Goal: Information Seeking & Learning: Learn about a topic

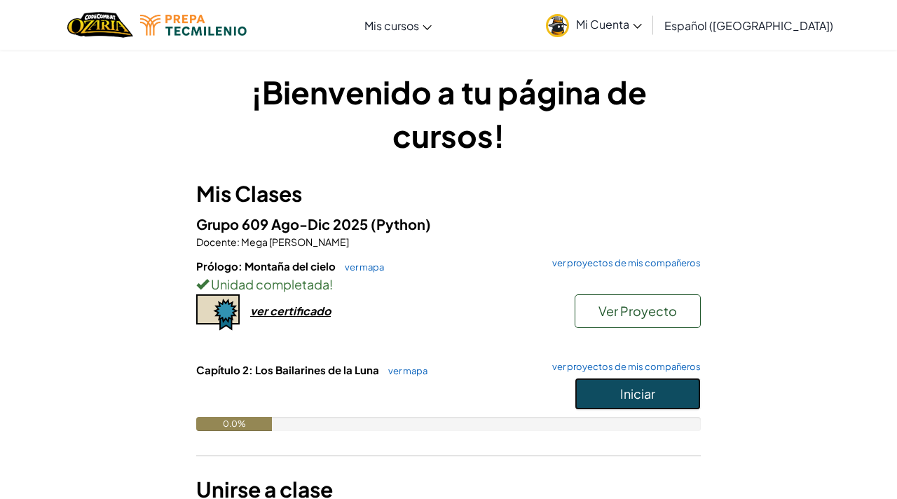
click at [605, 392] on button "Iniciar" at bounding box center [638, 394] width 126 height 32
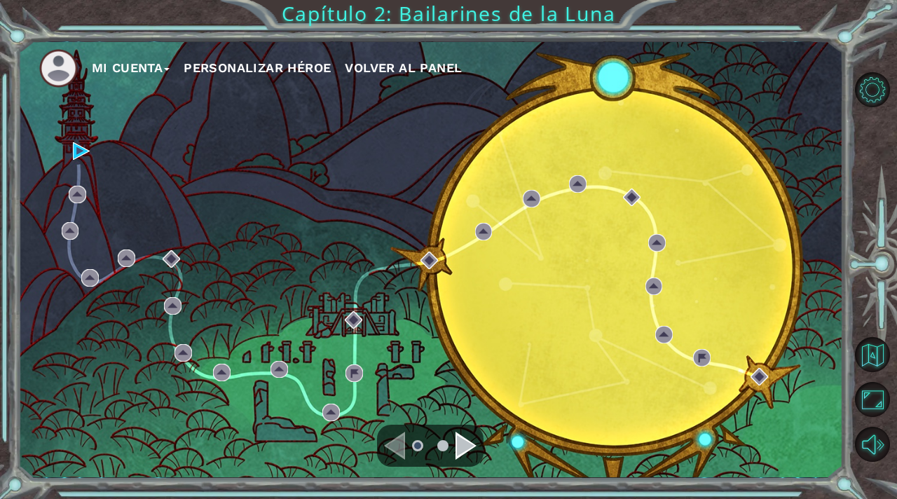
click at [466, 450] on div "Navigate to the next page" at bounding box center [466, 446] width 21 height 28
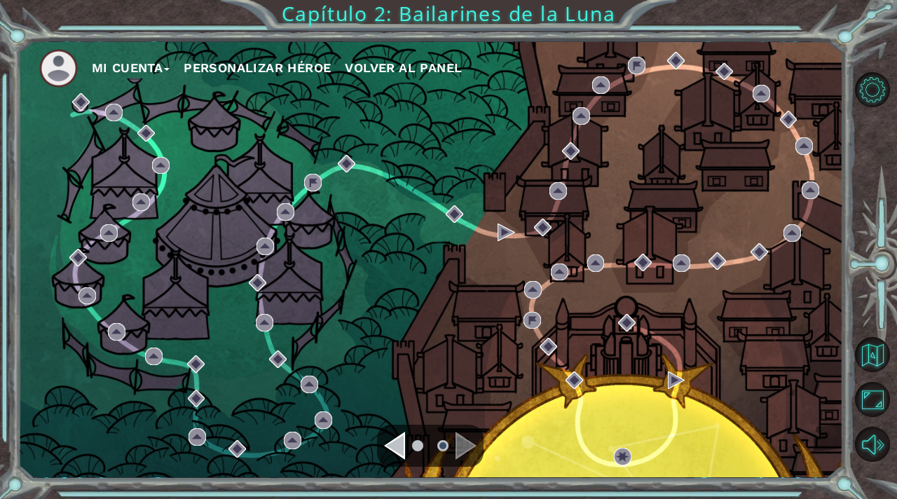
click at [395, 452] on div "Navigate to the previous page" at bounding box center [394, 446] width 21 height 28
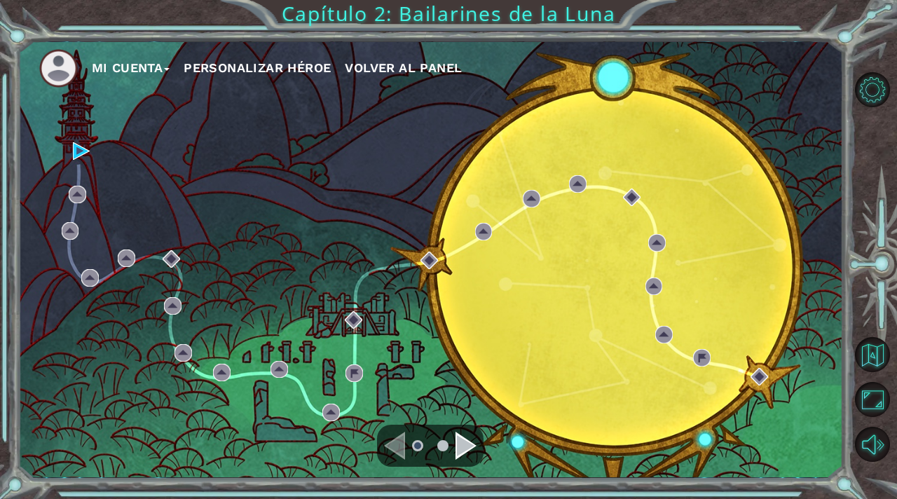
click at [460, 453] on div "Navigate to the next page" at bounding box center [466, 446] width 21 height 28
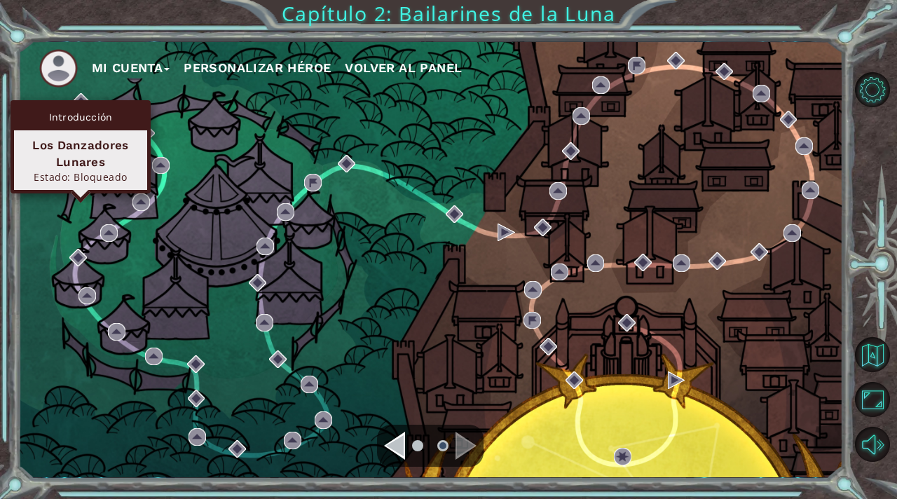
click at [86, 104] on div "Introducción" at bounding box center [80, 117] width 133 height 27
click at [81, 95] on img at bounding box center [81, 102] width 18 height 18
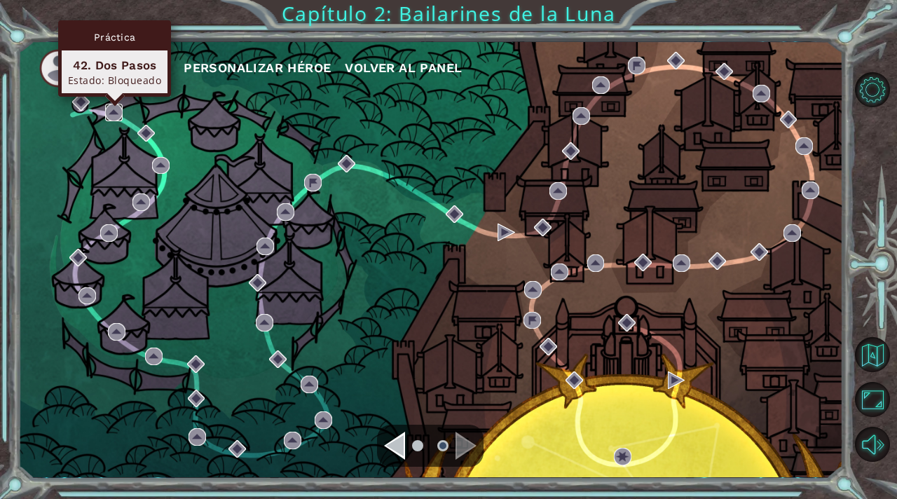
click at [120, 116] on img at bounding box center [114, 113] width 18 height 18
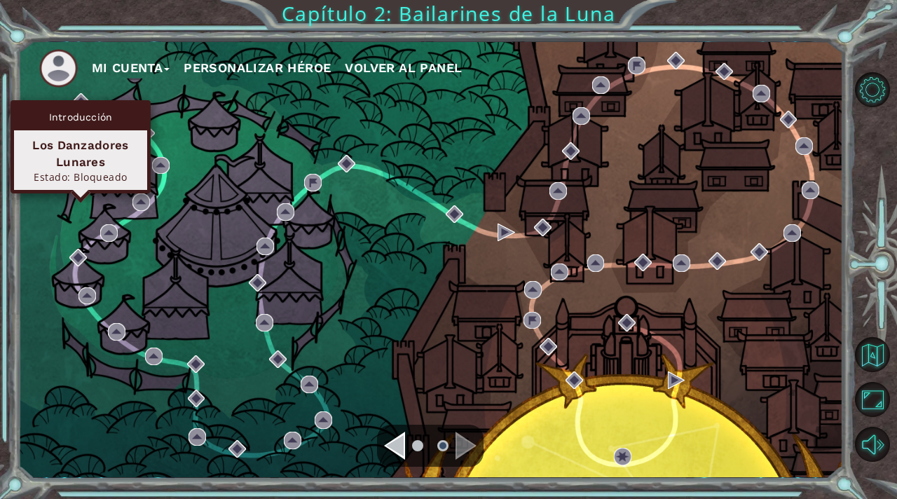
click at [85, 100] on div "Introducción Los Danzadores Lunares Estado: Bloqueado" at bounding box center [81, 146] width 140 height 93
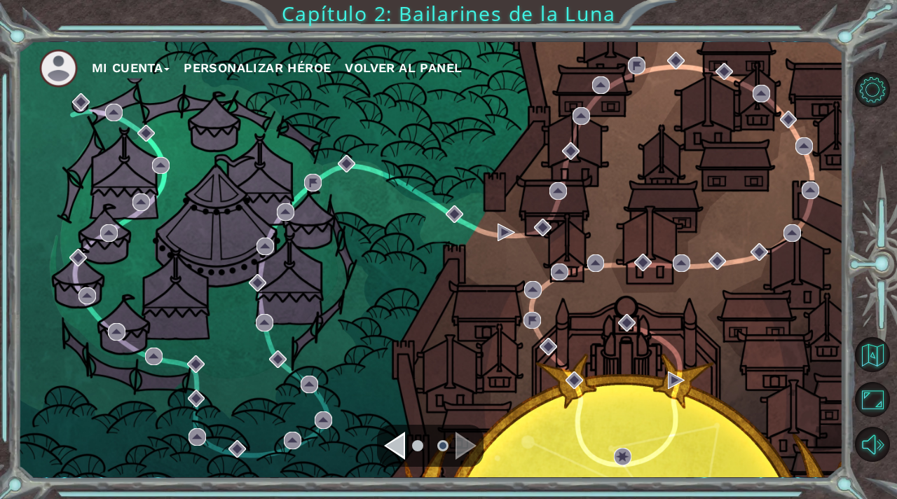
click at [397, 449] on div "Navigate to the previous page" at bounding box center [394, 446] width 21 height 28
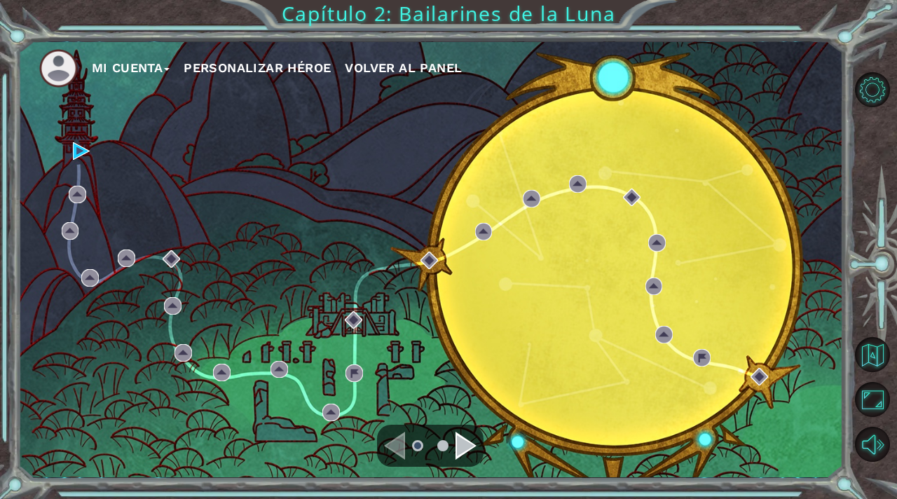
click at [466, 444] on div "Navigate to the next page" at bounding box center [466, 446] width 21 height 28
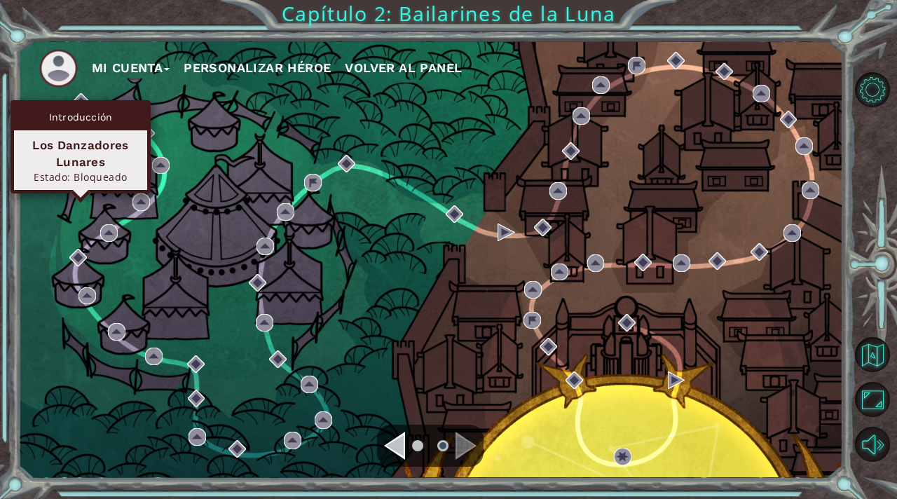
click at [81, 102] on div "Introducción Los Danzadores Lunares Estado: Bloqueado" at bounding box center [81, 146] width 140 height 93
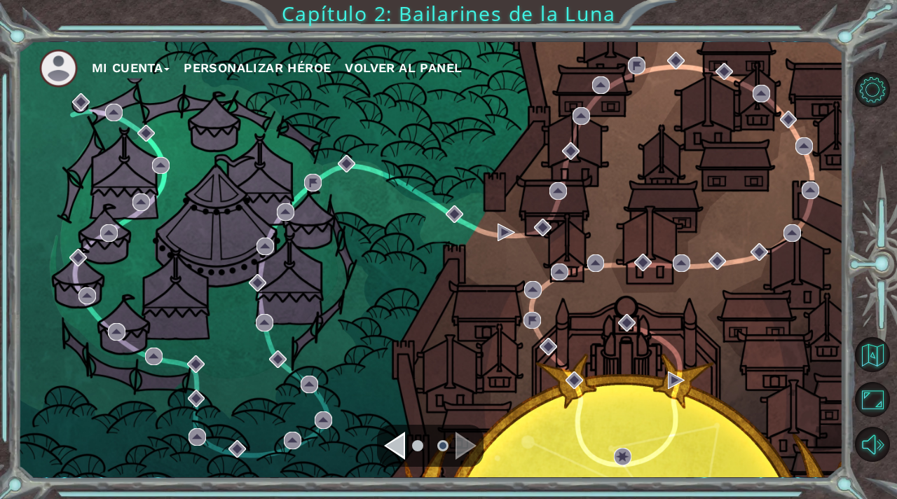
click at [402, 447] on div "Navigate to the previous page" at bounding box center [394, 446] width 21 height 28
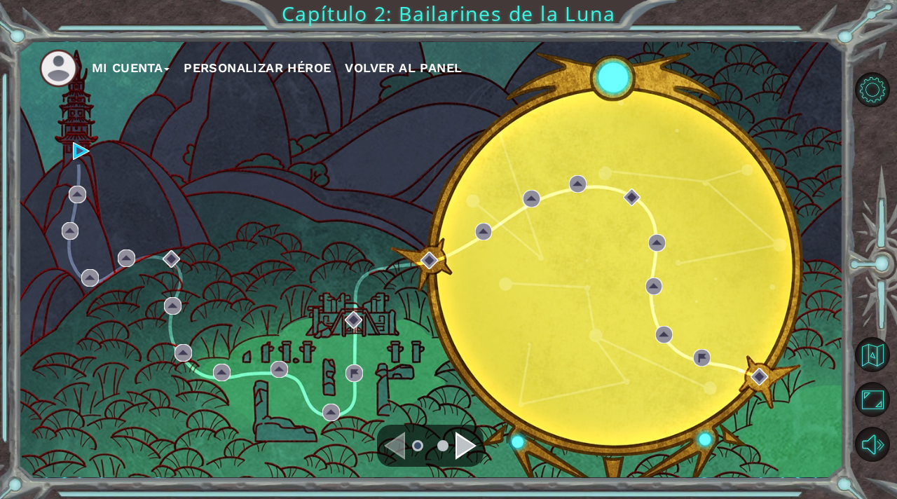
click at [461, 439] on div "Navigate to the next page" at bounding box center [466, 446] width 21 height 28
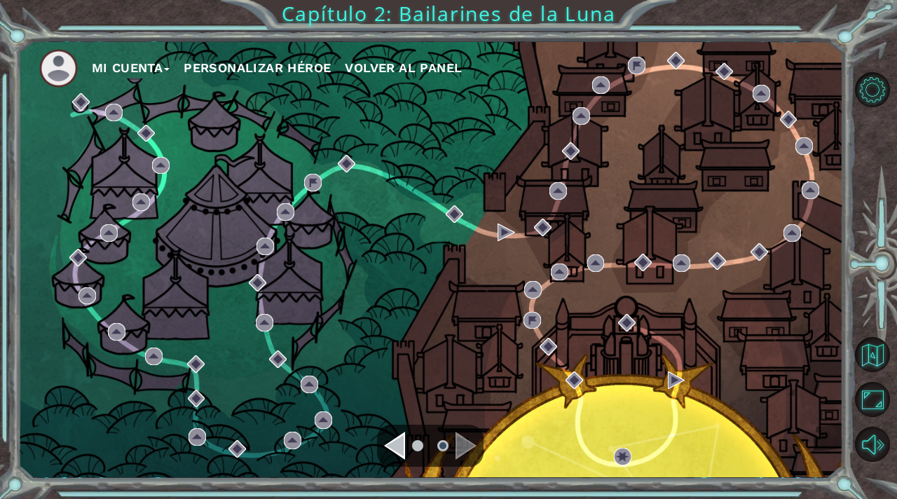
click at [397, 434] on div "Navigate to the previous page" at bounding box center [394, 446] width 21 height 28
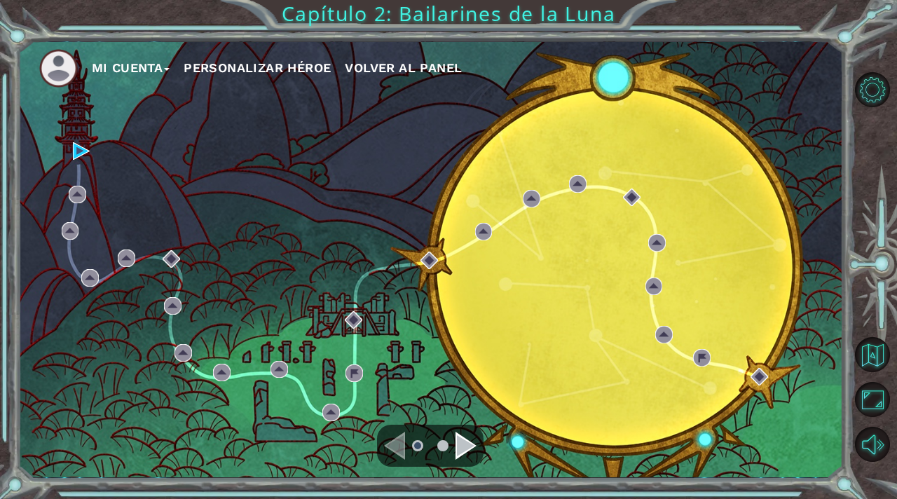
click at [214, 132] on div "Mi Cuenta Personalizar héroe Volver al panel" at bounding box center [431, 259] width 826 height 435
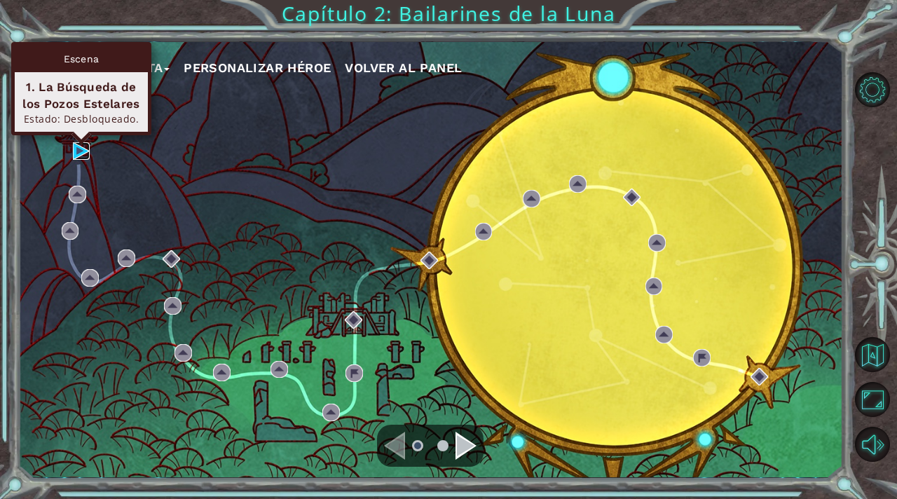
click at [78, 148] on img at bounding box center [82, 151] width 18 height 18
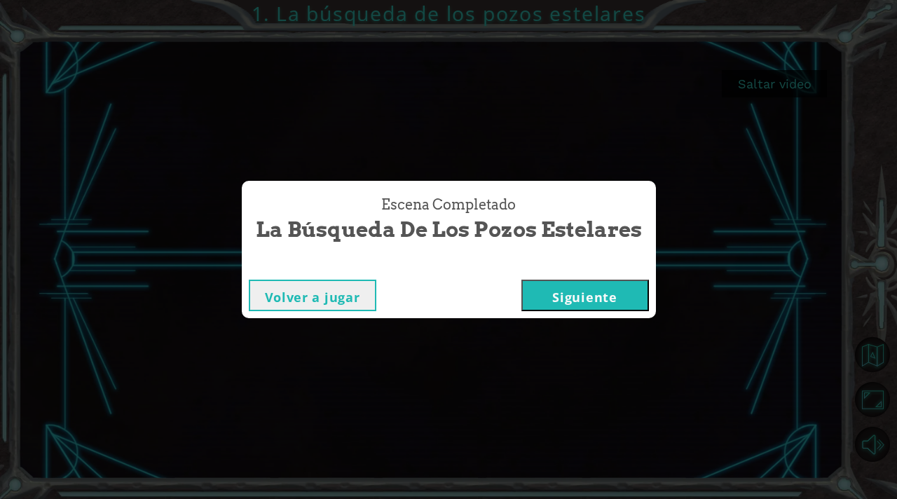
click at [606, 289] on button "Siguiente" at bounding box center [585, 296] width 128 height 32
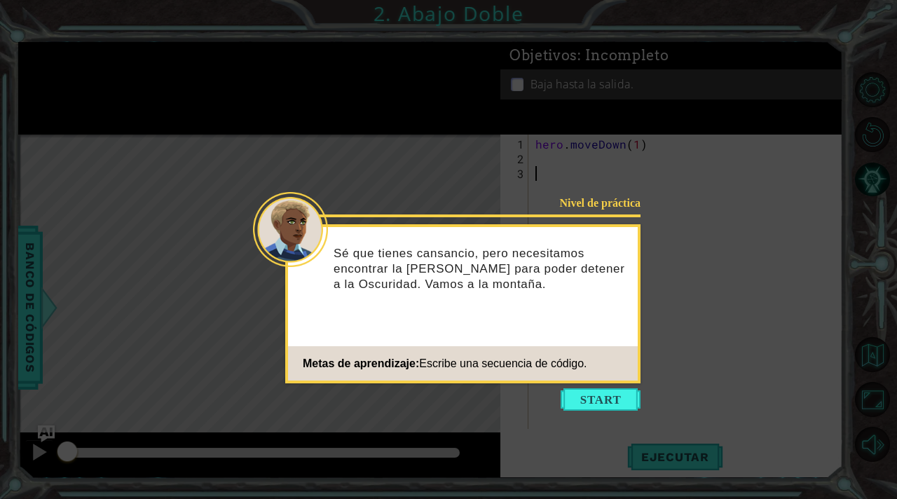
click at [587, 399] on button "Start" at bounding box center [601, 399] width 80 height 22
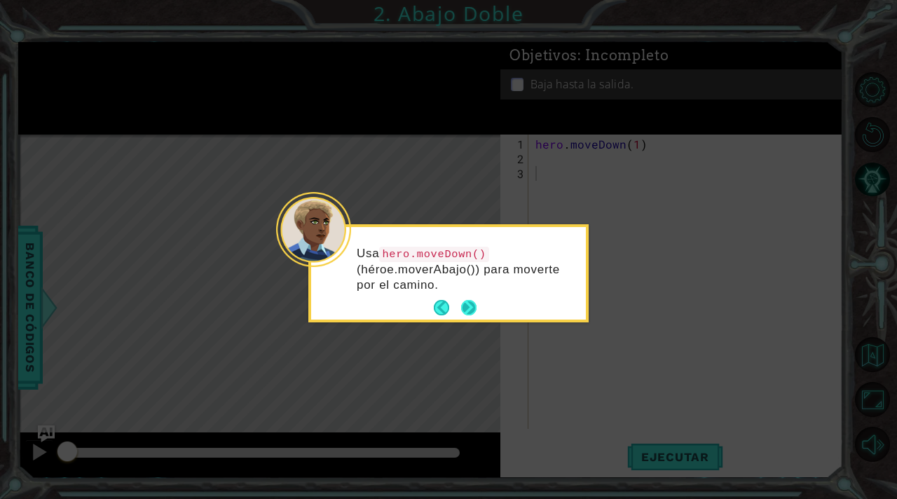
click at [477, 308] on button "Next" at bounding box center [468, 307] width 15 height 15
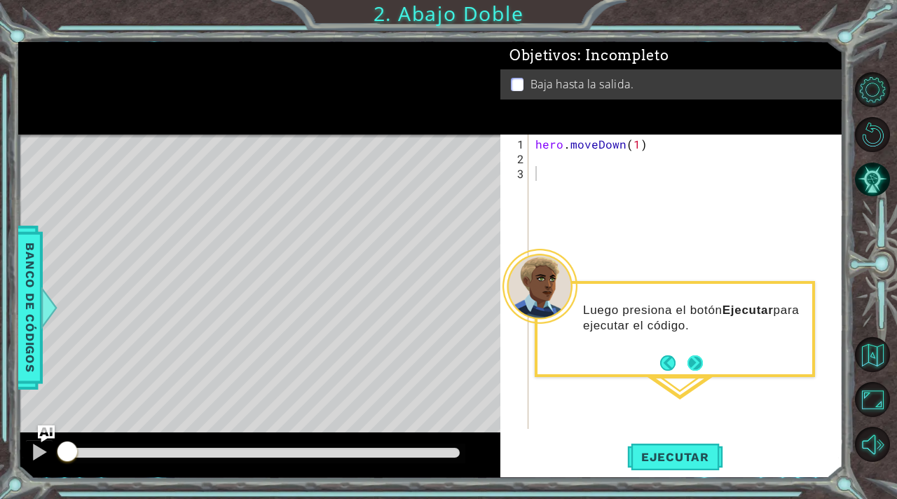
click at [697, 364] on button "Next" at bounding box center [695, 362] width 15 height 15
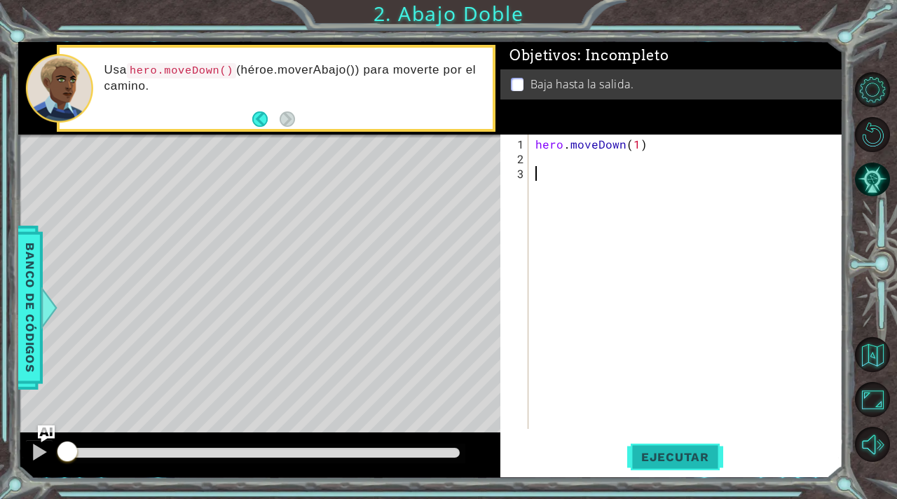
click at [660, 459] on span "Ejecutar" at bounding box center [675, 457] width 96 height 14
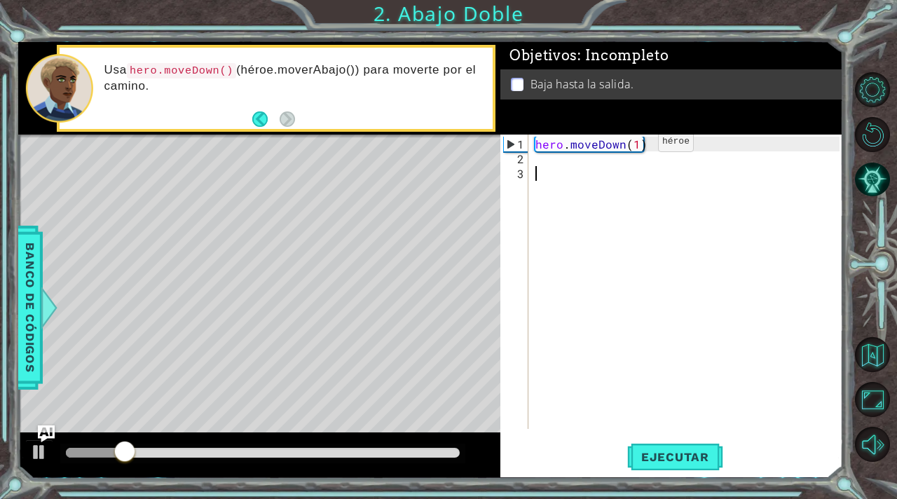
click at [634, 146] on div "hero . moveDown ( 1 )" at bounding box center [690, 299] width 314 height 324
type textarea "hero.moveDown(2)"
click at [663, 456] on span "Ejecutar" at bounding box center [675, 457] width 96 height 14
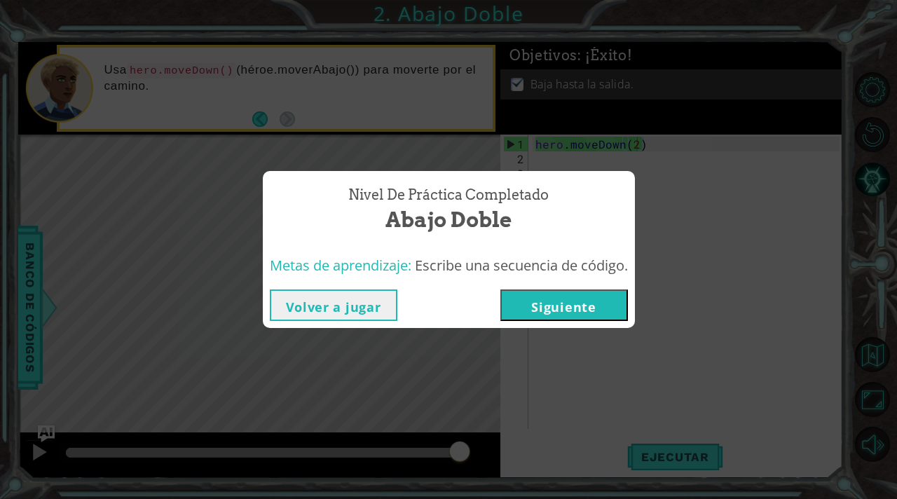
click at [582, 306] on button "Siguiente" at bounding box center [564, 305] width 128 height 32
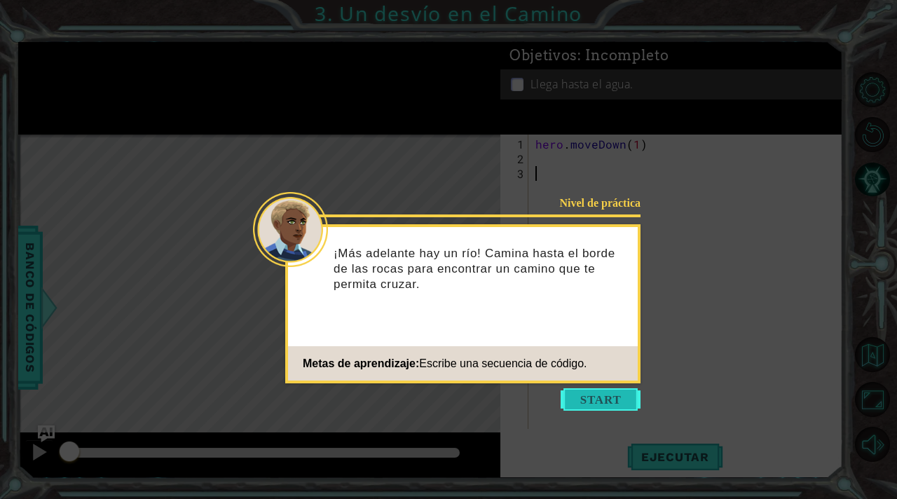
click at [599, 402] on button "Start" at bounding box center [601, 399] width 80 height 22
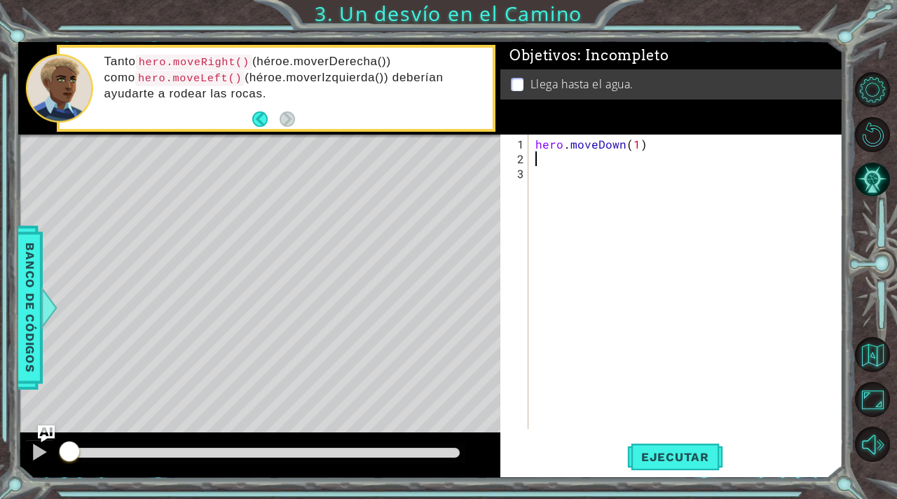
click at [539, 156] on div "hero . moveDown ( 1 )" at bounding box center [690, 299] width 314 height 324
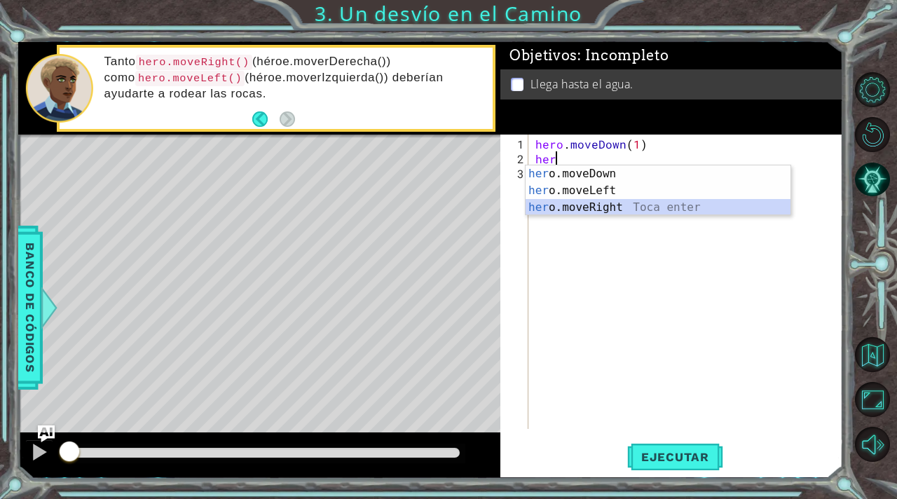
click at [584, 207] on div "her o.moveDown Toca enter her o.moveLeft [PERSON_NAME] enter her o.moveRight To…" at bounding box center [658, 207] width 265 height 84
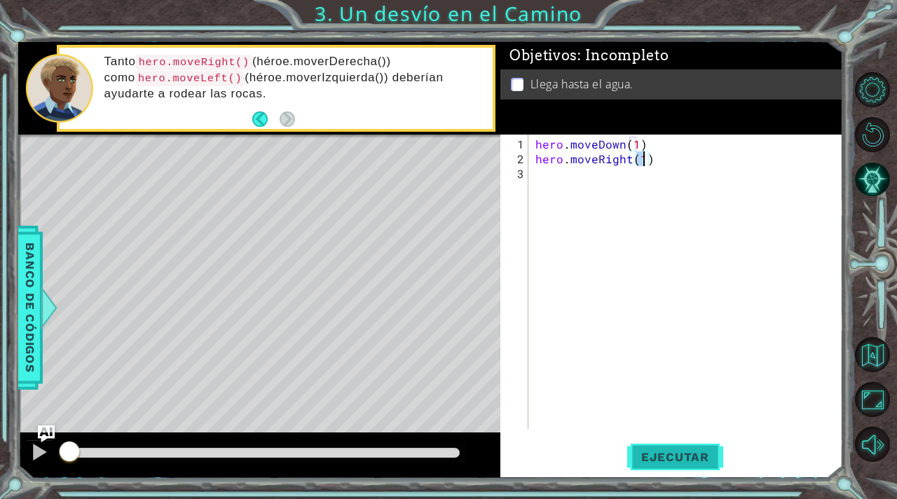
type textarea "hero.moveRight(1)"
click at [653, 460] on span "Ejecutar" at bounding box center [675, 457] width 96 height 14
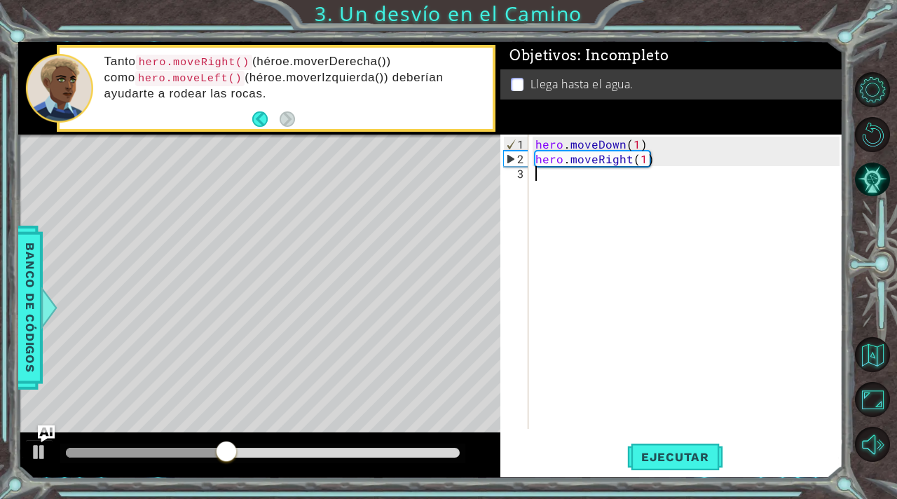
click at [535, 176] on div "hero . moveDown ( 1 ) hero . moveRight ( 1 )" at bounding box center [690, 299] width 314 height 324
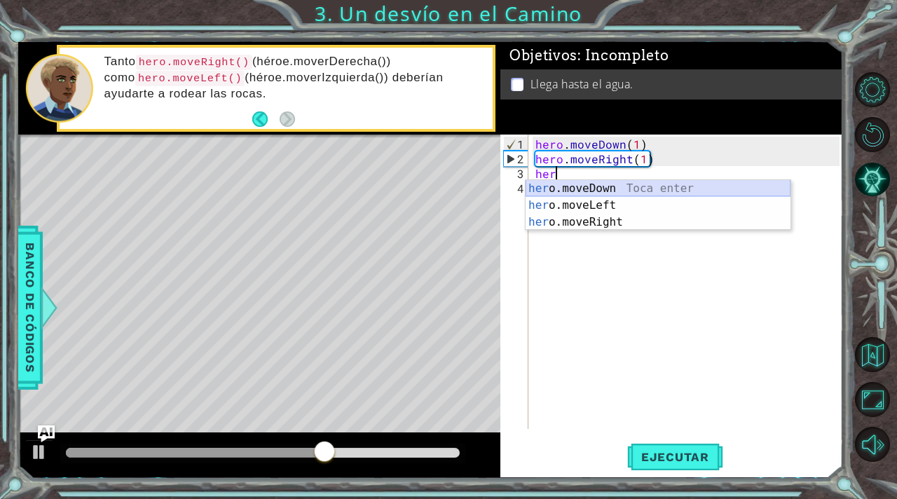
click at [569, 189] on div "her o.moveDown Toca enter her o.moveLeft [PERSON_NAME] enter her o.moveRight To…" at bounding box center [658, 222] width 265 height 84
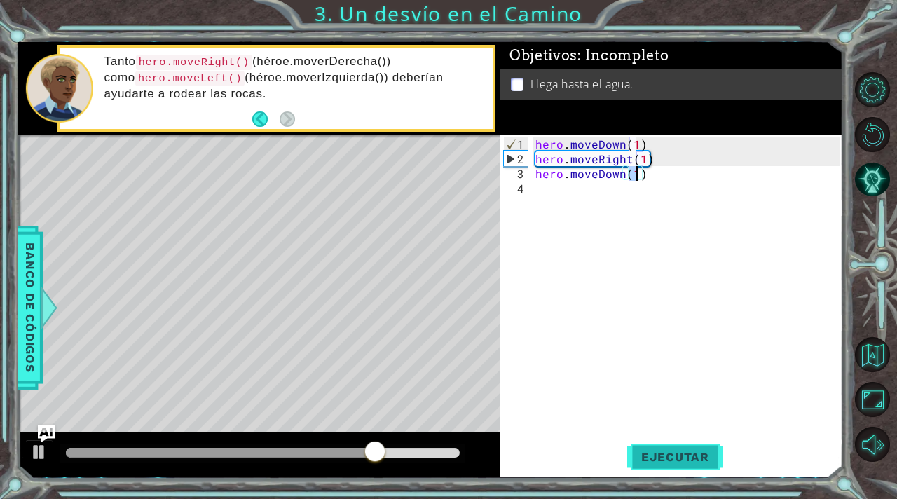
type textarea "hero.moveDown(1)"
click at [680, 455] on span "Ejecutar" at bounding box center [675, 457] width 96 height 14
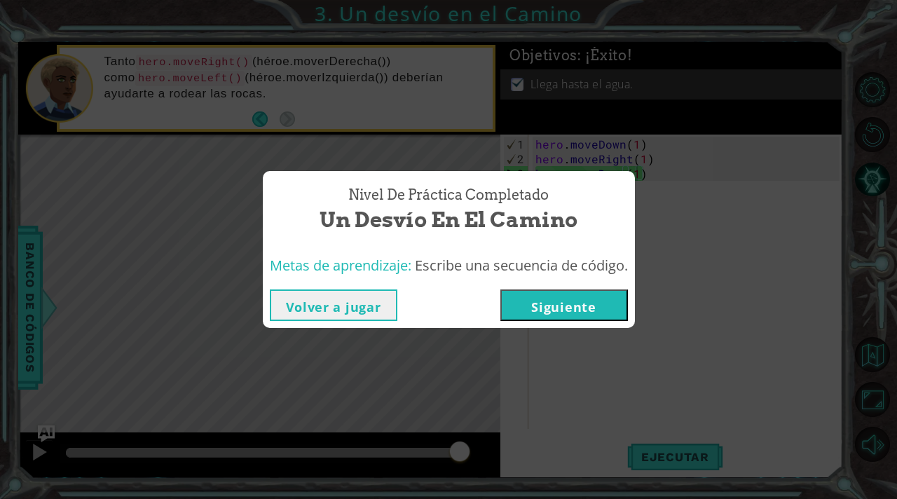
click at [579, 306] on button "Siguiente" at bounding box center [564, 305] width 128 height 32
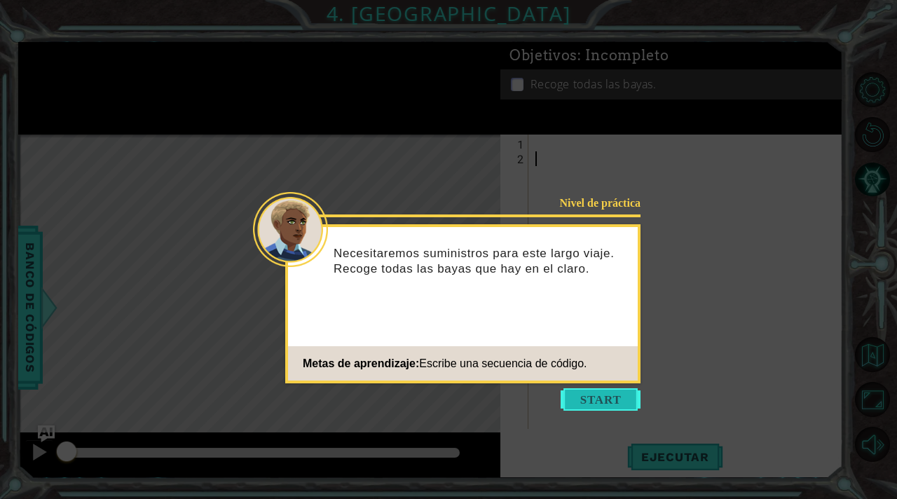
click at [586, 398] on button "Start" at bounding box center [601, 399] width 80 height 22
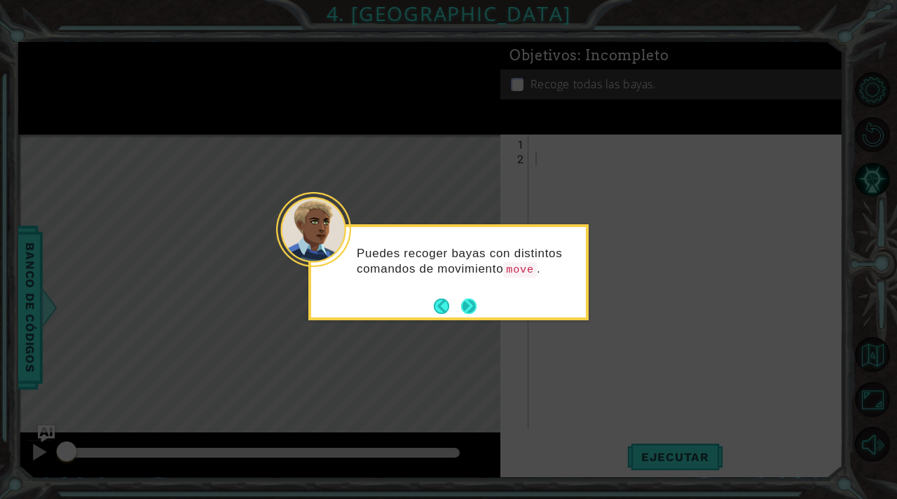
click at [472, 302] on button "Next" at bounding box center [468, 306] width 15 height 15
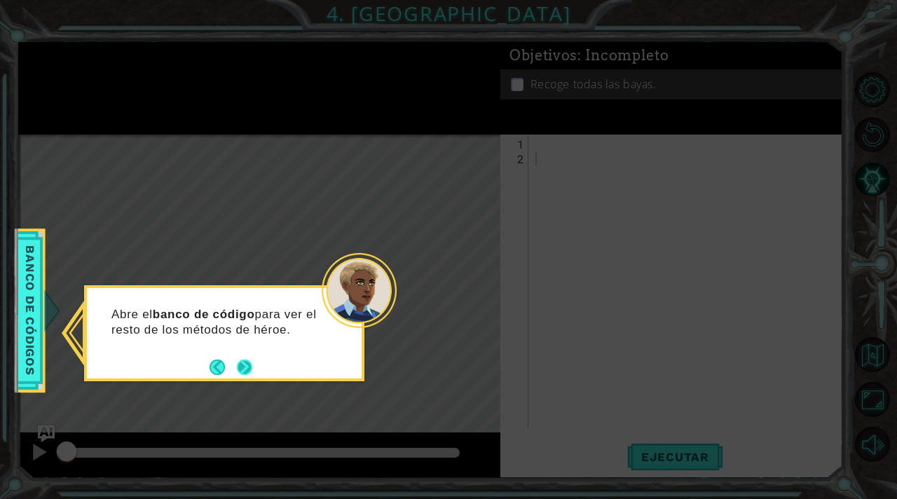
click at [246, 362] on button "Next" at bounding box center [244, 367] width 15 height 15
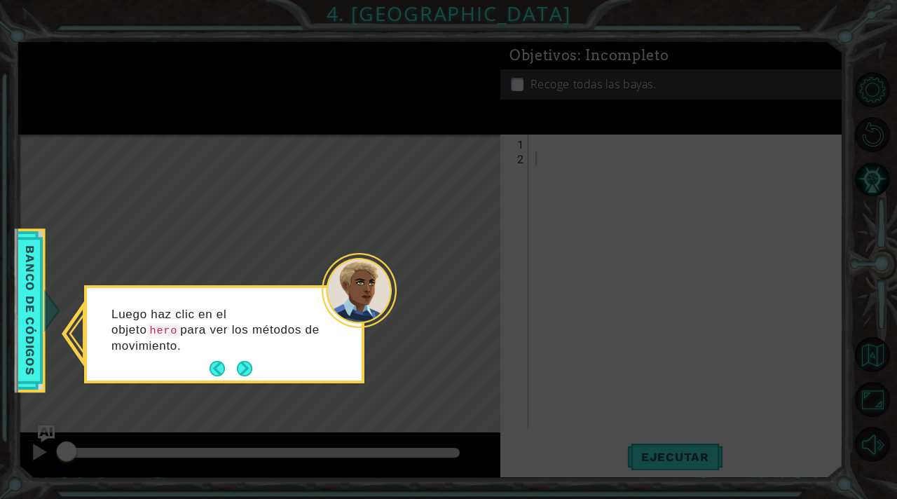
click at [246, 361] on button "Next" at bounding box center [244, 368] width 15 height 15
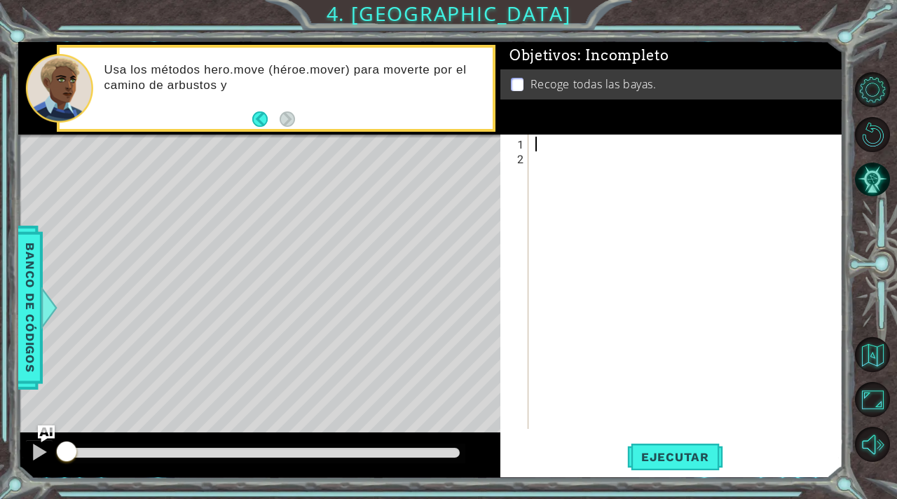
click at [533, 145] on div at bounding box center [690, 299] width 314 height 324
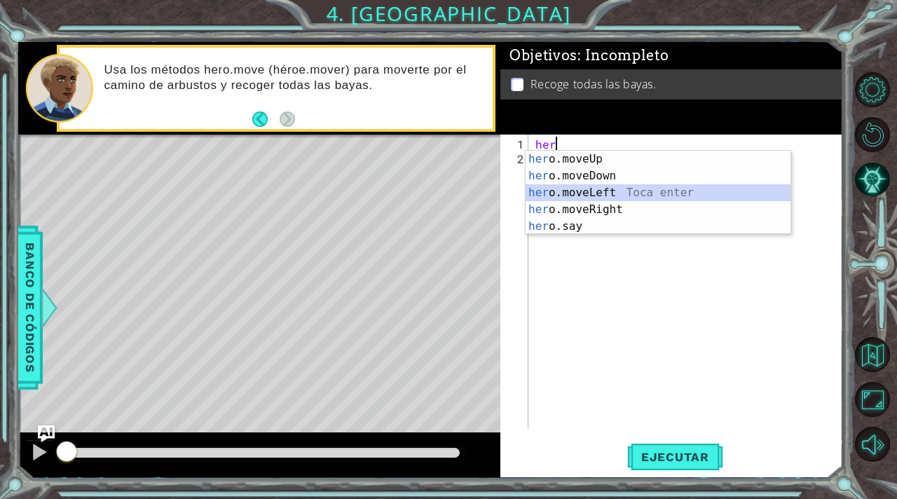
click at [588, 191] on div "her o.moveUp Toca enter her o.moveDown Toca enter her o.moveLeft [PERSON_NAME] …" at bounding box center [658, 210] width 265 height 118
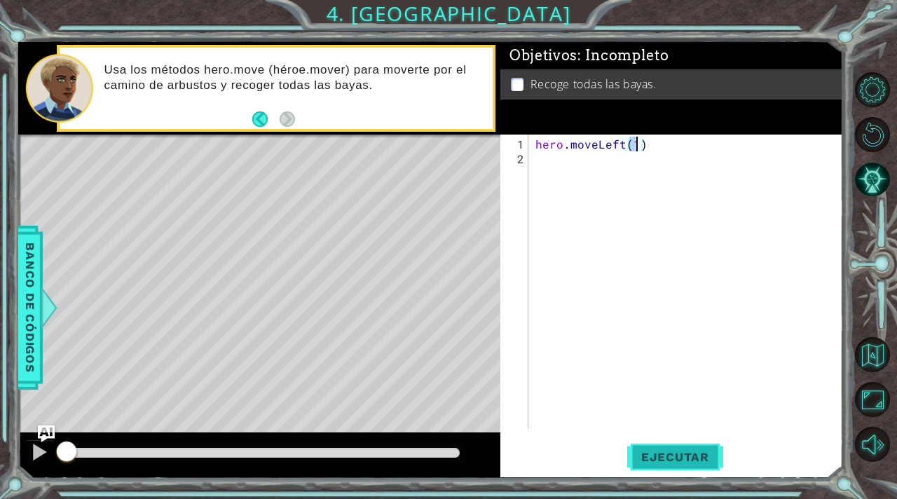
type textarea "hero.moveLeft(1)"
click at [649, 449] on button "Ejecutar" at bounding box center [675, 457] width 96 height 34
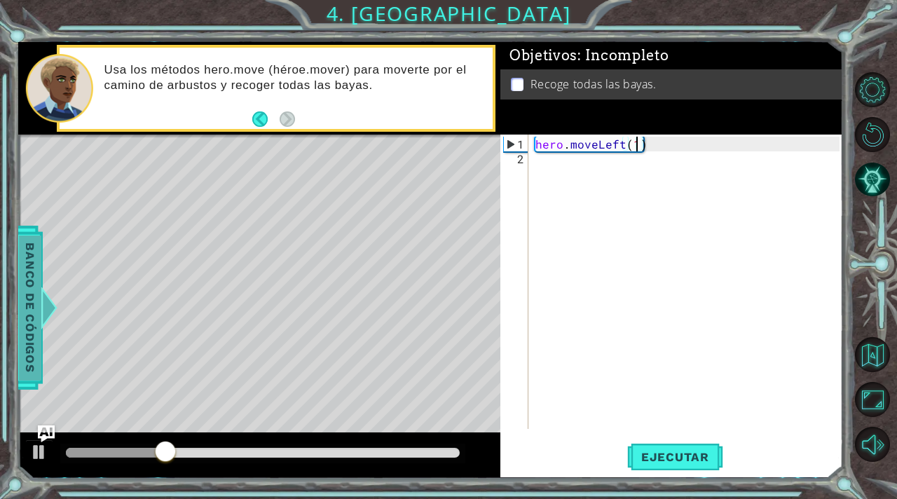
click at [22, 286] on span "Banco de códigos" at bounding box center [30, 307] width 22 height 145
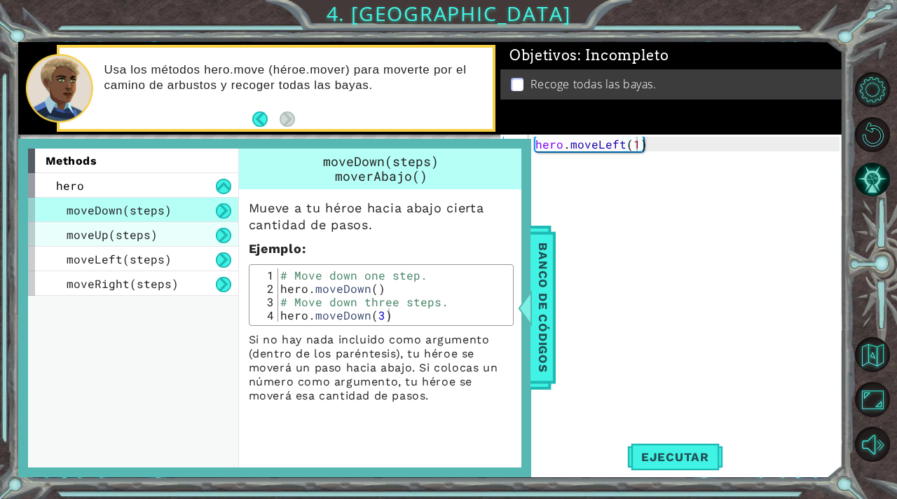
click at [131, 235] on span "moveUp(steps)" at bounding box center [112, 234] width 91 height 15
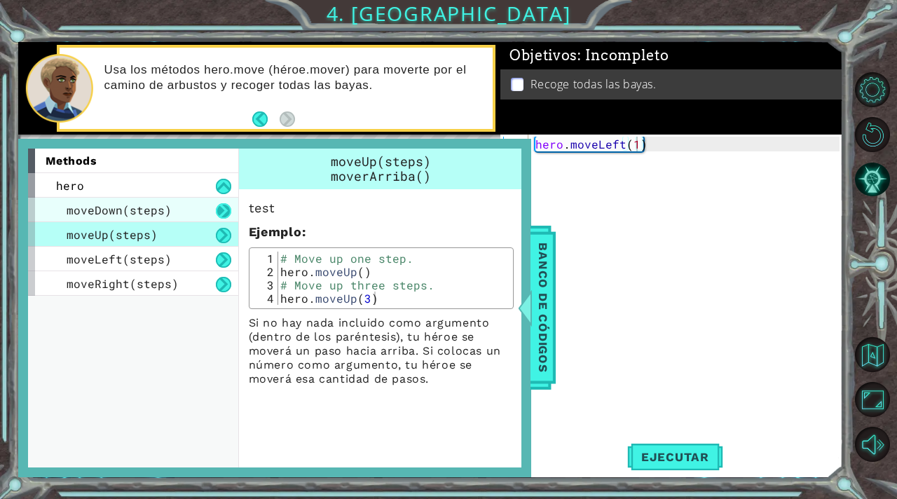
click at [226, 209] on button at bounding box center [223, 210] width 15 height 15
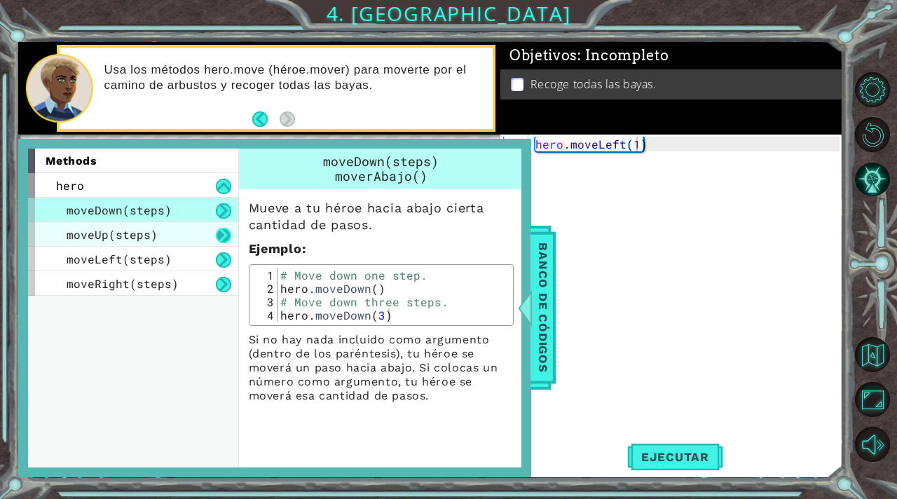
click at [224, 232] on button at bounding box center [223, 235] width 15 height 15
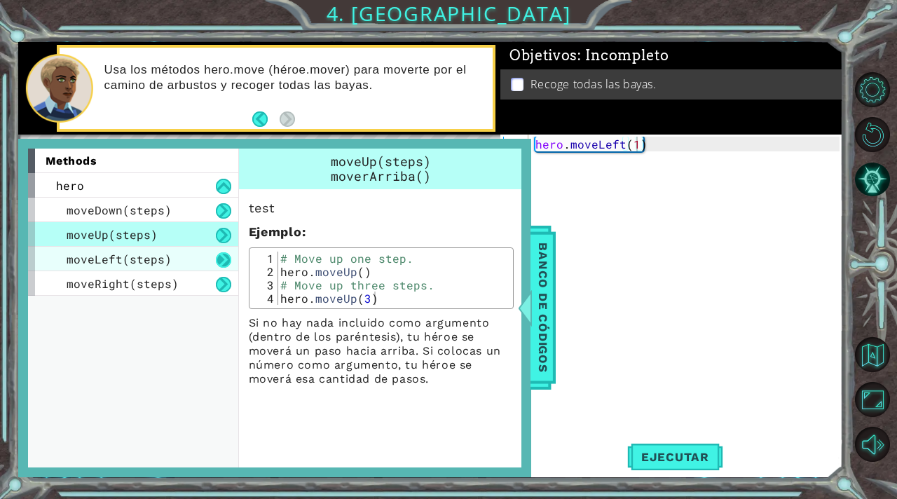
click at [223, 254] on button at bounding box center [223, 259] width 15 height 15
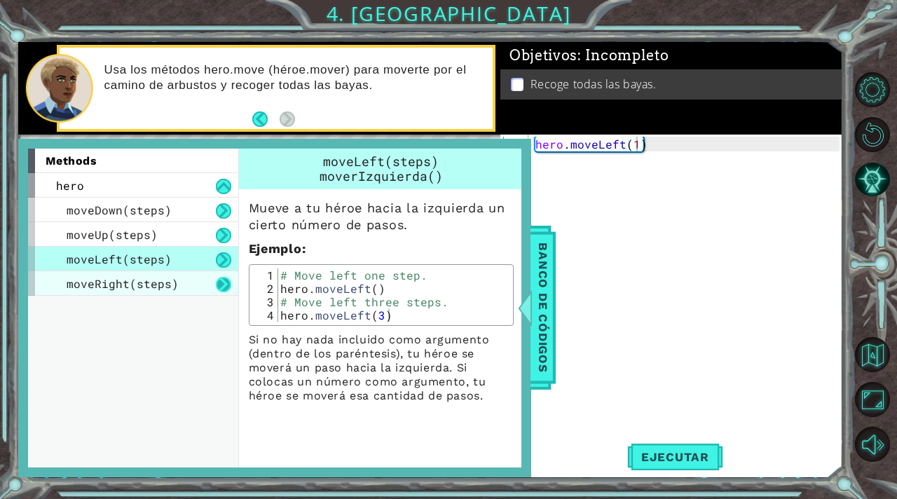
click at [226, 279] on button at bounding box center [223, 284] width 15 height 15
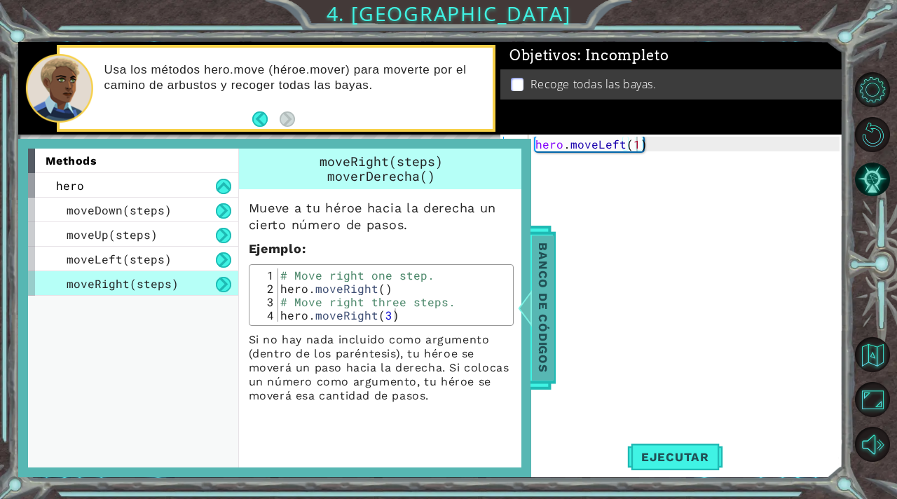
click at [550, 354] on span "Banco de códigos" at bounding box center [543, 307] width 22 height 145
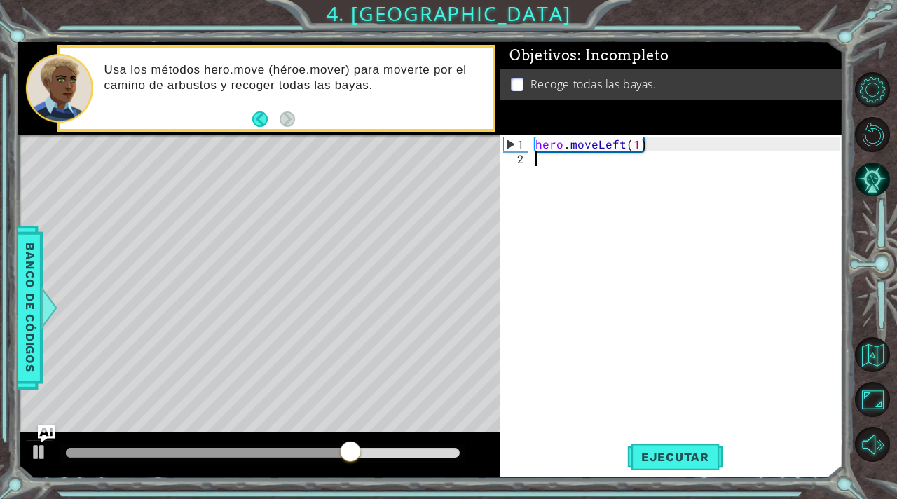
click at [546, 172] on div "hero . moveLeft ( 1 )" at bounding box center [690, 299] width 314 height 324
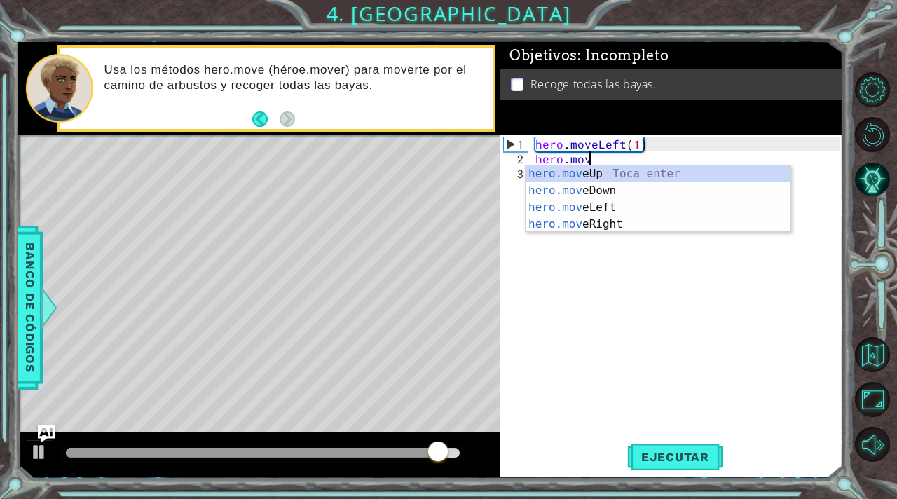
scroll to position [0, 3]
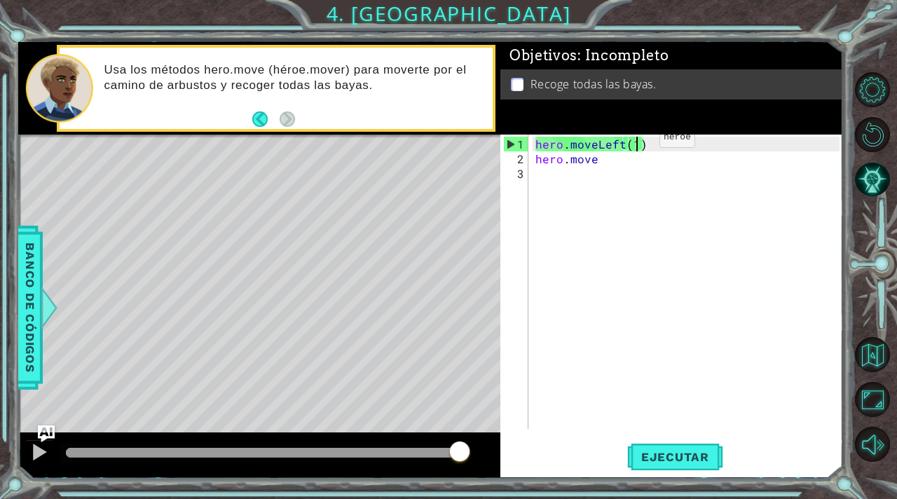
click at [635, 142] on div "hero . moveLeft ( 1 ) hero . move" at bounding box center [690, 299] width 314 height 324
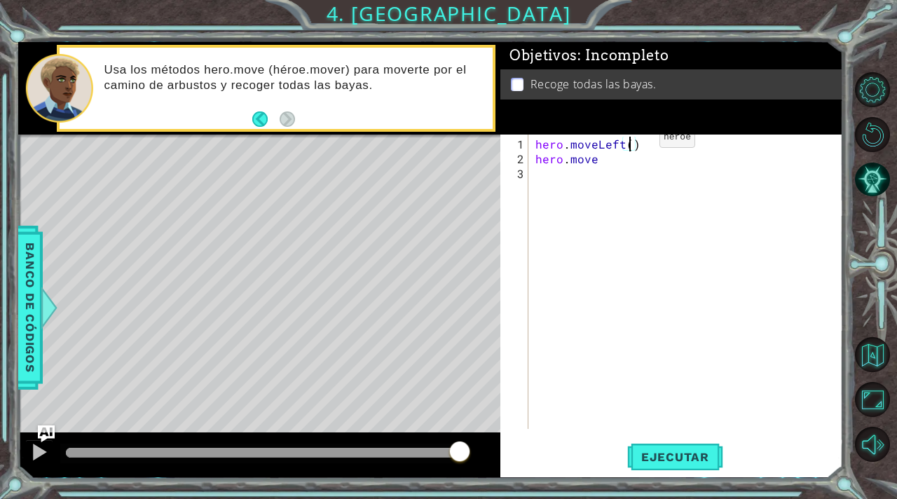
scroll to position [0, 6]
click at [662, 455] on span "Ejecutar" at bounding box center [675, 457] width 96 height 14
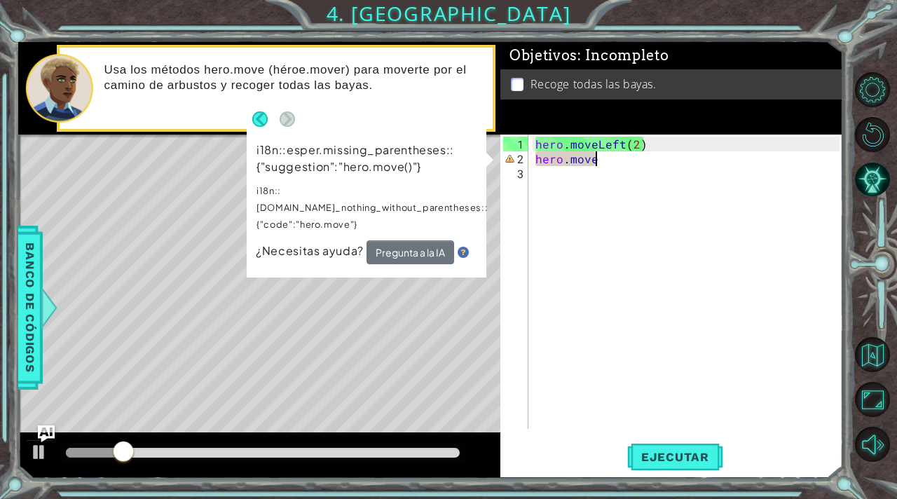
click at [606, 158] on div "hero . moveLeft ( 2 ) hero . move" at bounding box center [690, 299] width 314 height 324
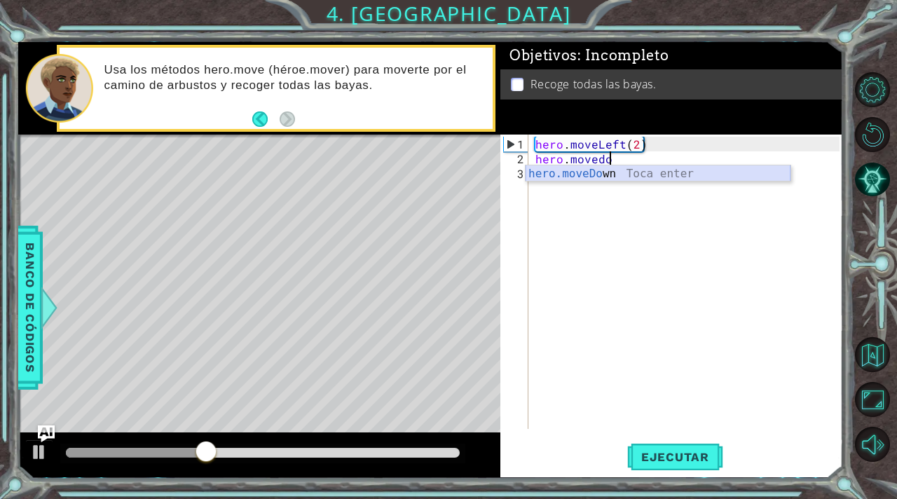
click at [609, 176] on div "hero.moveDo wn [GEOGRAPHIC_DATA] enter" at bounding box center [658, 190] width 265 height 50
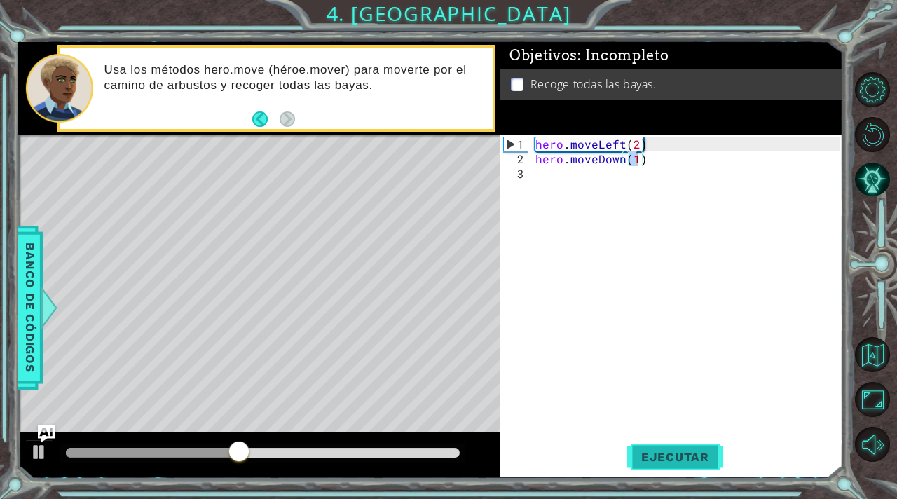
click at [674, 457] on span "Ejecutar" at bounding box center [675, 457] width 96 height 14
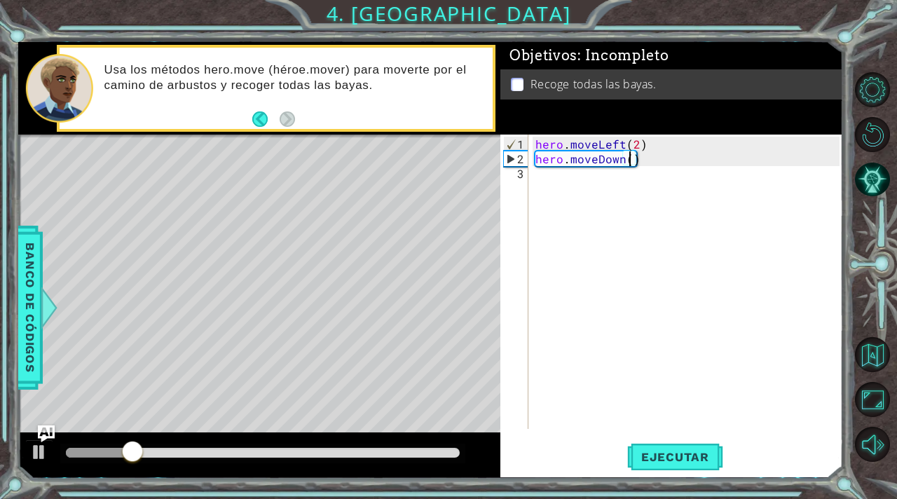
scroll to position [0, 6]
type textarea "hero.moveDown(2)"
click at [661, 463] on span "Ejecutar" at bounding box center [675, 457] width 96 height 14
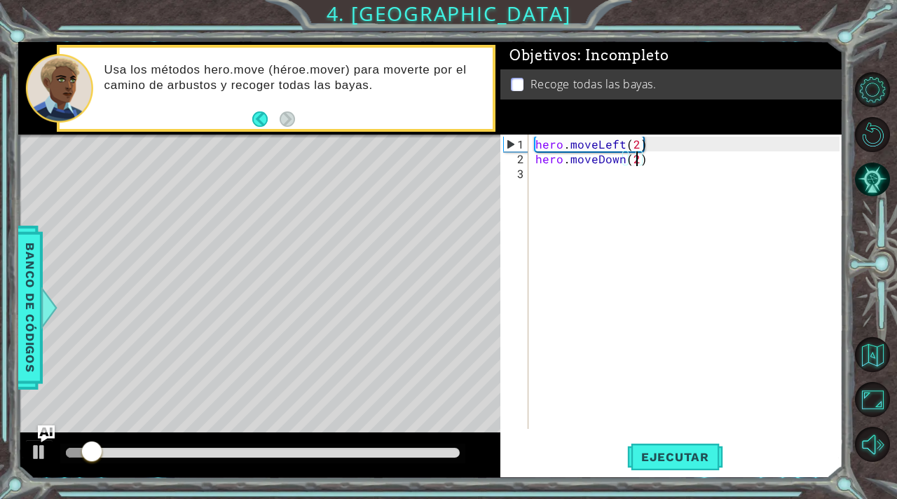
click at [538, 178] on div "hero . moveLeft ( 2 ) hero . moveDown ( 2 )" at bounding box center [690, 299] width 314 height 324
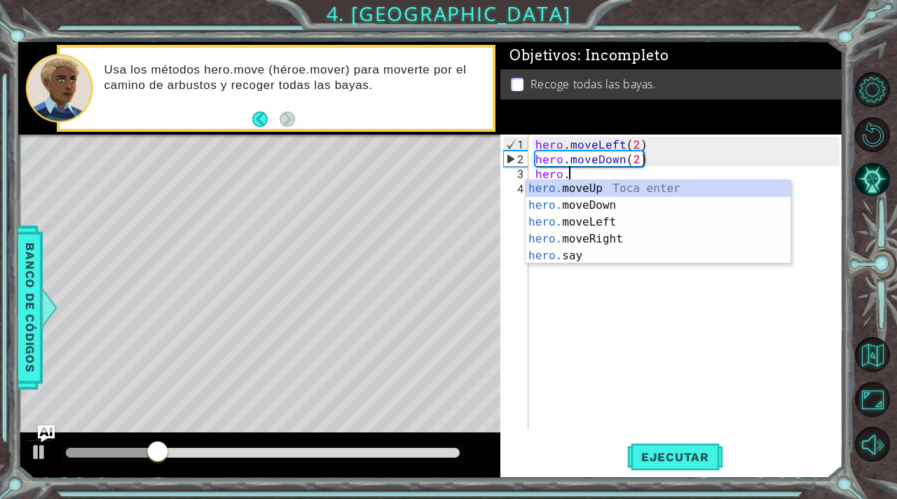
scroll to position [0, 1]
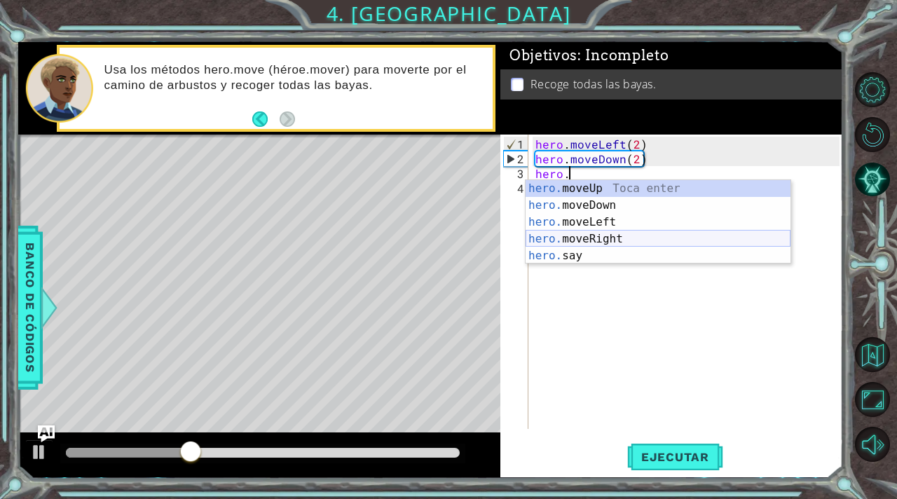
click at [586, 236] on div "hero. moveUp Toca enter hero. moveDown Toca enter hero. moveLeft Toca enter her…" at bounding box center [658, 239] width 265 height 118
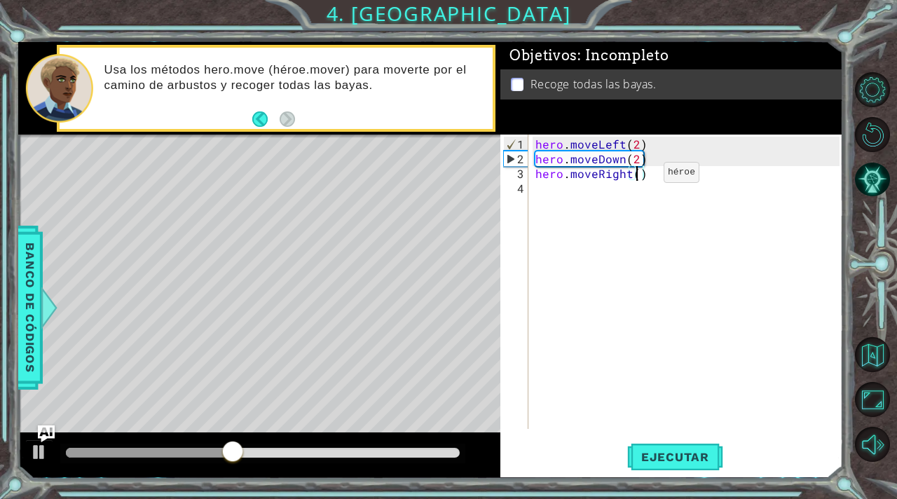
type textarea "hero.moveRight(2)"
click at [539, 191] on div "hero . moveLeft ( 2 ) hero . moveDown ( 2 ) hero . moveRight ( 2 )" at bounding box center [690, 299] width 314 height 324
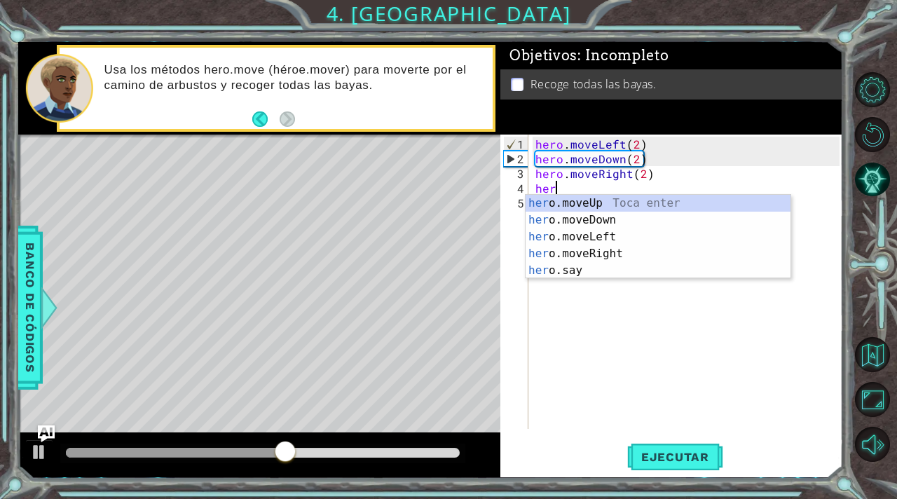
scroll to position [0, 1]
click at [573, 198] on div "hero .moveUp Toca enter hero .moveDown Toca enter hero .moveLeft Toca enter her…" at bounding box center [658, 254] width 265 height 118
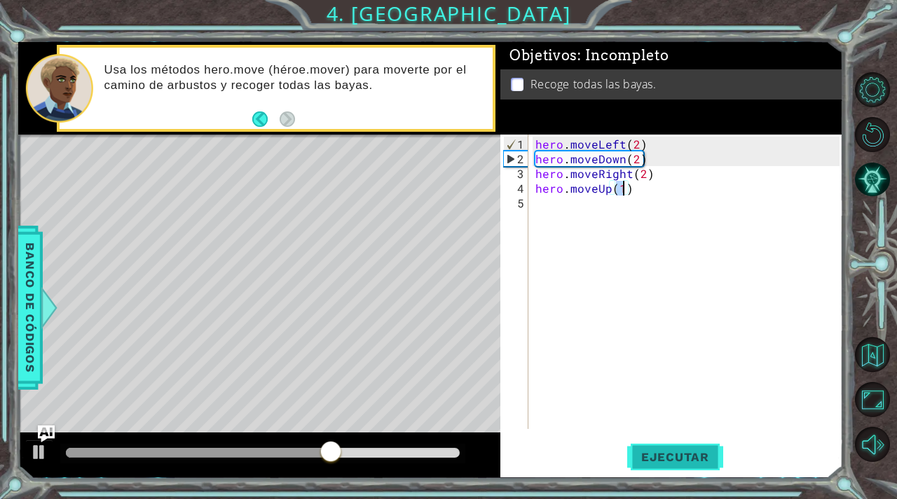
type textarea "hero.moveUp(1)"
click at [681, 468] on button "Ejecutar" at bounding box center [675, 457] width 96 height 34
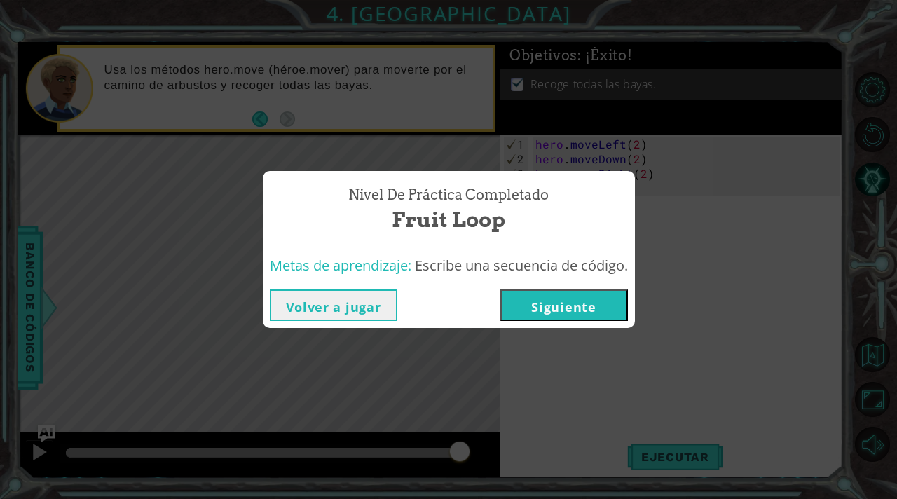
click at [540, 305] on button "Siguiente" at bounding box center [564, 305] width 128 height 32
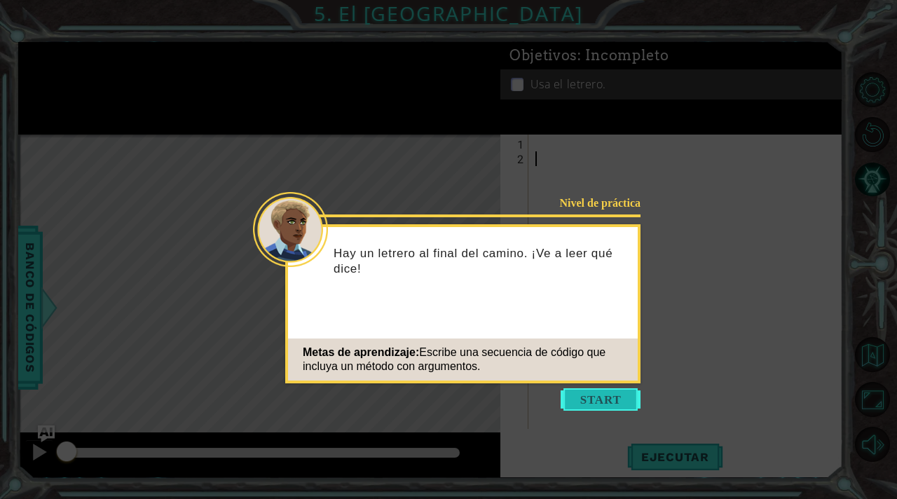
click at [586, 406] on button "Start" at bounding box center [601, 399] width 80 height 22
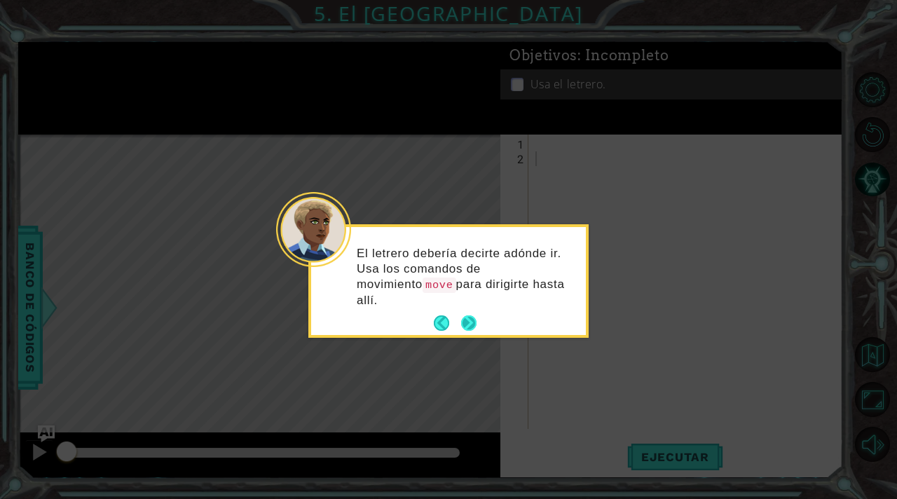
click at [472, 315] on button "Next" at bounding box center [468, 322] width 15 height 15
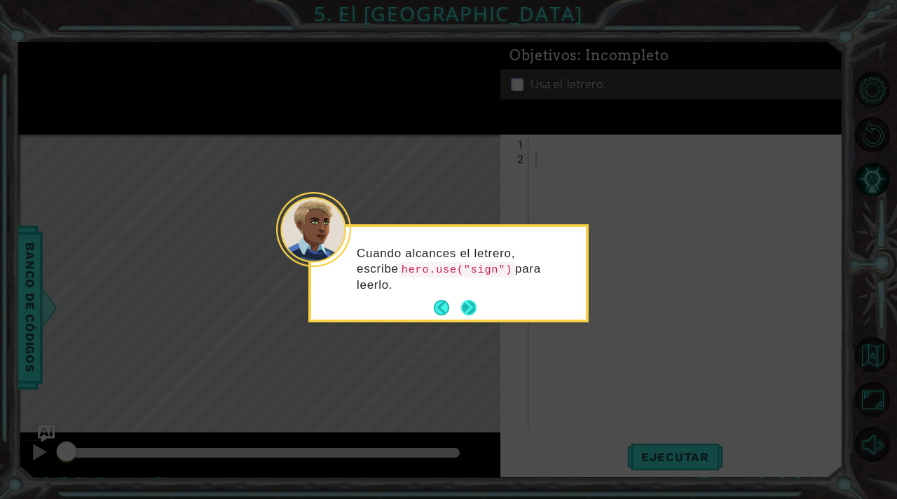
click at [472, 306] on button "Next" at bounding box center [468, 307] width 15 height 15
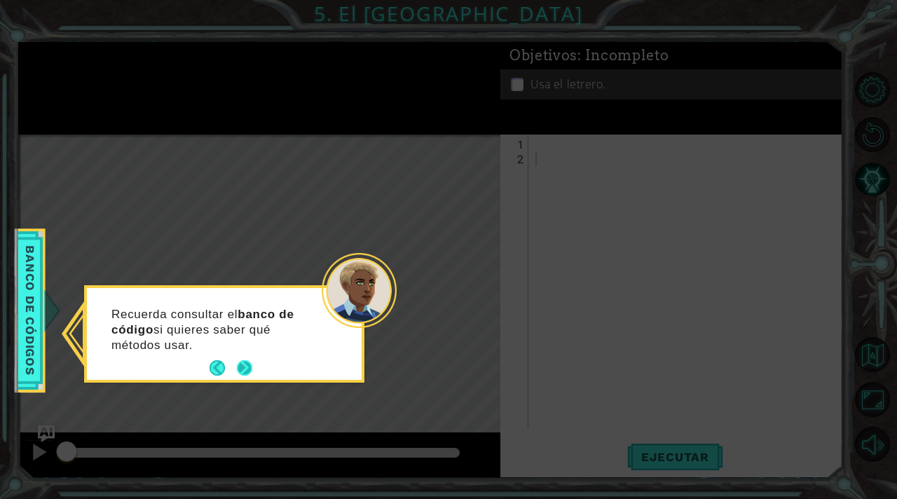
click at [250, 362] on button "Next" at bounding box center [244, 367] width 15 height 15
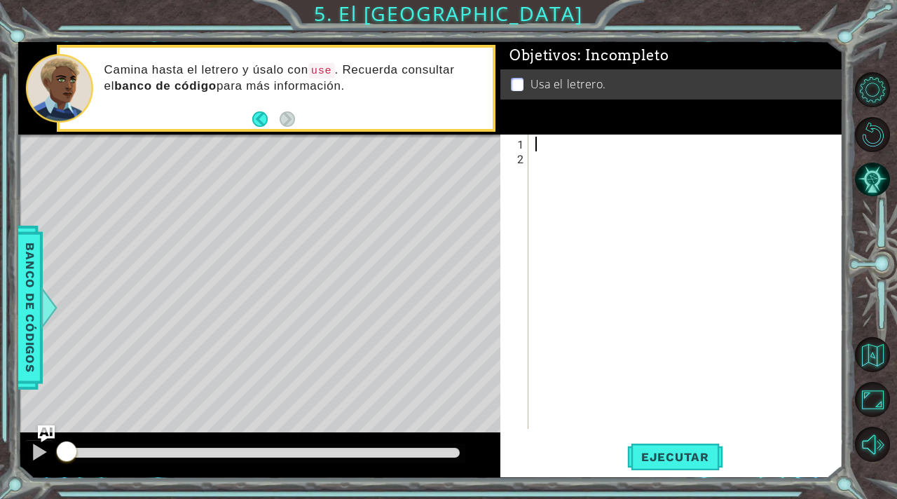
click at [533, 149] on div at bounding box center [690, 299] width 314 height 324
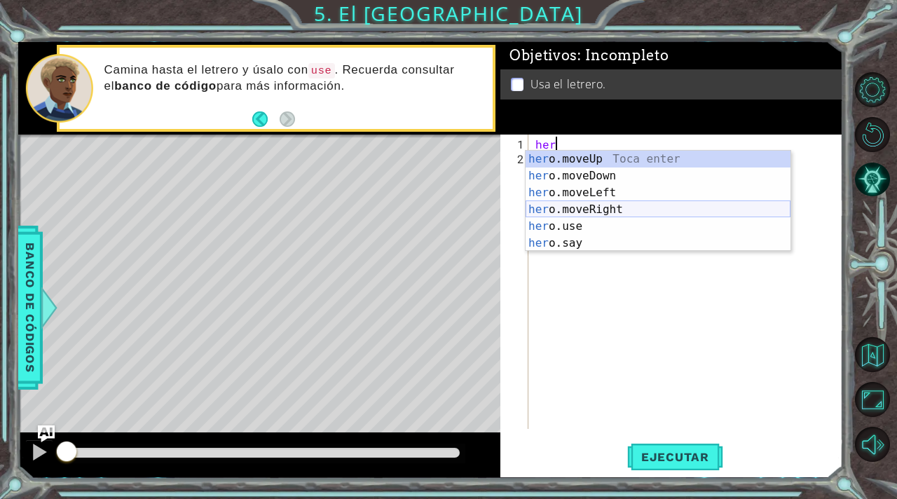
click at [580, 208] on div "her o.moveUp Toca enter her o.moveDown Toca enter her o.moveLeft [PERSON_NAME] …" at bounding box center [658, 218] width 265 height 135
type textarea "hero.moveRight(1)"
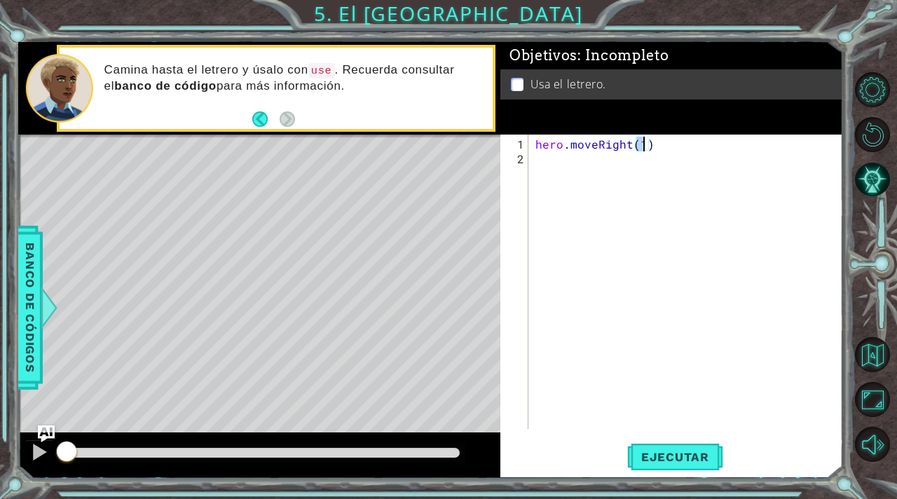
drag, startPoint x: 535, startPoint y: 167, endPoint x: 535, endPoint y: 160, distance: 7.7
click at [535, 167] on div "hero . moveRight ( 1 )" at bounding box center [690, 299] width 314 height 324
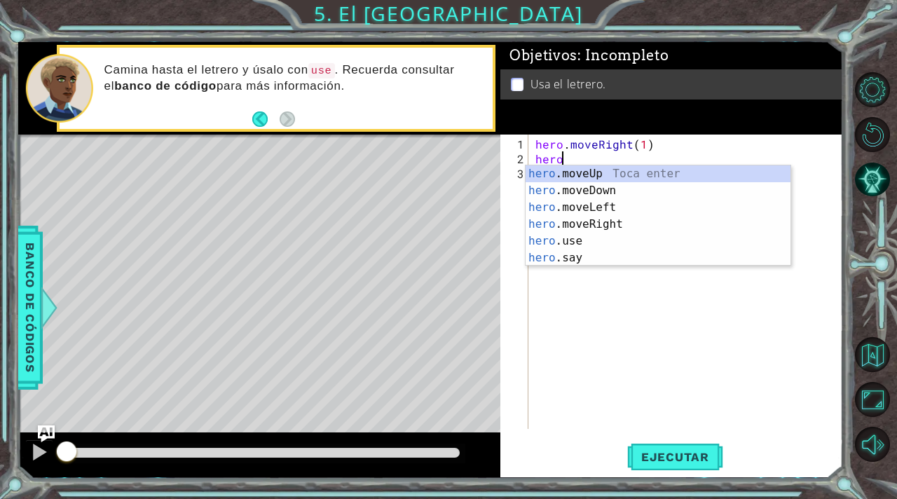
scroll to position [0, 1]
click at [606, 170] on div "hero .moveUp Toca enter hero .moveDown Toca enter hero .moveLeft Toca enter her…" at bounding box center [658, 232] width 265 height 135
type textarea "hero.moveUp(1)"
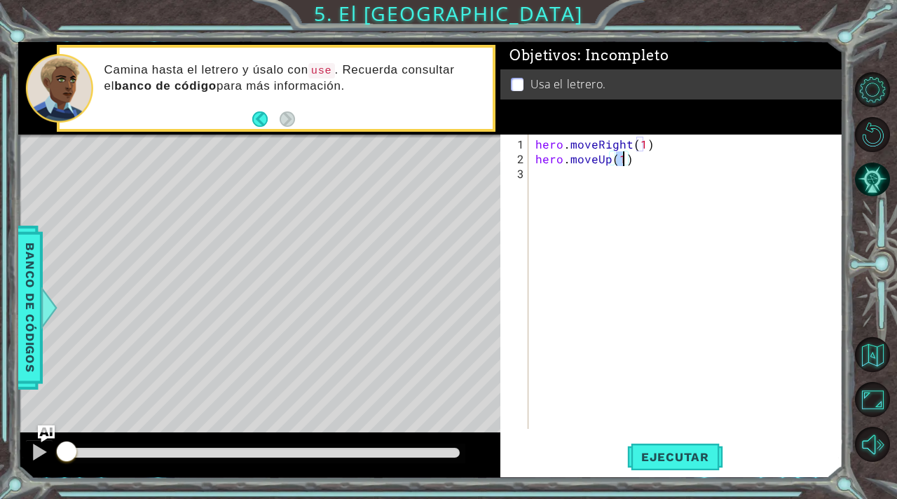
click at [545, 189] on div "hero . moveRight ( 1 ) hero . moveUp ( 1 )" at bounding box center [690, 299] width 314 height 324
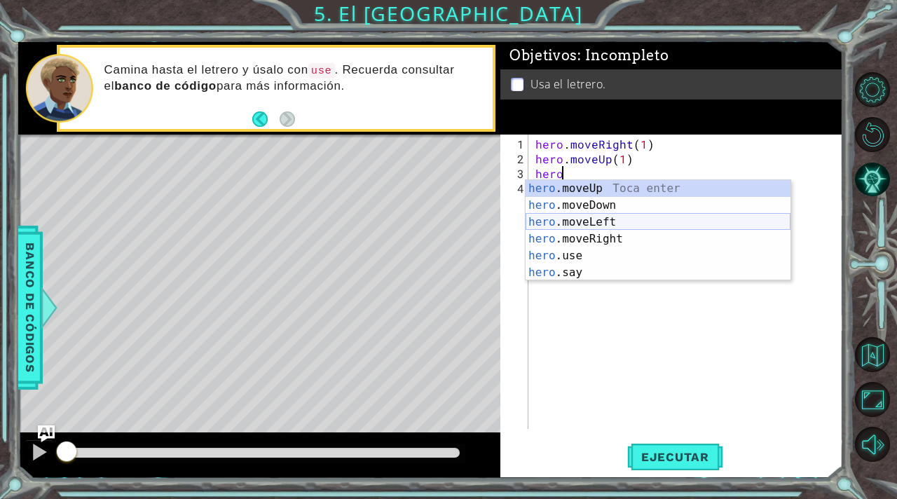
click at [571, 226] on div "hero .moveUp Toca enter hero .moveDown Toca enter hero .moveLeft Toca enter her…" at bounding box center [658, 247] width 265 height 135
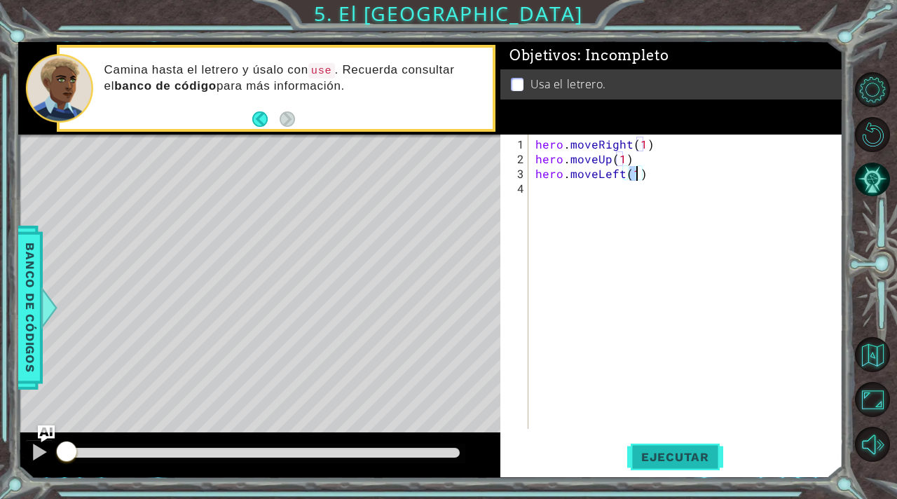
type textarea "hero.moveLeft(1)"
click at [682, 461] on span "Ejecutar" at bounding box center [675, 457] width 96 height 14
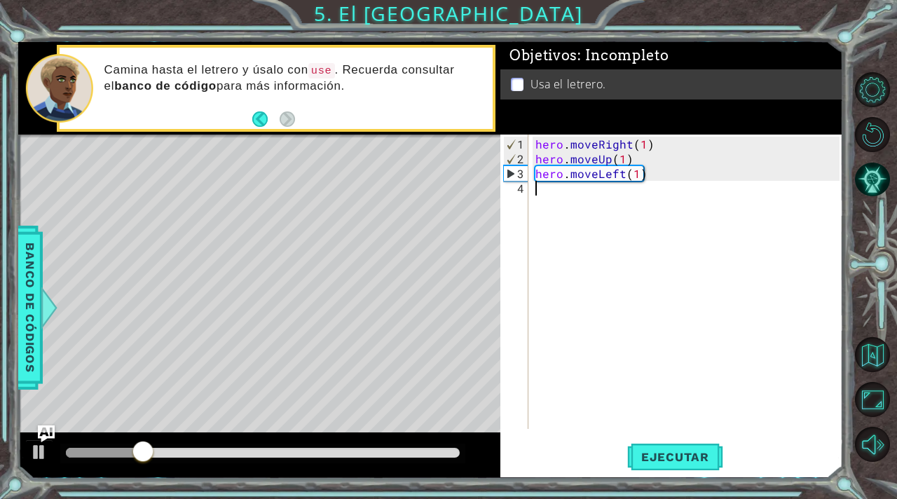
click at [536, 194] on div "hero . moveRight ( 1 ) hero . moveUp ( 1 ) hero . moveLeft ( 1 )" at bounding box center [690, 299] width 314 height 324
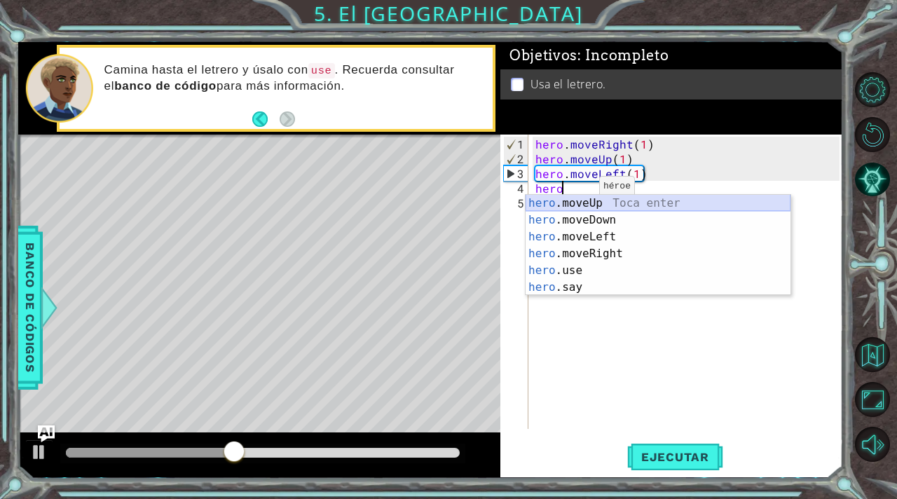
click at [587, 200] on div "hero .moveUp Toca enter hero .moveDown Toca enter hero .moveLeft Toca enter her…" at bounding box center [658, 262] width 265 height 135
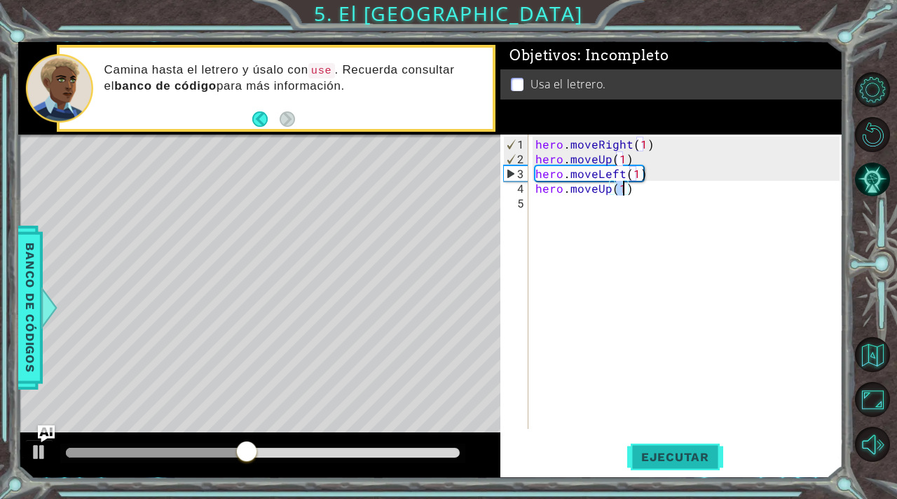
type textarea "hero.moveUp(1)"
click at [677, 465] on button "Ejecutar" at bounding box center [675, 457] width 96 height 34
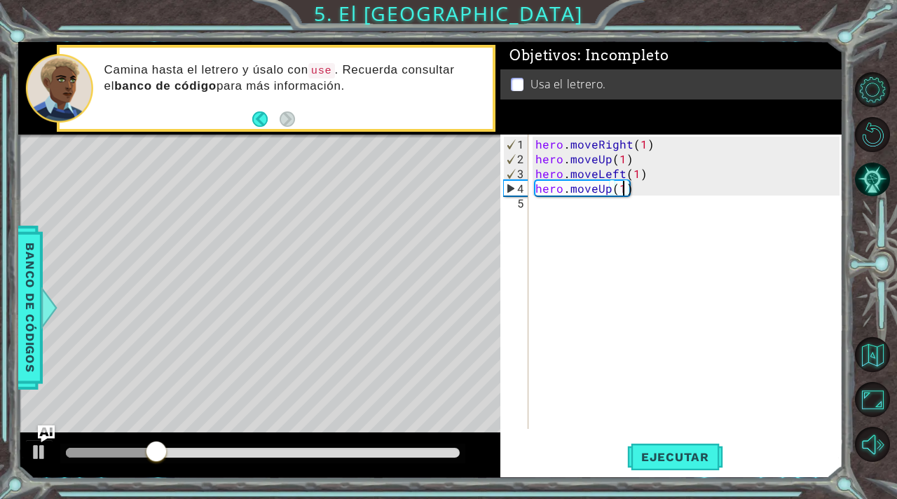
click at [538, 212] on div "hero . moveRight ( 1 ) hero . moveUp ( 1 ) hero . moveLeft ( 1 ) hero . moveUp …" at bounding box center [690, 299] width 314 height 324
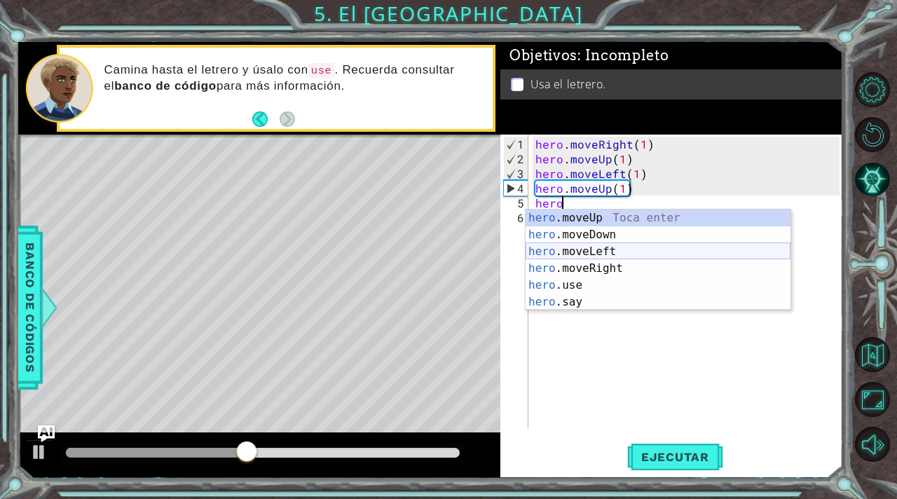
click at [595, 250] on div "hero .moveUp Toca enter hero .moveDown Toca enter hero .moveLeft Toca enter her…" at bounding box center [658, 277] width 265 height 135
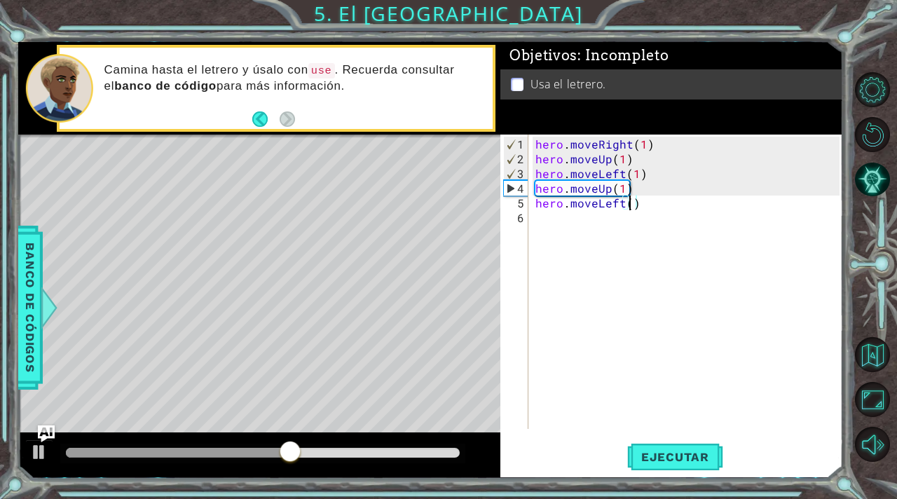
type textarea "hero.moveLeft(2)"
click at [539, 225] on div "hero . moveRight ( 1 ) hero . moveUp ( 1 ) hero . moveLeft ( 1 ) hero . moveUp …" at bounding box center [690, 299] width 314 height 324
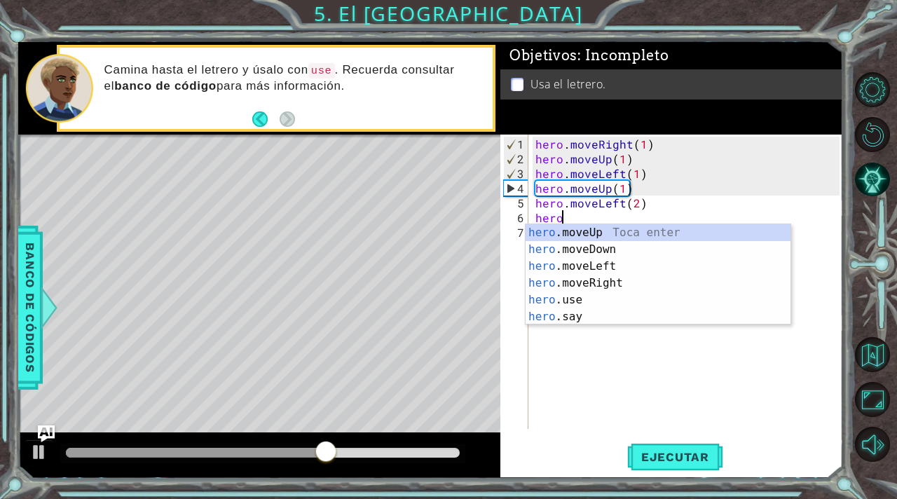
scroll to position [0, 1]
click at [586, 245] on div "hero .moveUp Toca enter hero .moveDown Toca enter hero .moveLeft Toca enter her…" at bounding box center [658, 291] width 265 height 135
type textarea "hero.moveDown(1)"
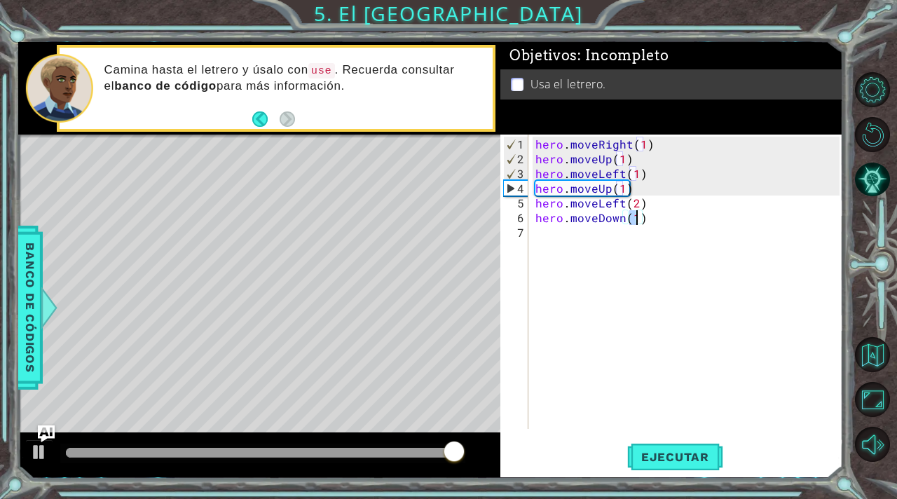
click at [542, 238] on div "hero . moveRight ( 1 ) hero . moveUp ( 1 ) hero . moveLeft ( 1 ) hero . moveUp …" at bounding box center [690, 299] width 314 height 324
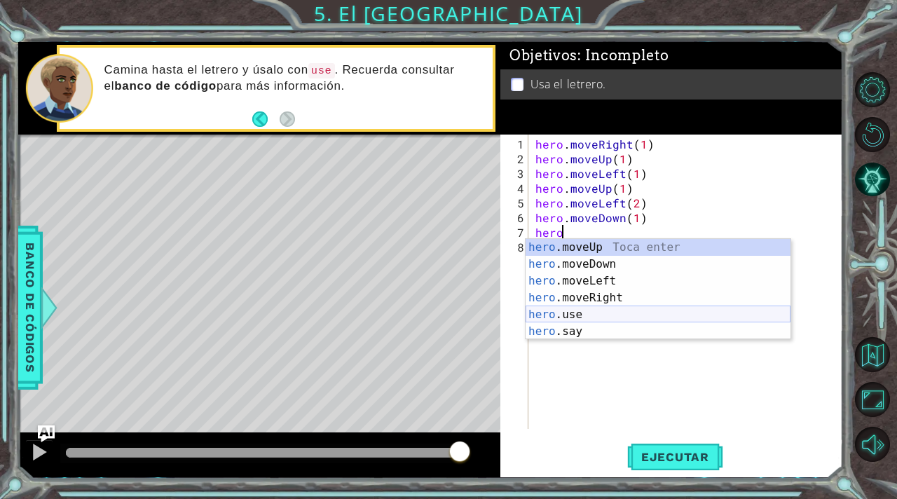
click at [573, 314] on div "hero .moveUp Toca enter hero .moveDown Toca enter hero .moveLeft Toca enter her…" at bounding box center [658, 306] width 265 height 135
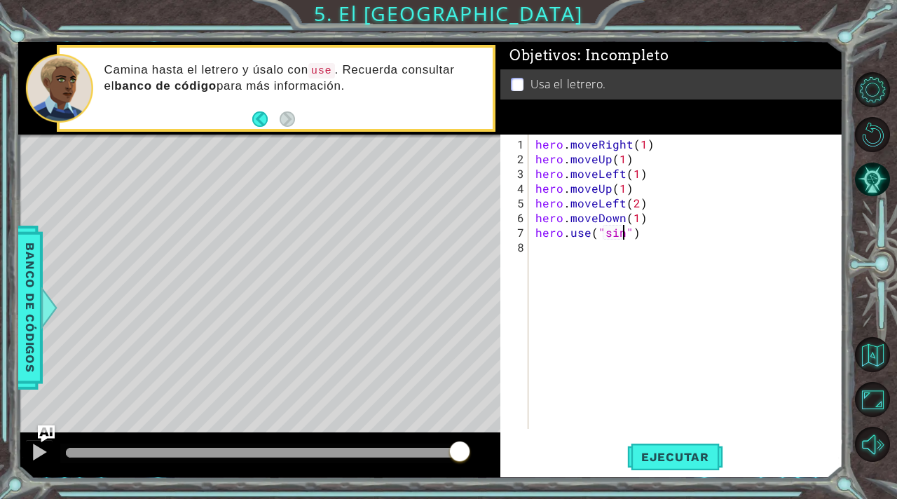
scroll to position [0, 6]
type textarea "hero.use("sing")"
click at [679, 453] on span "Ejecutar" at bounding box center [675, 457] width 96 height 14
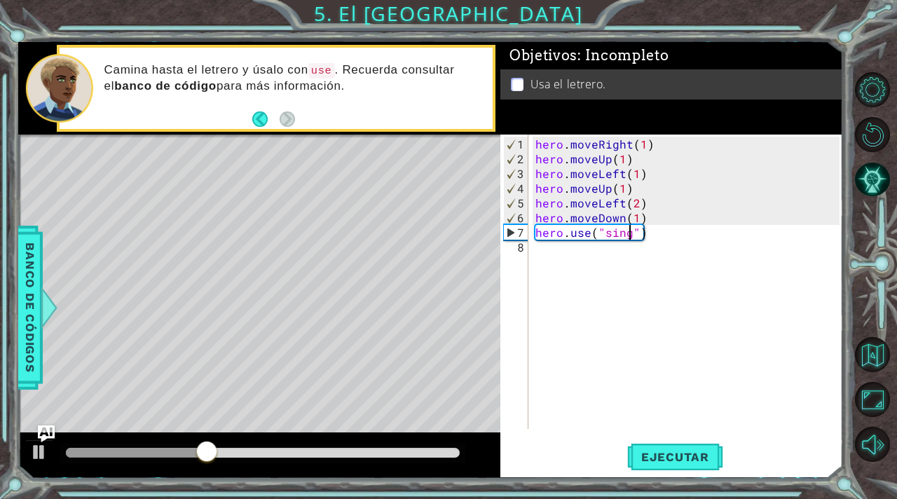
click at [559, 260] on div "hero . moveRight ( 1 ) hero . moveUp ( 1 ) hero . moveLeft ( 1 ) hero . moveUp …" at bounding box center [690, 299] width 314 height 324
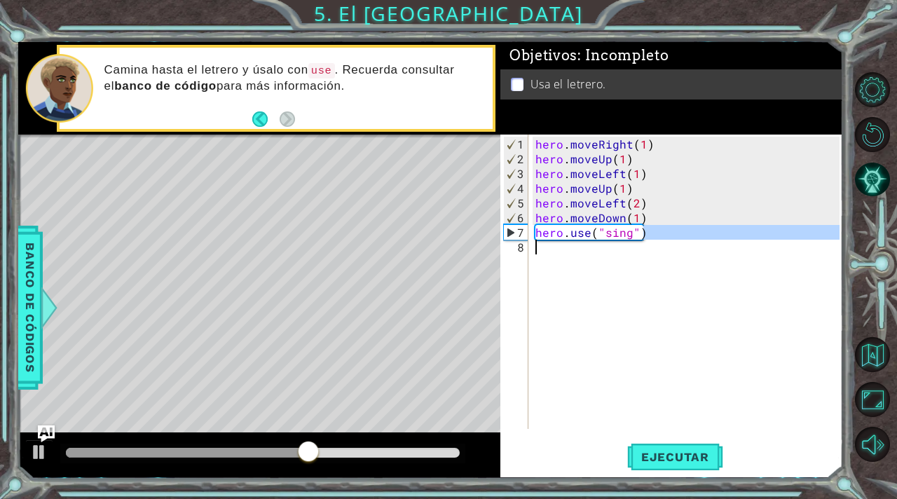
drag, startPoint x: 643, startPoint y: 235, endPoint x: 542, endPoint y: 240, distance: 100.3
click at [542, 240] on div "hero . moveRight ( 1 ) hero . moveUp ( 1 ) hero . moveLeft ( 1 ) hero . moveUp …" at bounding box center [690, 299] width 314 height 324
type textarea "hero.use("sing")"
click at [552, 242] on div "hero . moveRight ( 1 ) hero . moveUp ( 1 ) hero . moveLeft ( 1 ) hero . moveUp …" at bounding box center [690, 299] width 314 height 324
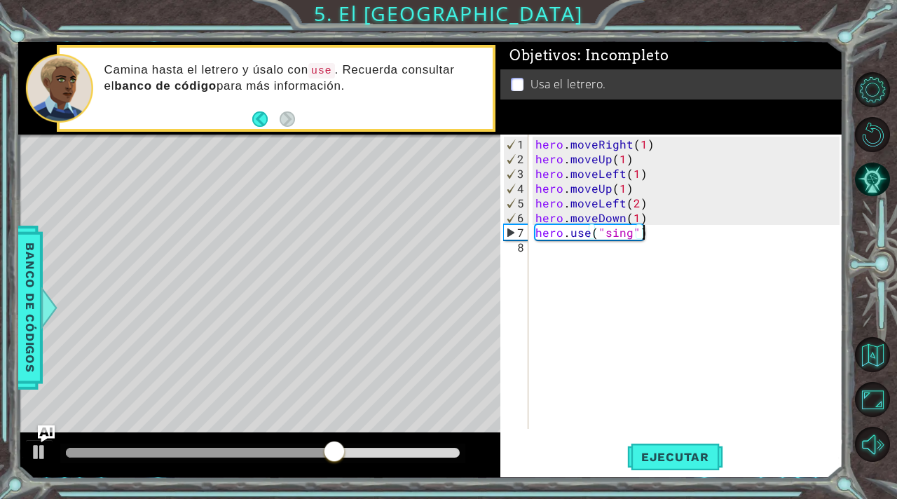
click at [642, 231] on div "hero . moveRight ( 1 ) hero . moveUp ( 1 ) hero . moveLeft ( 1 ) hero . moveUp …" at bounding box center [690, 299] width 314 height 324
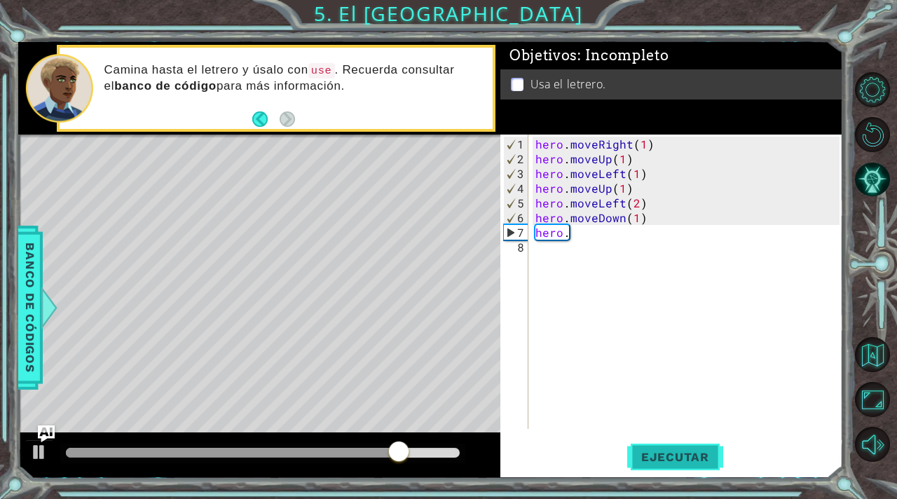
click at [671, 465] on button "Ejecutar" at bounding box center [675, 457] width 96 height 34
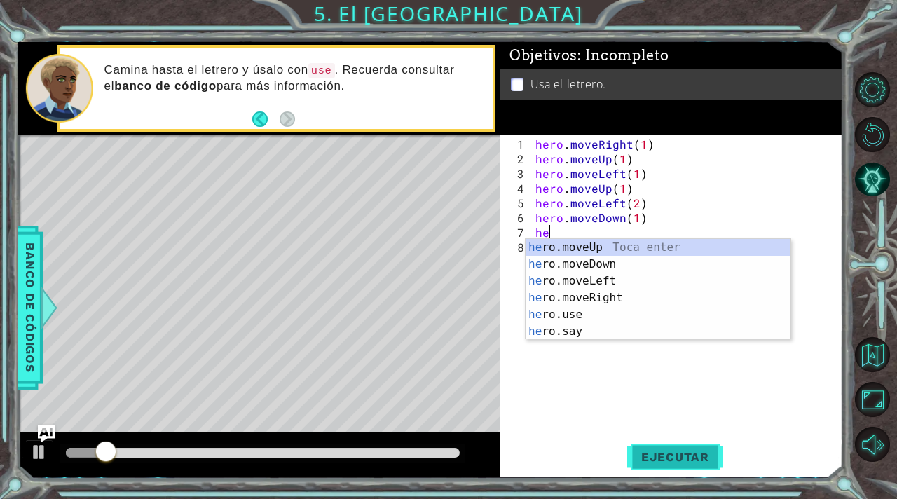
type textarea "h"
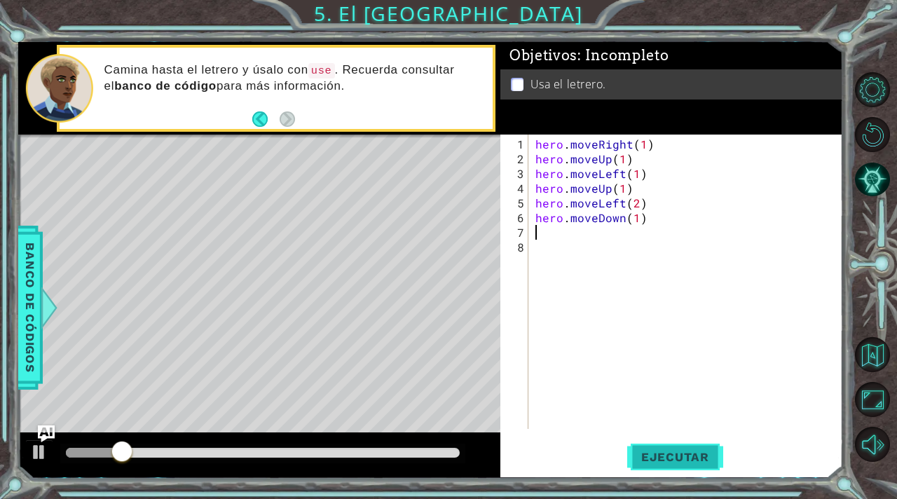
click at [699, 458] on span "Ejecutar" at bounding box center [675, 457] width 96 height 14
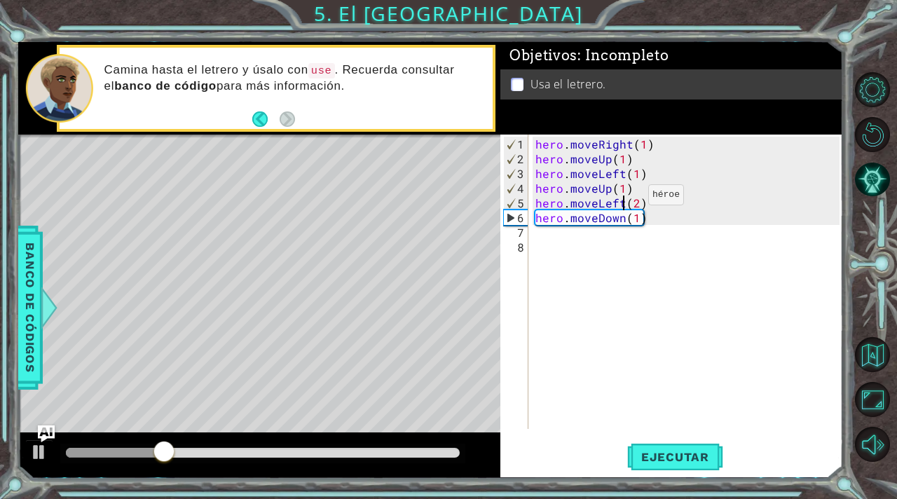
click at [624, 200] on div "hero . moveRight ( 1 ) hero . moveUp ( 1 ) hero . moveLeft ( 1 ) hero . moveUp …" at bounding box center [690, 299] width 314 height 324
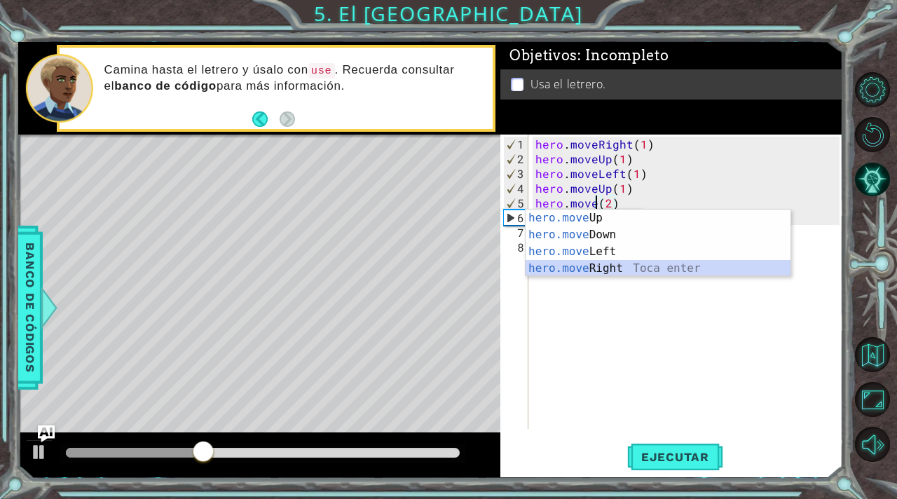
click at [624, 266] on div "hero.move Up Toca enter hero.move Down Toca enter hero.move Left Toca enter her…" at bounding box center [658, 260] width 265 height 101
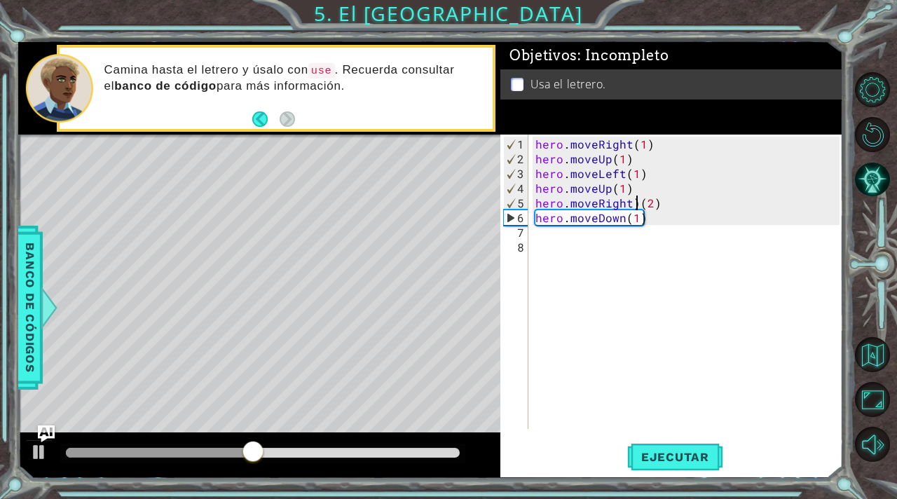
type textarea "hero.moveRight(2)"
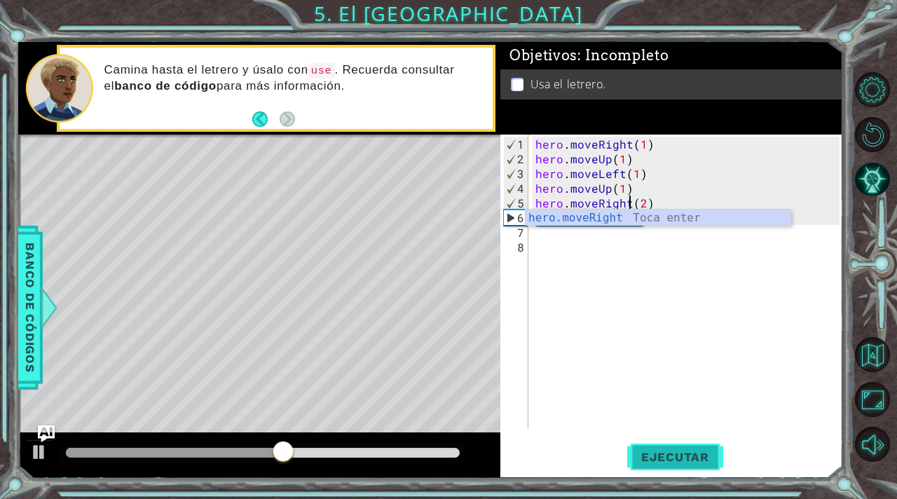
click at [657, 468] on button "Ejecutar" at bounding box center [675, 457] width 96 height 34
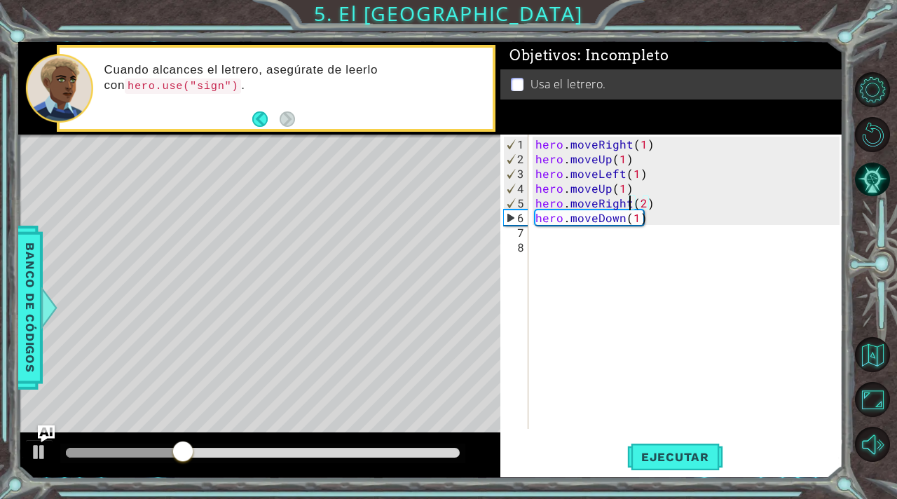
click at [542, 240] on div "hero . moveRight ( 1 ) hero . moveUp ( 1 ) hero . moveLeft ( 1 ) hero . moveUp …" at bounding box center [690, 299] width 314 height 324
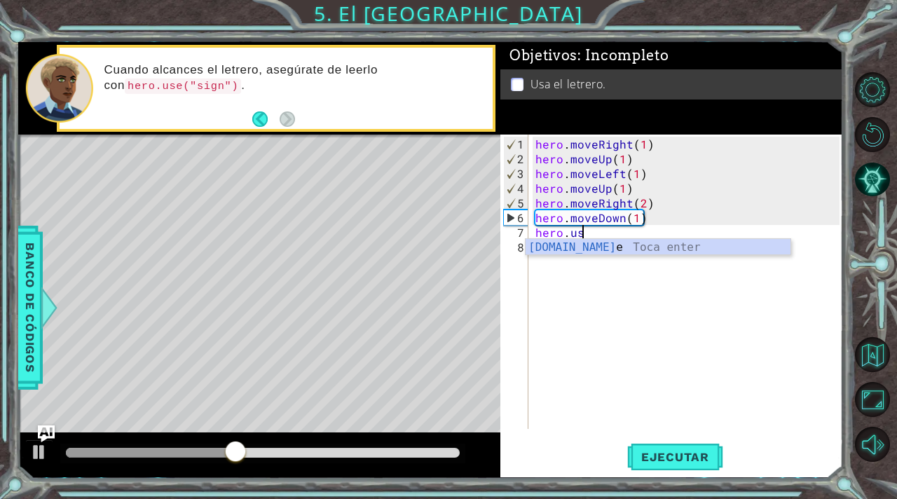
scroll to position [0, 2]
click at [565, 248] on div "hero.use Toca enter" at bounding box center [658, 264] width 265 height 50
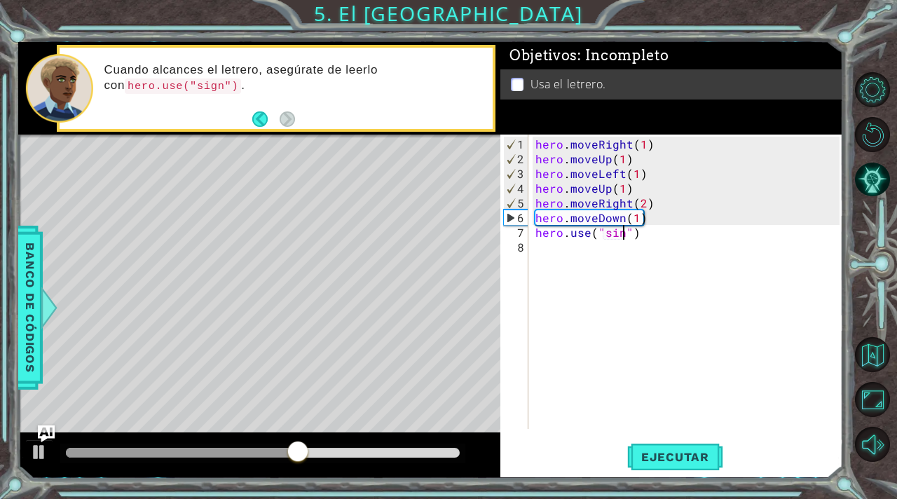
scroll to position [0, 6]
click at [666, 457] on span "Ejecutar" at bounding box center [675, 457] width 96 height 14
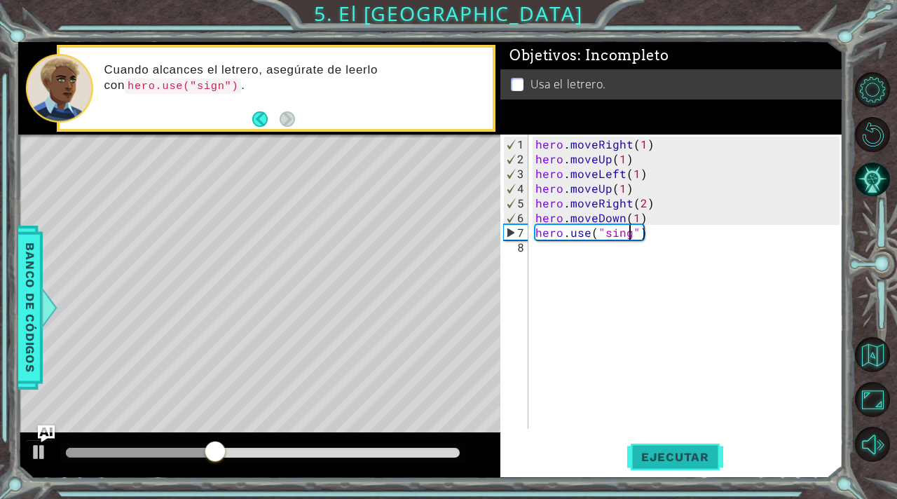
click at [666, 455] on span "Ejecutar" at bounding box center [675, 457] width 96 height 14
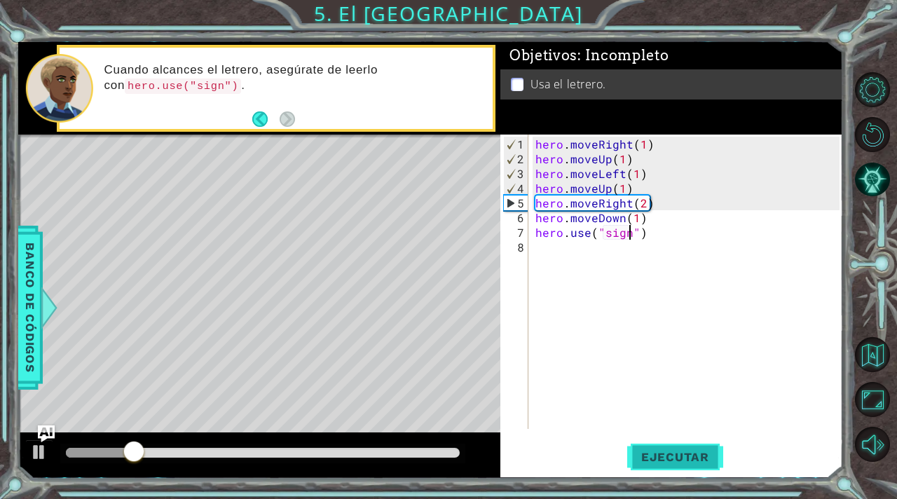
type textarea "hero.use("sign")"
click at [680, 456] on span "Ejecutar" at bounding box center [675, 457] width 96 height 14
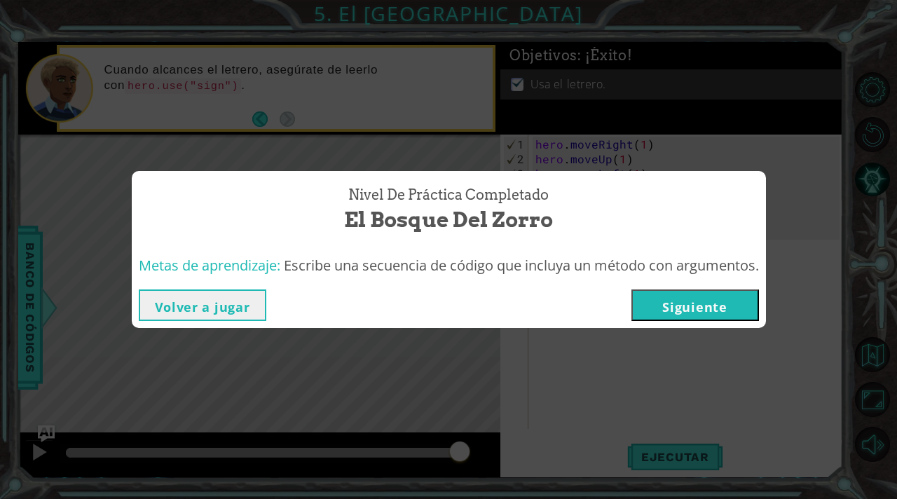
click at [708, 303] on button "Siguiente" at bounding box center [695, 305] width 128 height 32
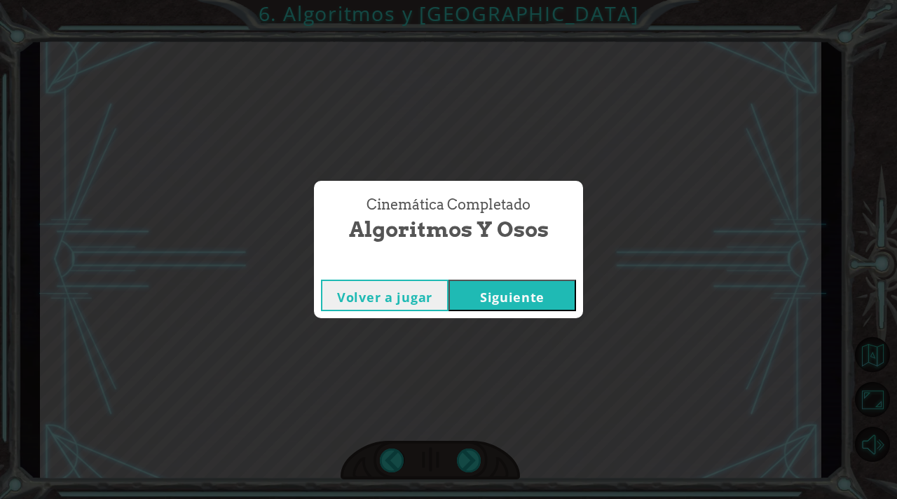
click at [545, 292] on button "Siguiente" at bounding box center [513, 296] width 128 height 32
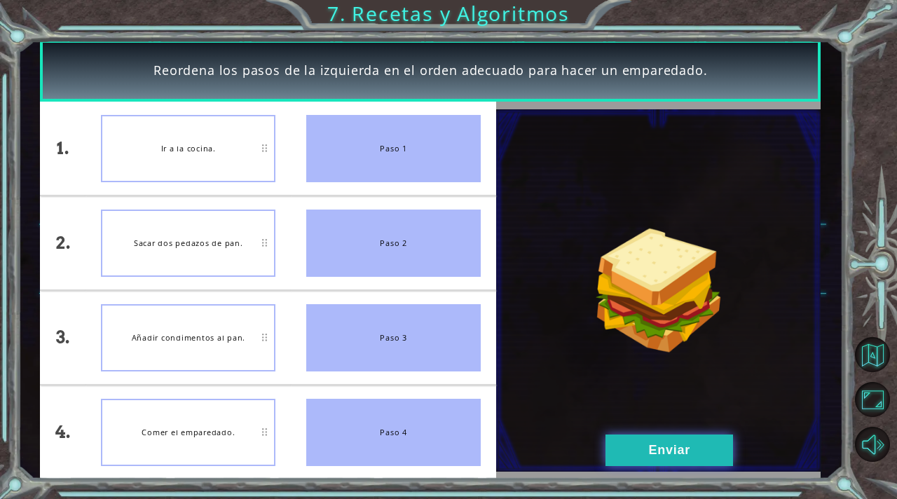
click at [639, 453] on button "Enviar" at bounding box center [670, 451] width 128 height 32
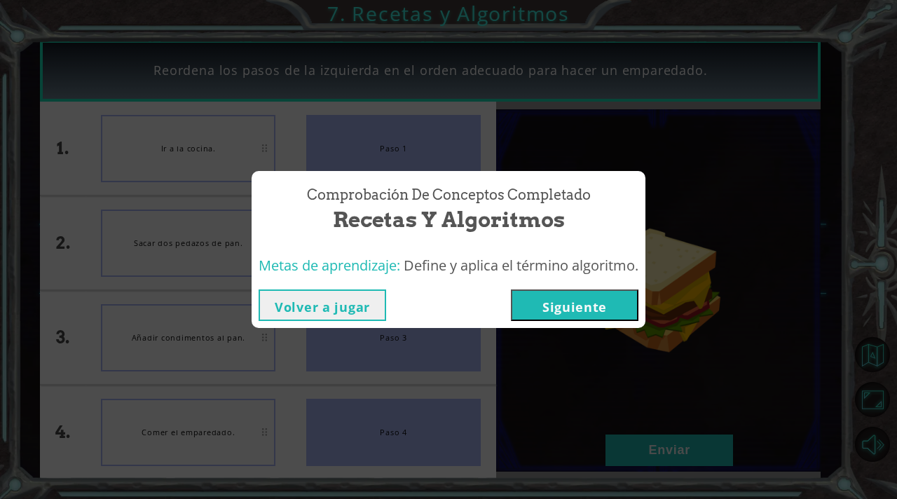
click at [575, 309] on button "Siguiente" at bounding box center [575, 305] width 128 height 32
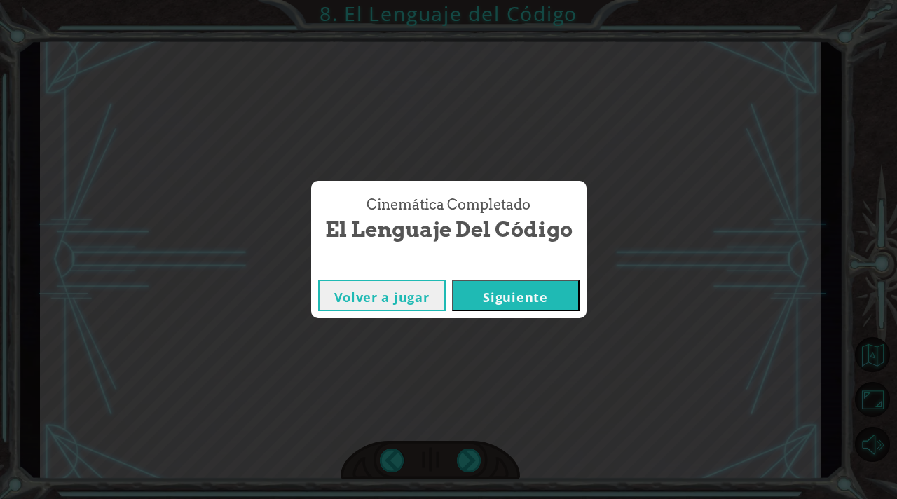
click at [550, 296] on button "Siguiente" at bounding box center [516, 296] width 128 height 32
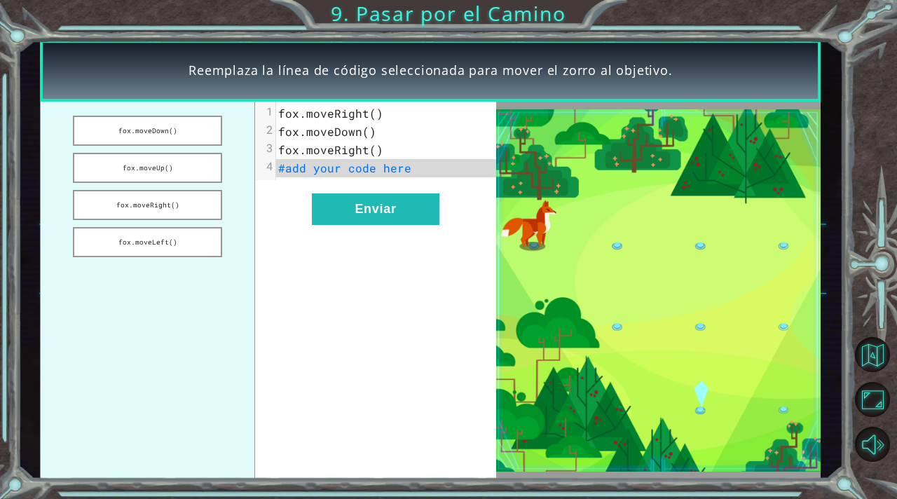
click at [406, 173] on pre "#add your code here" at bounding box center [386, 168] width 220 height 18
click at [175, 125] on button "fox.moveDown()" at bounding box center [147, 131] width 149 height 30
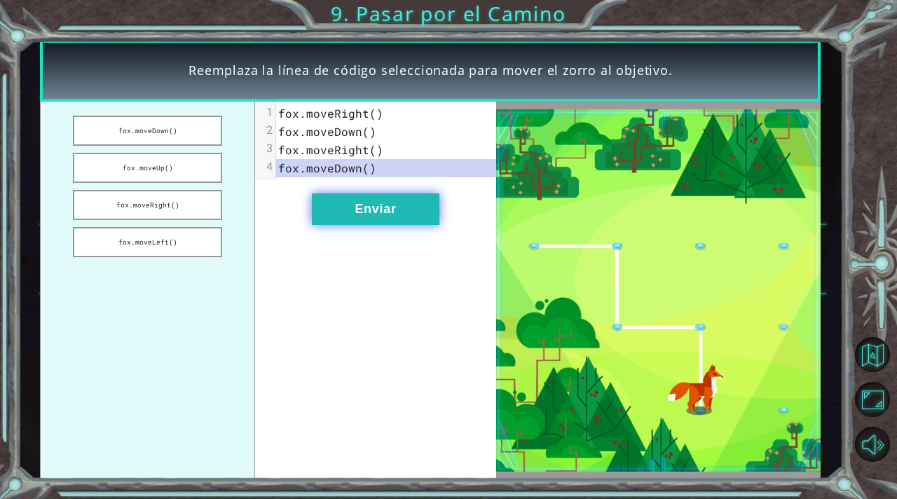
click at [328, 210] on button "Enviar" at bounding box center [376, 209] width 128 height 32
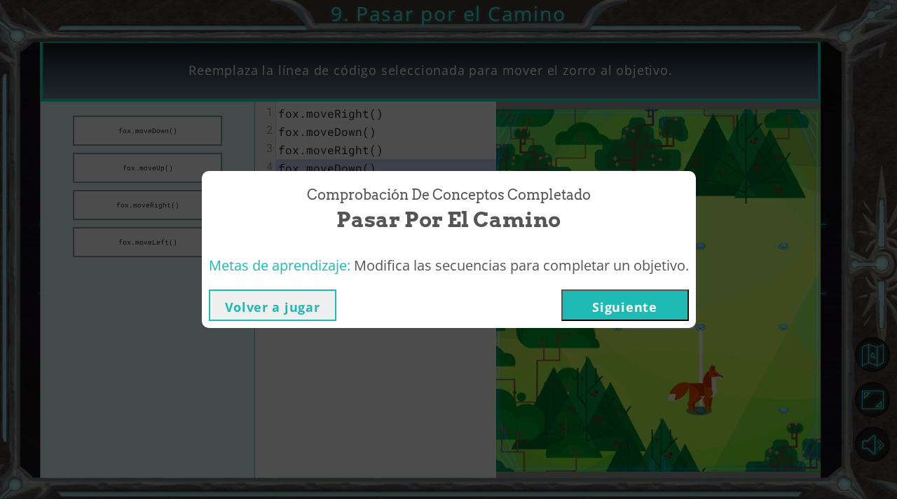
click at [622, 298] on button "Siguiente" at bounding box center [625, 305] width 128 height 32
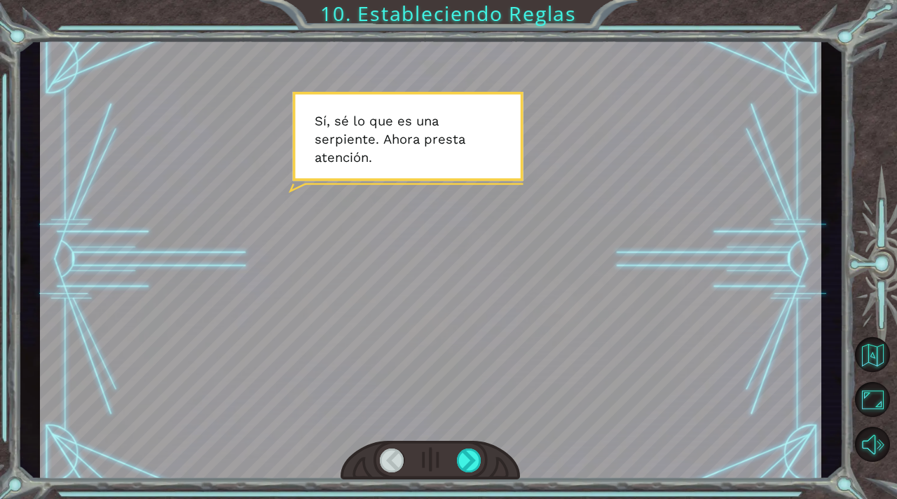
click at [622, 296] on div at bounding box center [430, 259] width 781 height 439
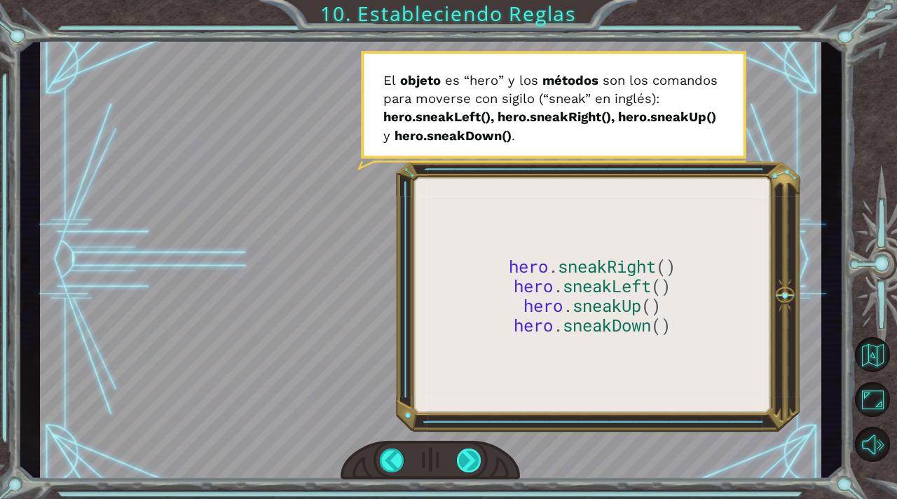
click at [467, 467] on div at bounding box center [469, 461] width 25 height 24
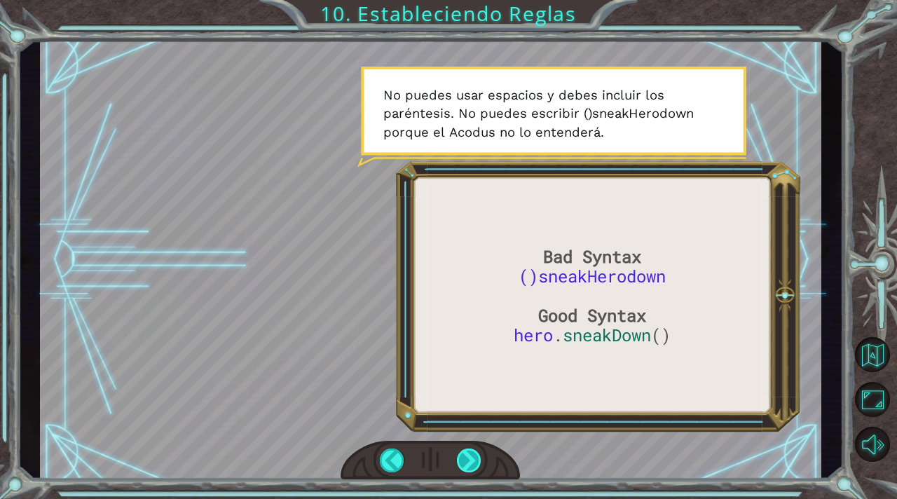
click at [473, 459] on div at bounding box center [469, 461] width 25 height 24
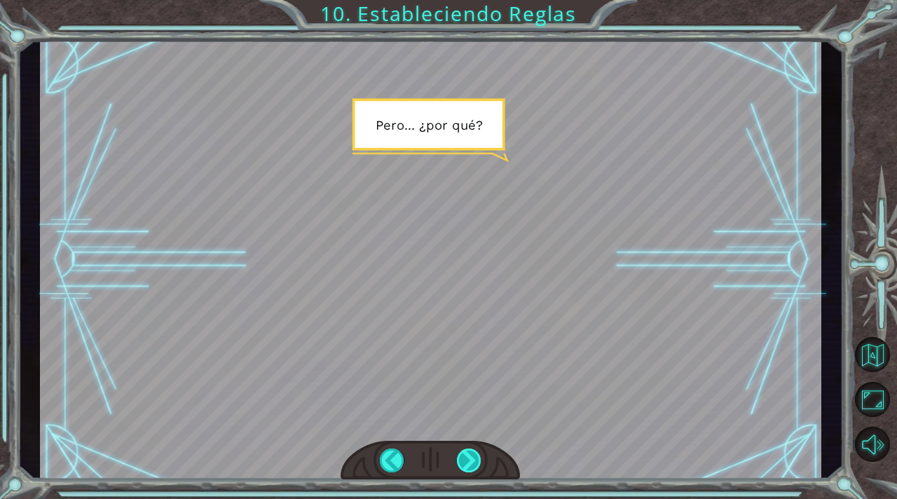
click at [473, 458] on div at bounding box center [469, 461] width 25 height 24
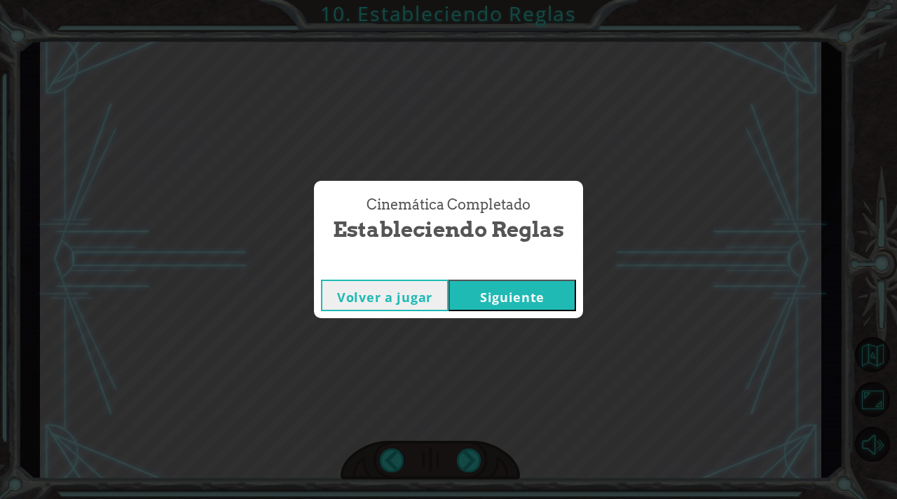
click at [545, 295] on button "Siguiente" at bounding box center [513, 296] width 128 height 32
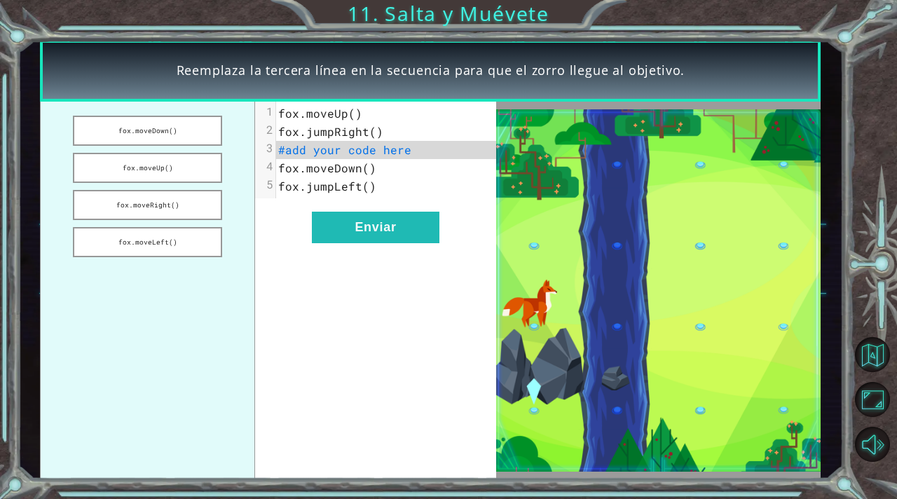
drag, startPoint x: 187, startPoint y: 196, endPoint x: 313, endPoint y: 177, distance: 126.9
click at [313, 177] on div "[PERSON_NAME].moveDown() [PERSON_NAME].moveUp() [PERSON_NAME].moveRight() [PERS…" at bounding box center [268, 290] width 456 height 377
click at [196, 205] on button "fox.moveRight()" at bounding box center [147, 205] width 149 height 30
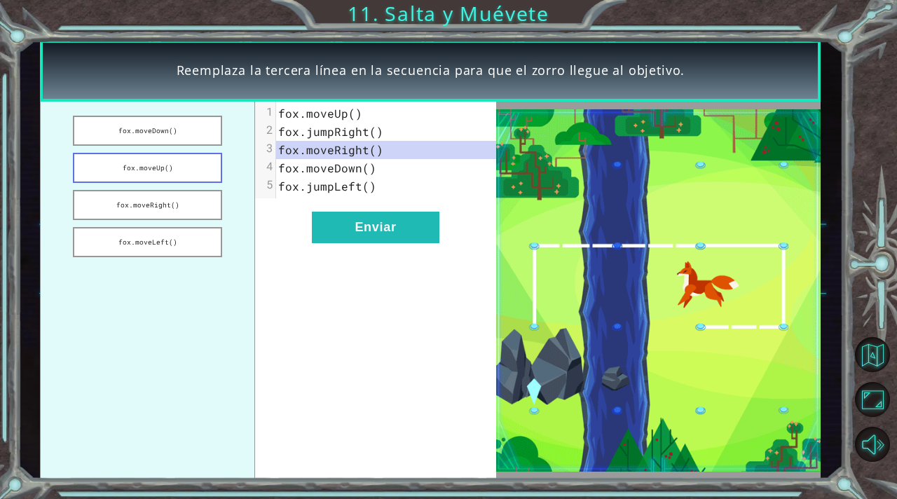
click at [201, 168] on button "fox.moveUp()" at bounding box center [147, 168] width 149 height 30
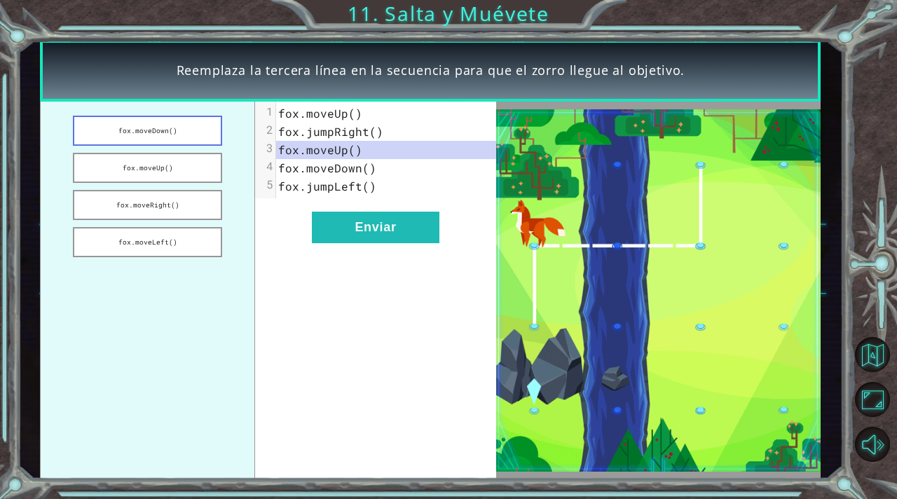
click at [207, 139] on button "fox.moveDown()" at bounding box center [147, 131] width 149 height 30
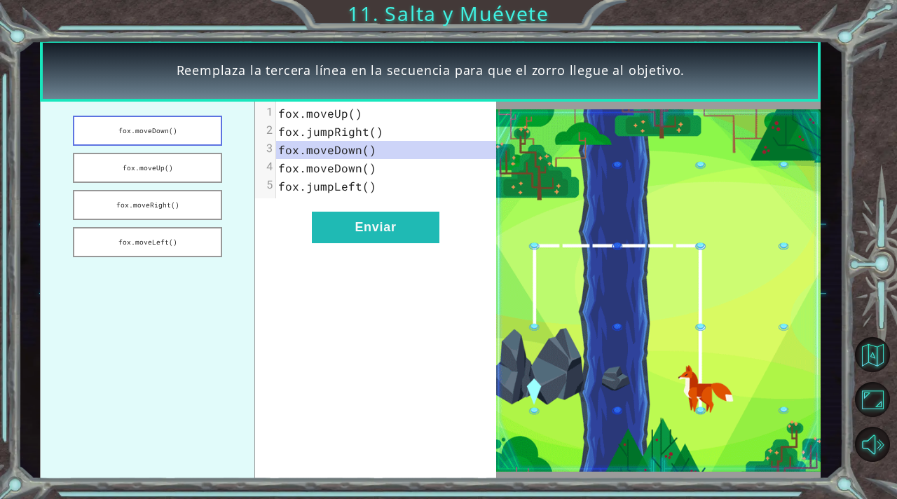
click at [207, 139] on button "fox.moveDown()" at bounding box center [147, 131] width 149 height 30
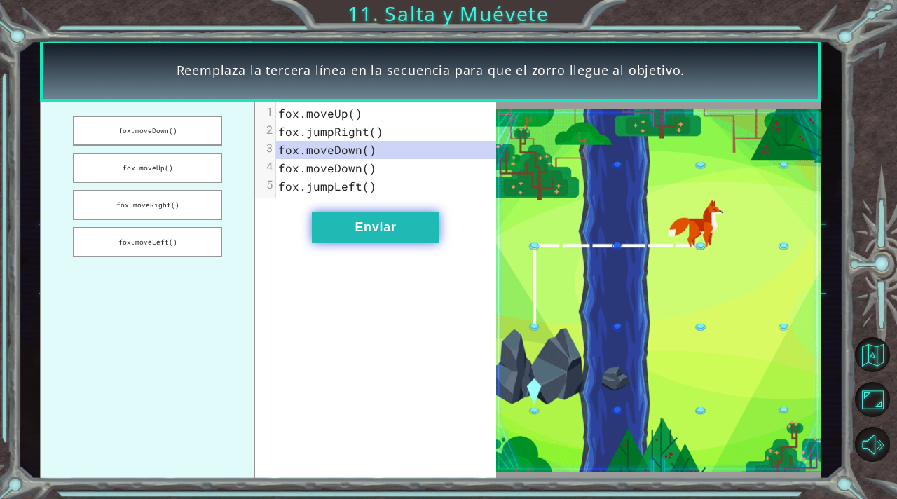
click at [334, 233] on button "Enviar" at bounding box center [376, 228] width 128 height 32
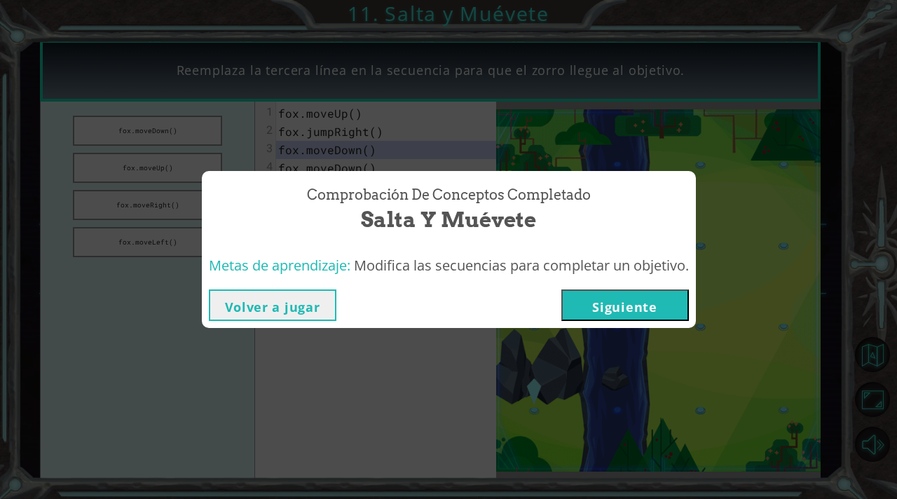
click at [627, 315] on button "Siguiente" at bounding box center [625, 305] width 128 height 32
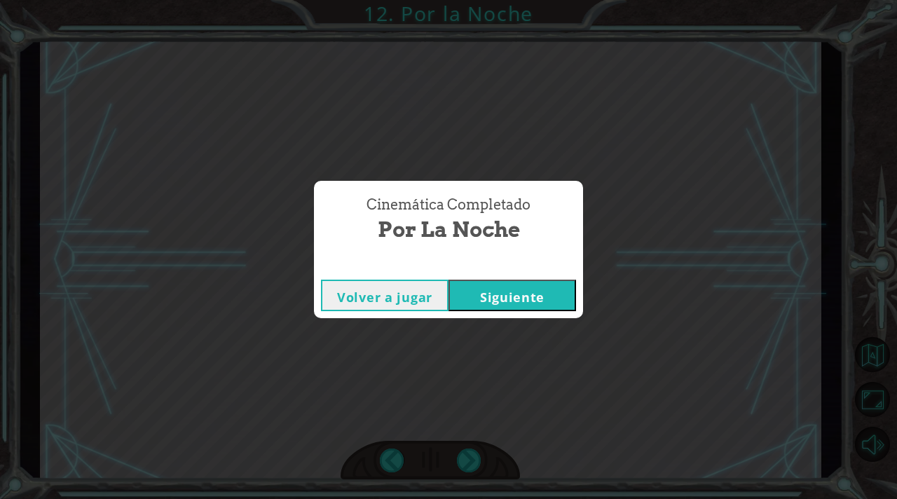
click at [498, 306] on button "Siguiente" at bounding box center [513, 296] width 128 height 32
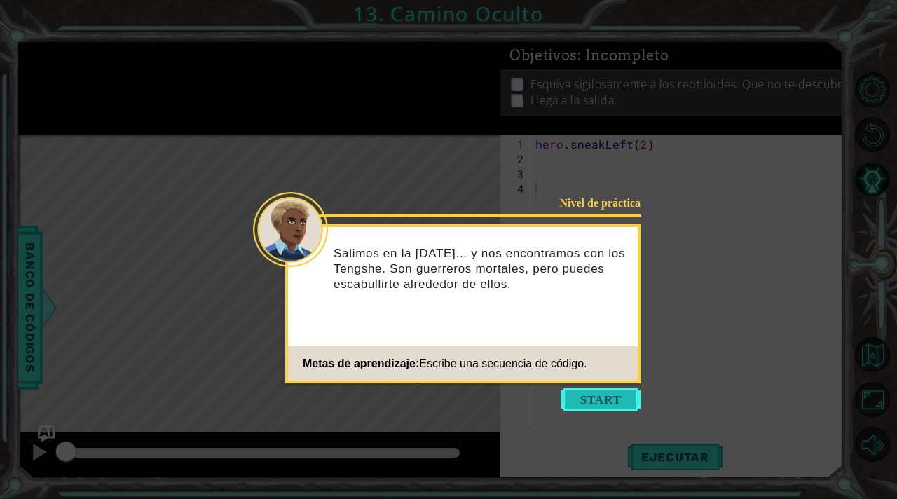
click at [608, 398] on button "Start" at bounding box center [601, 399] width 80 height 22
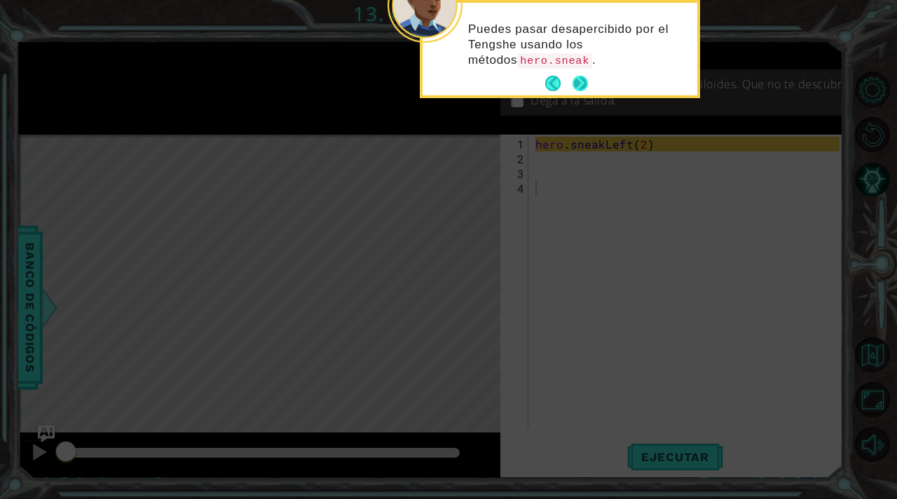
click at [578, 83] on button "Next" at bounding box center [580, 83] width 15 height 15
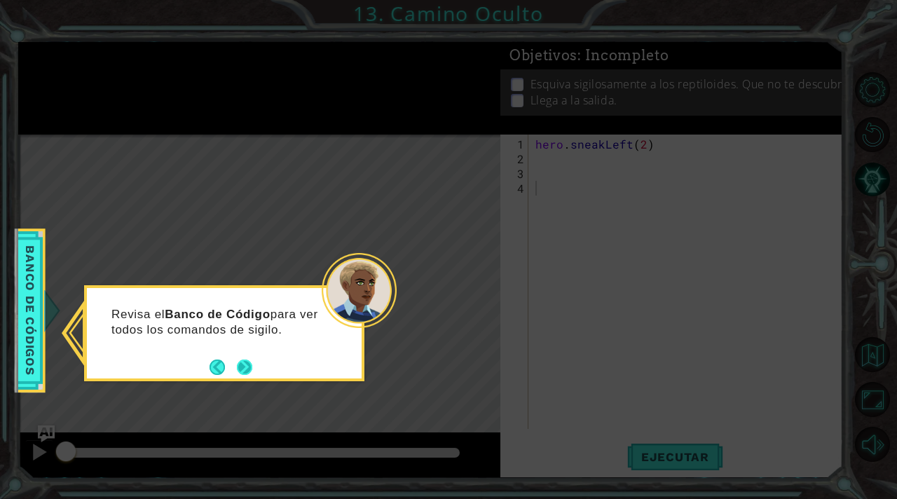
click at [245, 369] on button "Next" at bounding box center [244, 367] width 15 height 15
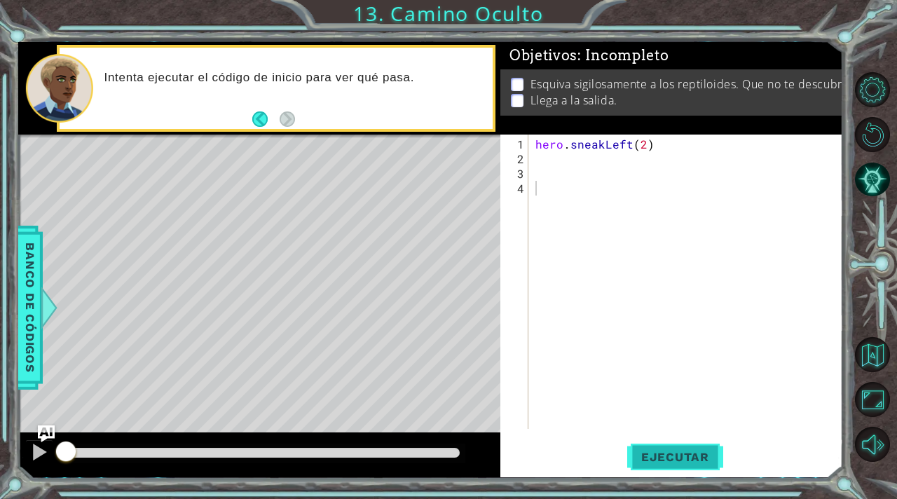
click at [662, 453] on span "Ejecutar" at bounding box center [675, 457] width 96 height 14
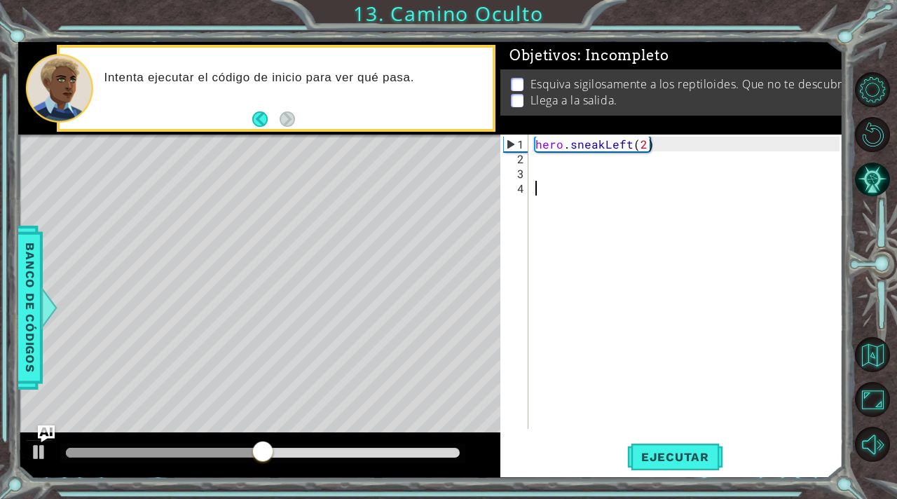
click at [539, 158] on div "hero . sneakLeft ( 2 )" at bounding box center [690, 299] width 314 height 324
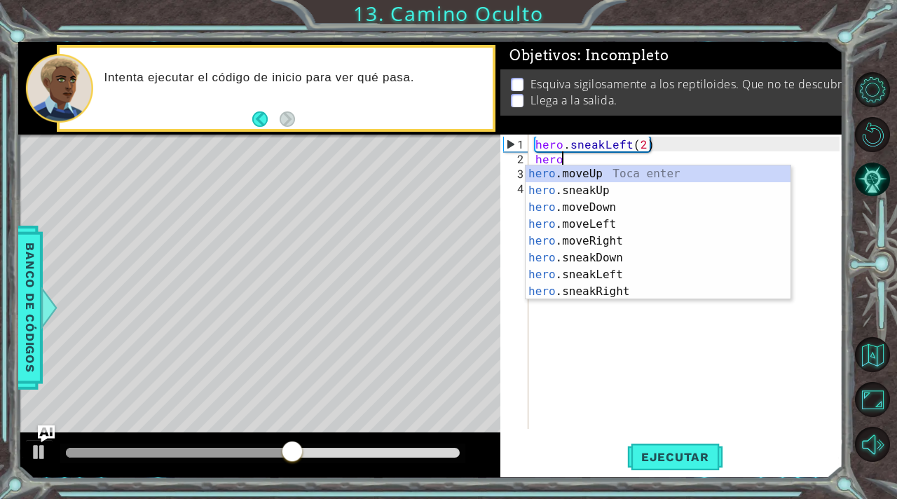
scroll to position [0, 1]
click at [605, 183] on div "hero .moveUp Toca enter hero .sneakUp Toca enter hero .moveDown Toca enter hero…" at bounding box center [658, 249] width 265 height 168
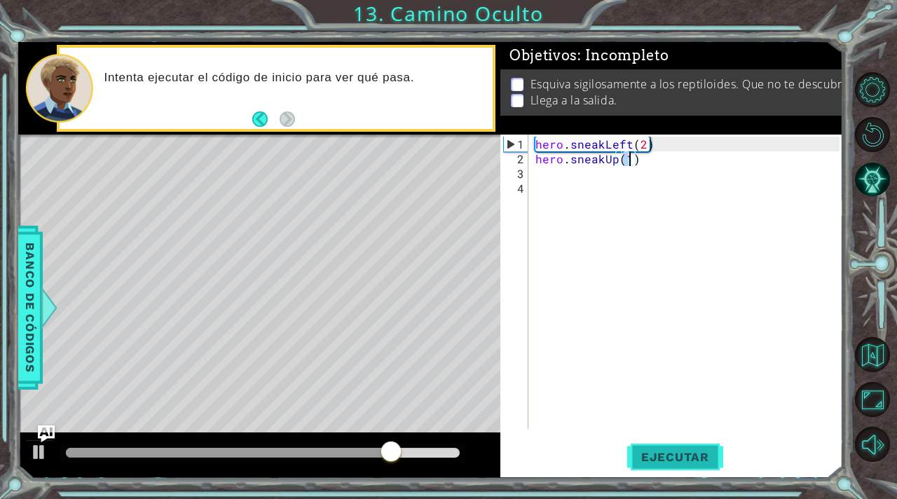
click at [667, 460] on span "Ejecutar" at bounding box center [675, 457] width 96 height 14
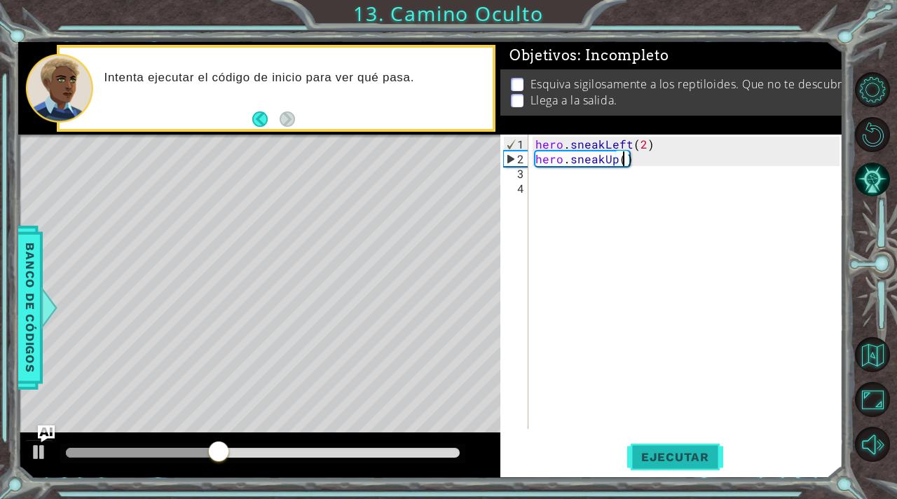
type textarea "hero.sneakUp(2)"
click at [539, 167] on div "hero . sneakLeft ( 2 ) hero . sneakUp ( 2 )" at bounding box center [690, 299] width 314 height 324
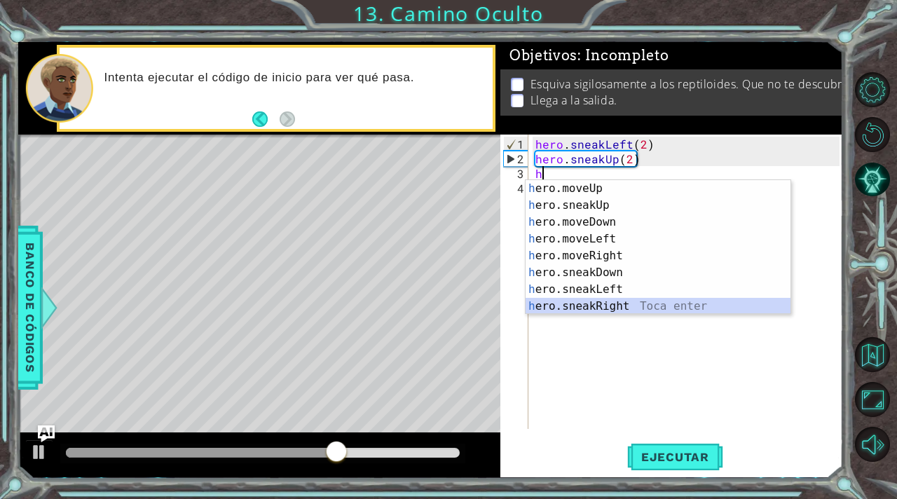
click at [608, 304] on div "h ero.moveUp Toca enter h ero.sneakUp Toca enter h ero.moveDown Toca enter h er…" at bounding box center [658, 264] width 265 height 168
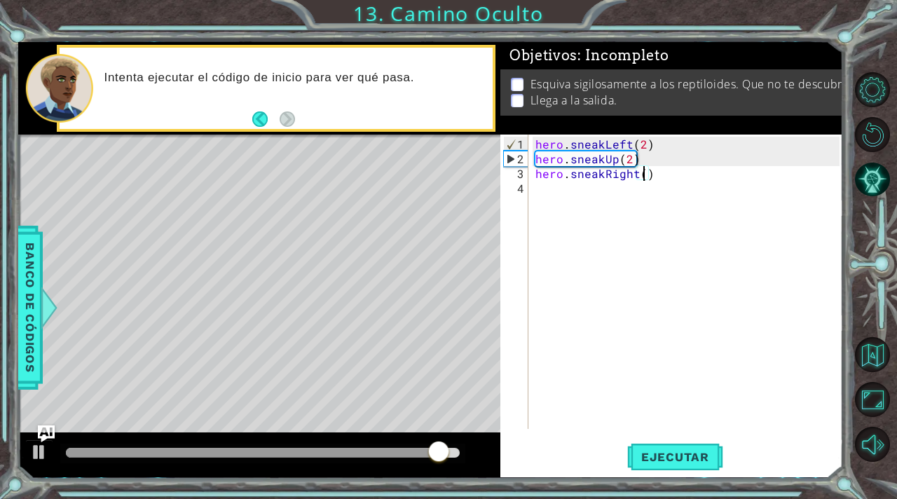
scroll to position [0, 6]
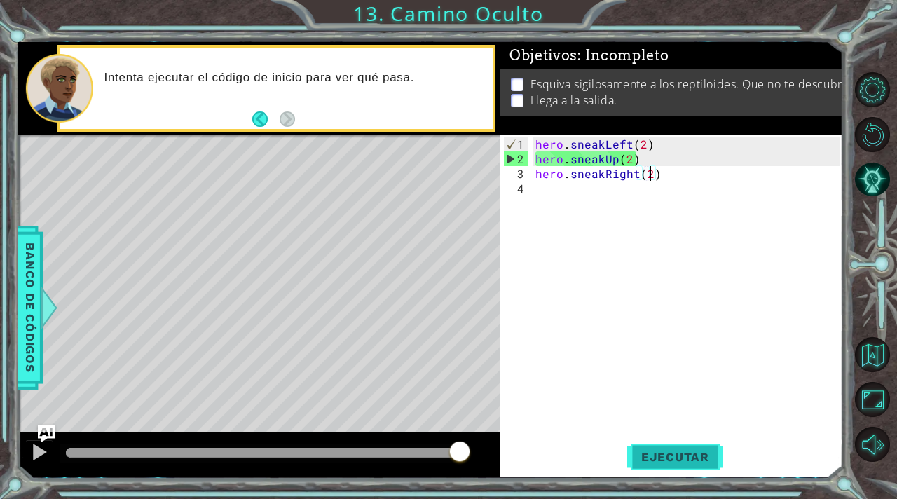
type textarea "hero.sneakRight(2)"
click at [667, 461] on span "Ejecutar" at bounding box center [675, 457] width 96 height 14
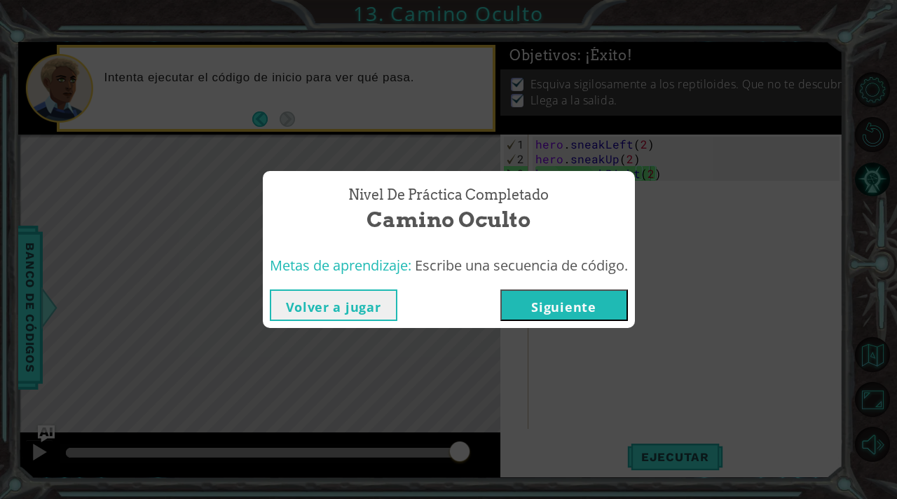
click at [585, 306] on button "Siguiente" at bounding box center [564, 305] width 128 height 32
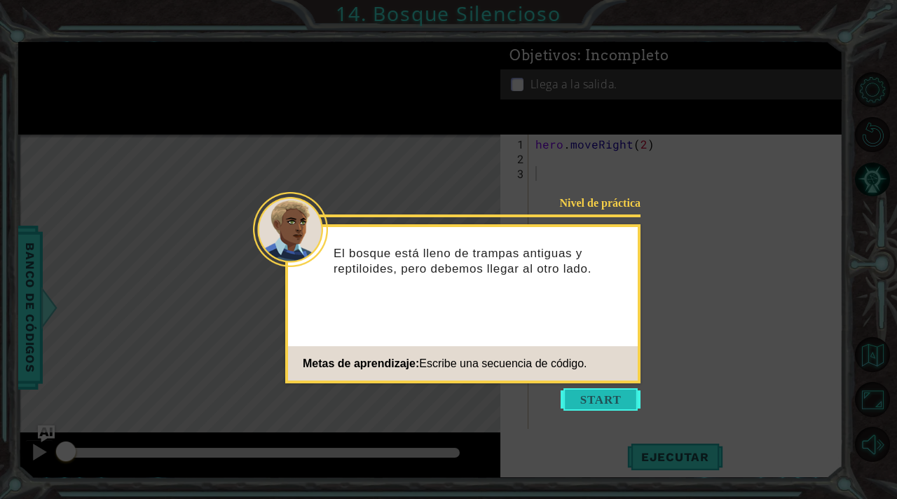
click at [610, 401] on button "Start" at bounding box center [601, 399] width 80 height 22
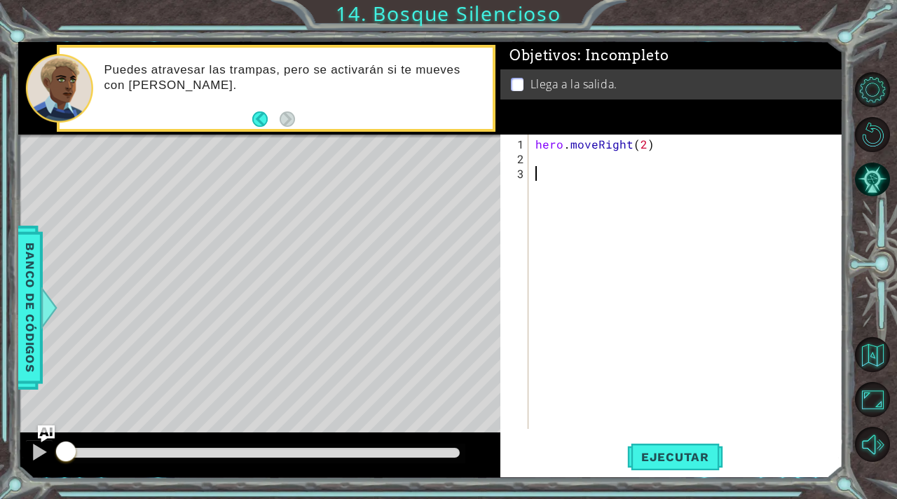
click at [537, 158] on div "hero . moveRight ( 2 )" at bounding box center [690, 299] width 314 height 324
click at [664, 467] on button "Ejecutar" at bounding box center [675, 457] width 96 height 34
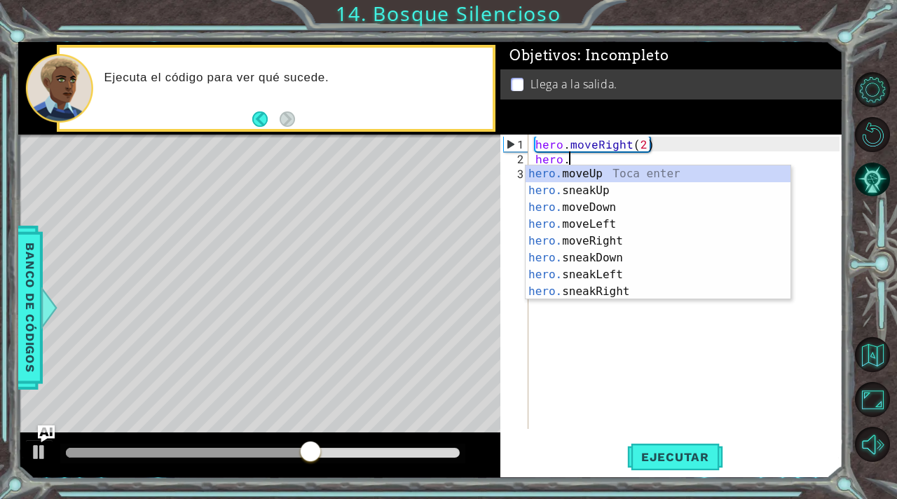
scroll to position [0, 1]
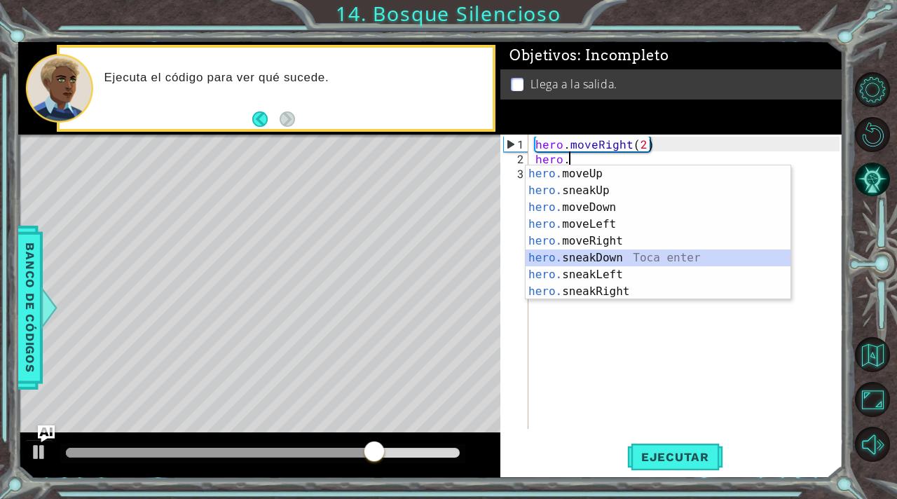
click at [603, 259] on div "hero. moveUp Toca enter hero. sneakUp Toca enter hero. moveDown Toca enter hero…" at bounding box center [658, 249] width 265 height 168
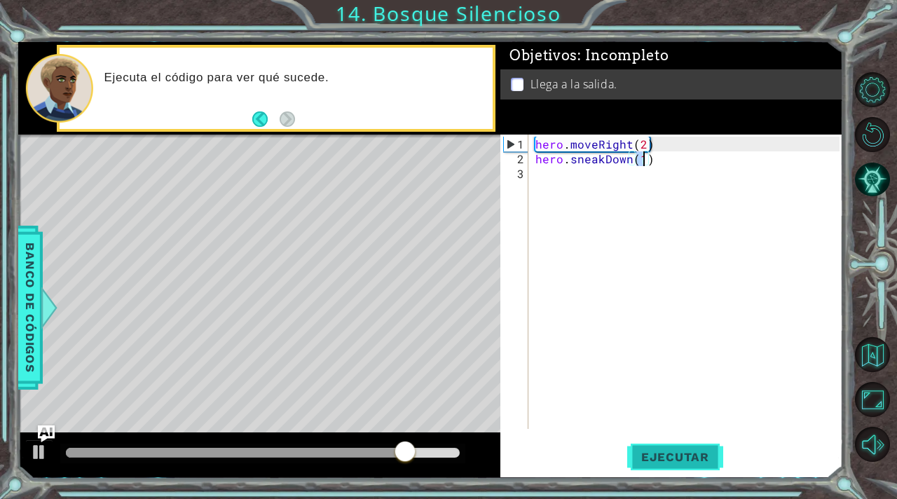
type textarea "hero.sneakDown(1)"
click at [668, 442] on button "Ejecutar" at bounding box center [675, 457] width 96 height 34
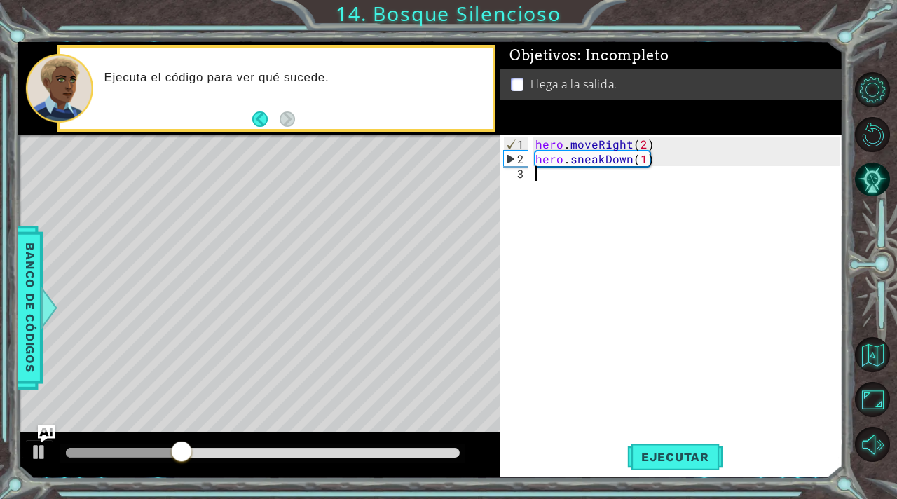
click at [535, 179] on div "hero . moveRight ( 2 ) hero . sneakDown ( 1 )" at bounding box center [690, 299] width 314 height 324
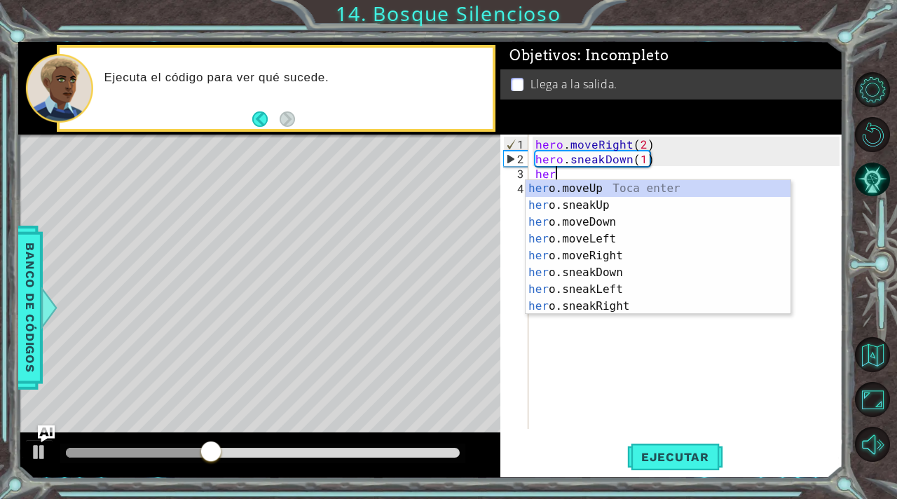
scroll to position [0, 1]
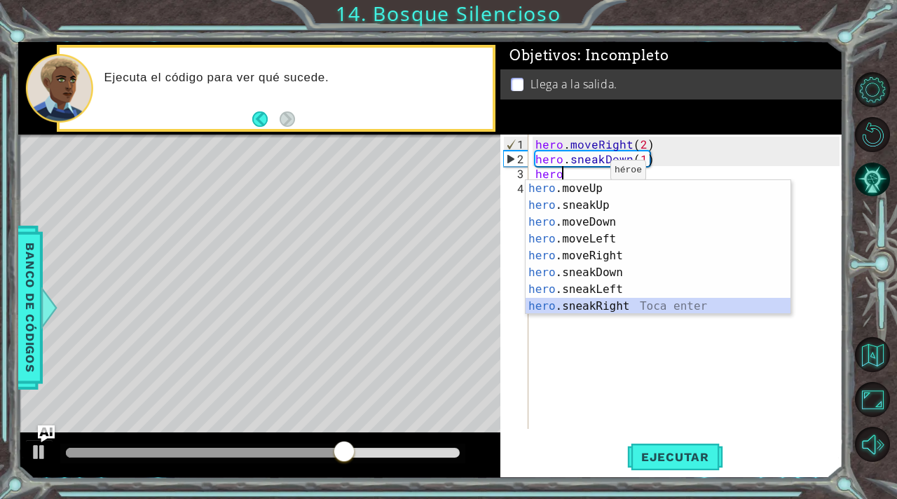
click at [620, 301] on div "hero .moveUp Toca enter hero .sneakUp Toca enter hero .moveDown Toca enter hero…" at bounding box center [658, 264] width 265 height 168
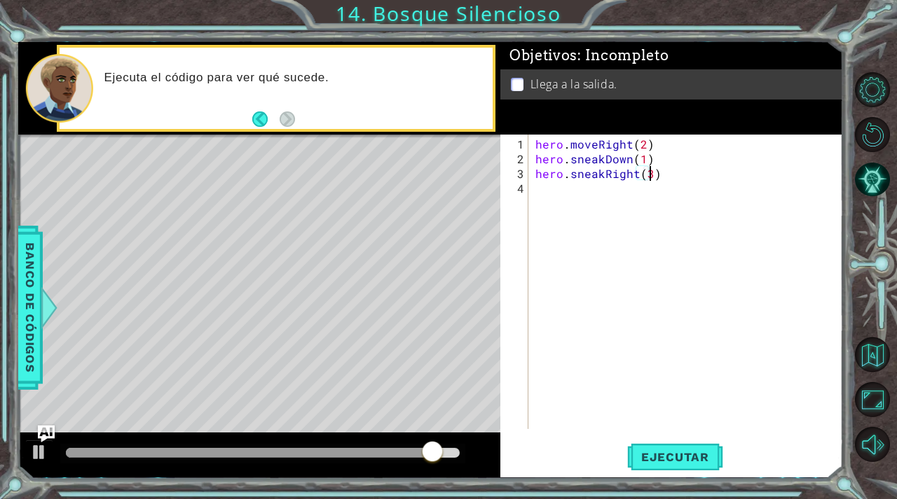
scroll to position [0, 6]
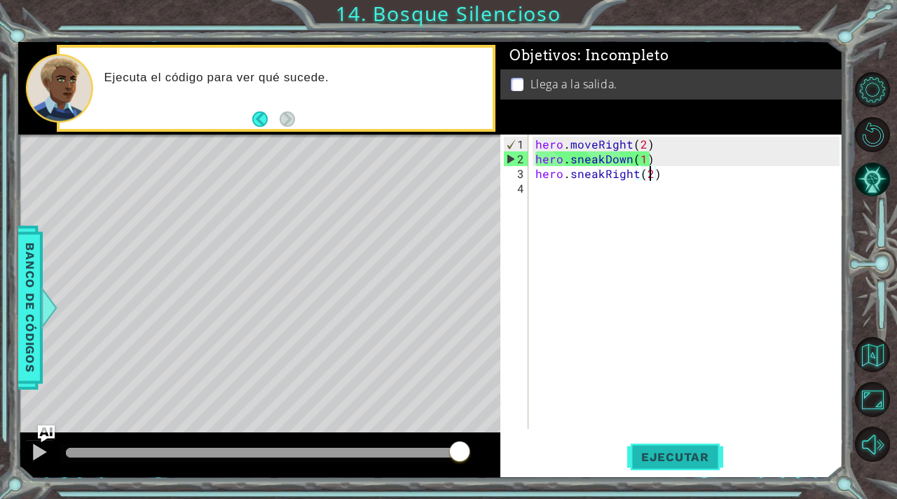
type textarea "hero.sneakRight(2)"
click at [650, 468] on button "Ejecutar" at bounding box center [675, 457] width 96 height 34
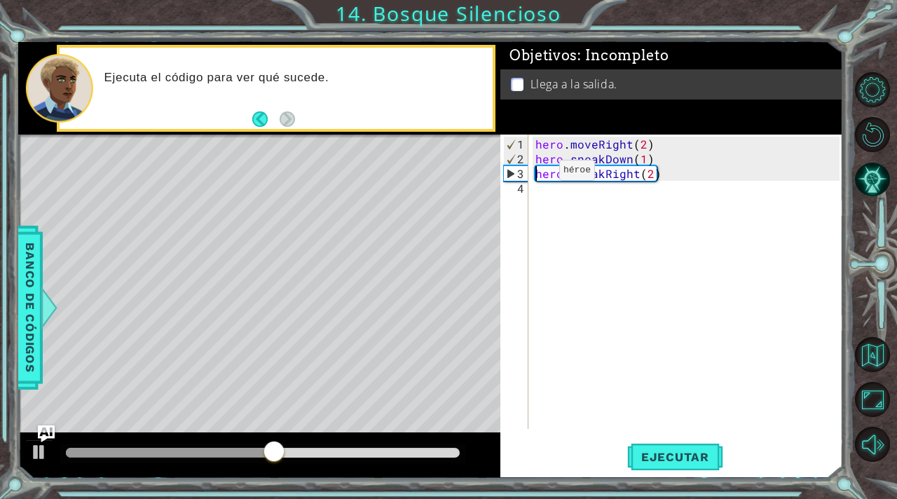
click at [535, 176] on div "hero . moveRight ( 2 ) hero . sneakDown ( 1 ) hero . sneakRight ( 2 )" at bounding box center [690, 299] width 314 height 324
click at [542, 196] on div "hero . moveRight ( 2 ) hero . sneakDown ( 1 ) hero . sneakRight ( 2 )" at bounding box center [690, 299] width 314 height 324
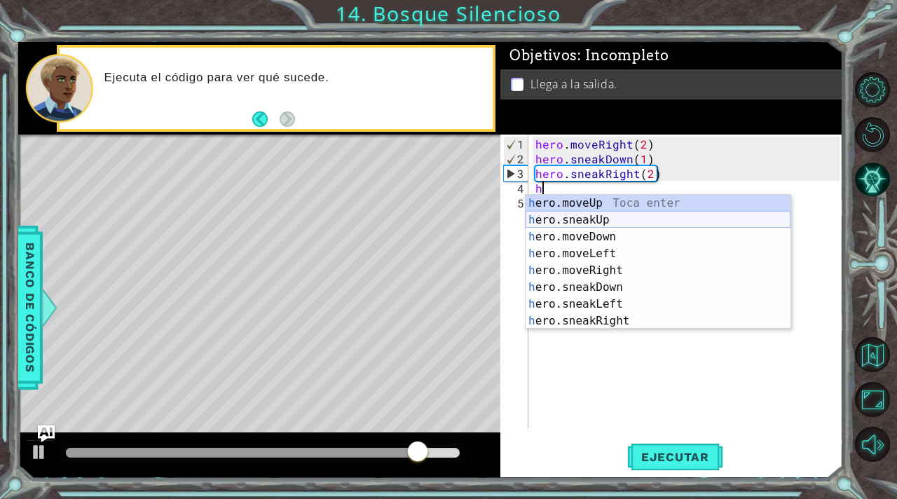
click at [614, 217] on div "h ero.moveUp Toca enter h ero.sneakUp Toca enter h ero.moveDown Toca enter h er…" at bounding box center [658, 279] width 265 height 168
type textarea "hero.sneakUp(1)"
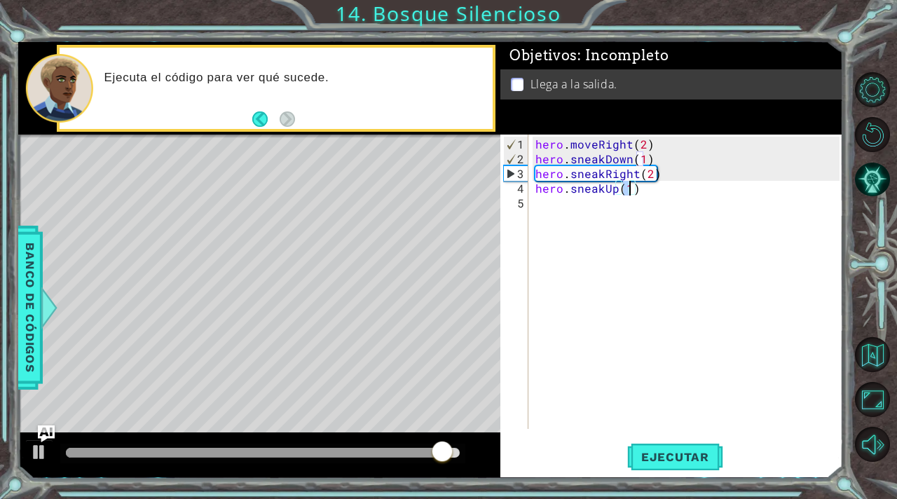
click at [540, 204] on div "hero . moveRight ( 2 ) hero . sneakDown ( 1 ) hero . sneakRight ( 2 ) hero . sn…" at bounding box center [690, 299] width 314 height 324
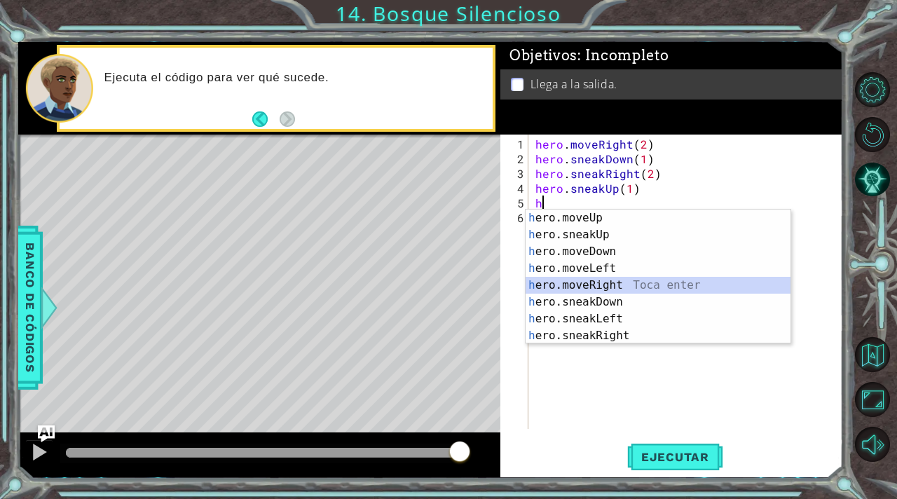
click at [594, 278] on div "h ero.moveUp Toca enter h ero.sneakUp Toca enter h ero.moveDown Toca enter h er…" at bounding box center [658, 294] width 265 height 168
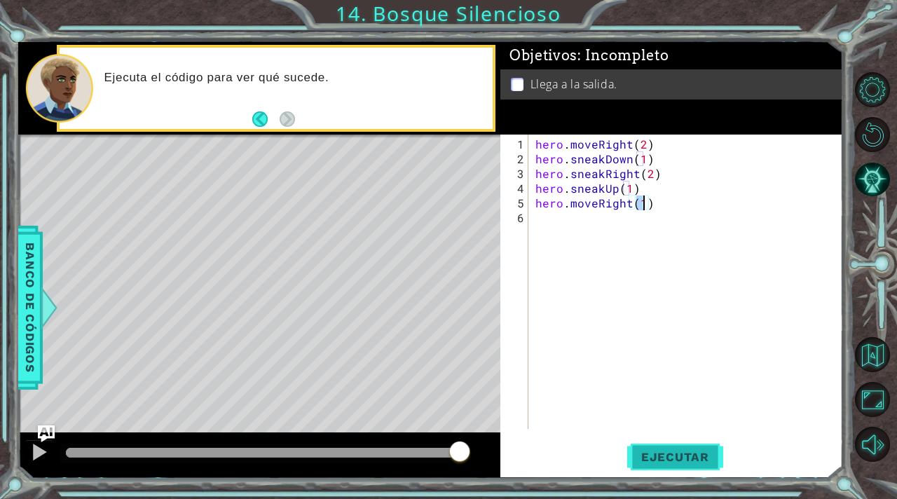
type textarea "hero.moveRight(1)"
click at [674, 458] on span "Ejecutar" at bounding box center [675, 457] width 96 height 14
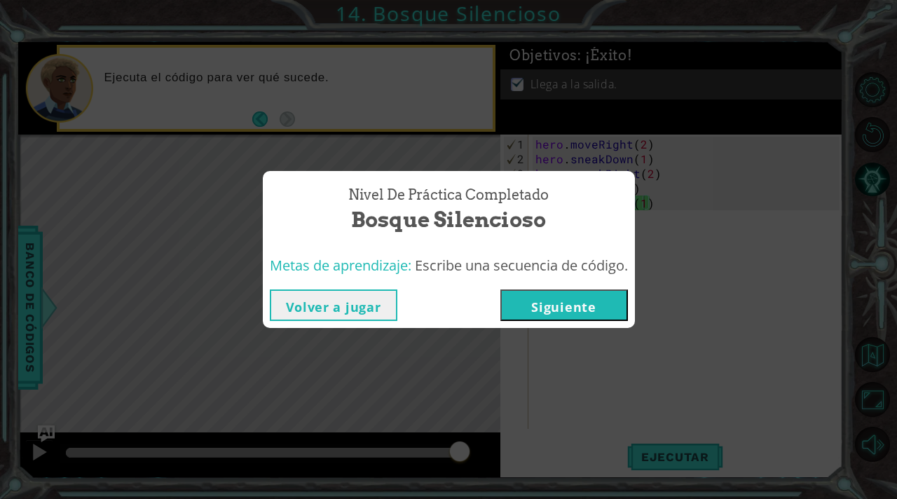
click at [584, 304] on button "Siguiente" at bounding box center [564, 305] width 128 height 32
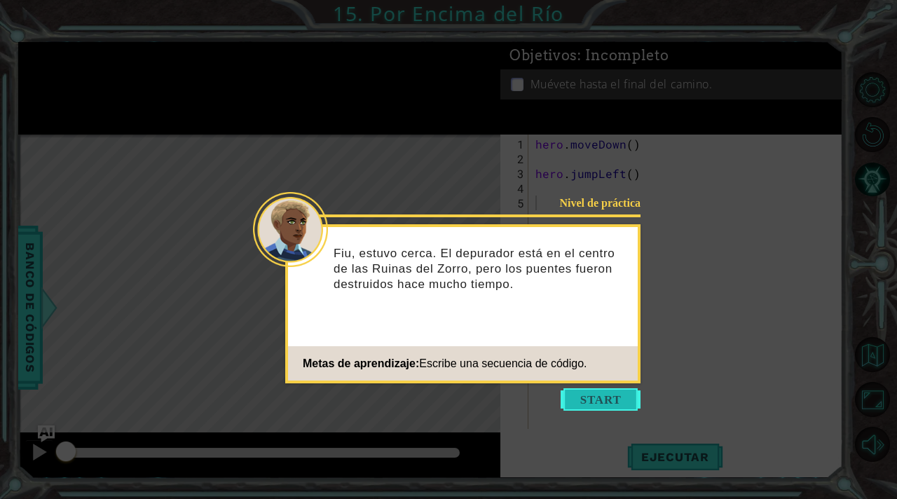
click at [594, 393] on button "Start" at bounding box center [601, 399] width 80 height 22
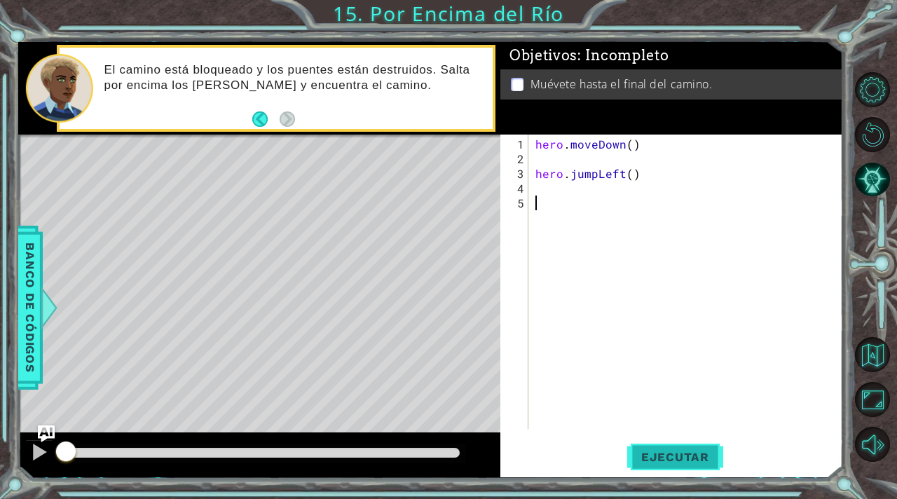
click at [689, 467] on button "Ejecutar" at bounding box center [675, 457] width 96 height 34
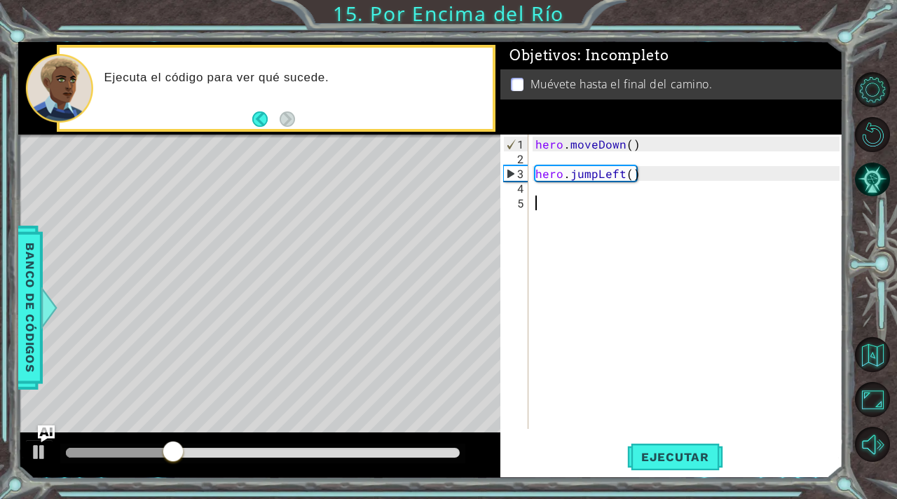
click at [540, 193] on div "hero . moveDown ( ) hero . jumpLeft ( )" at bounding box center [690, 299] width 314 height 324
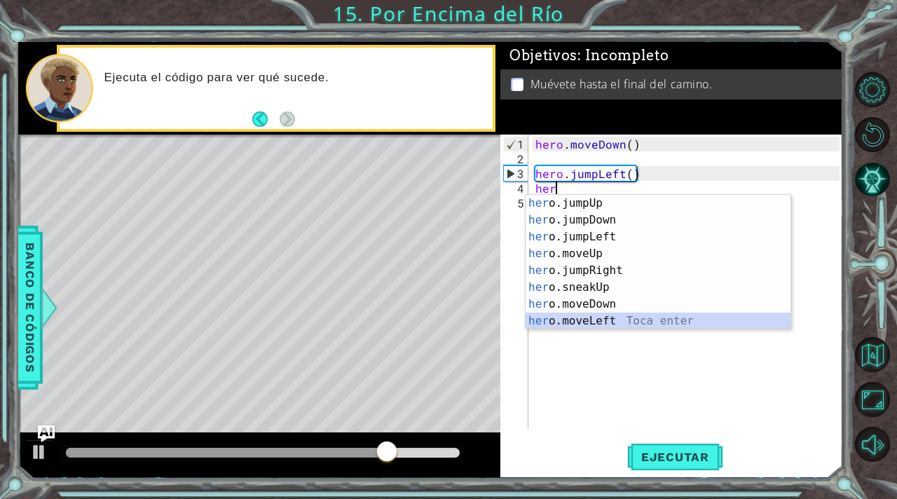
click at [599, 324] on div "her o.jumpUp Toca enter her o.jumpDown Toca enter her o.jumpLeft Toca enter her…" at bounding box center [658, 279] width 265 height 168
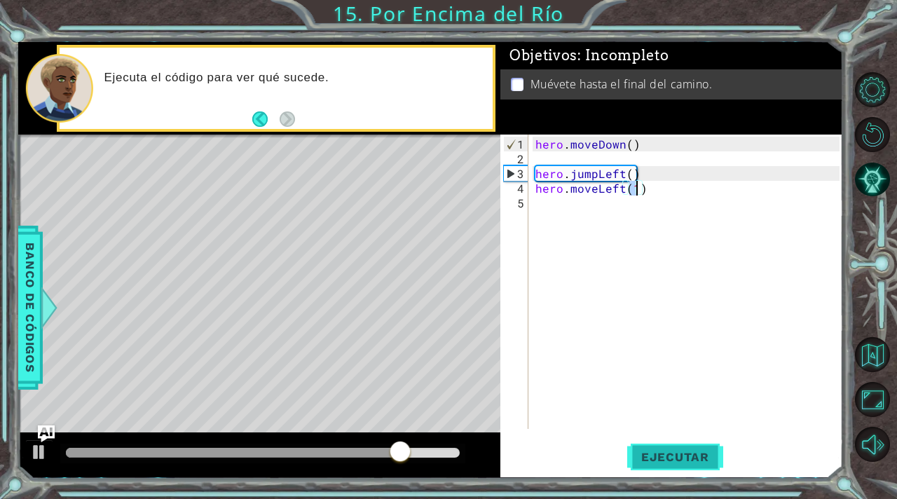
type textarea "hero.moveLeft(1)"
click at [658, 456] on span "Ejecutar" at bounding box center [675, 457] width 96 height 14
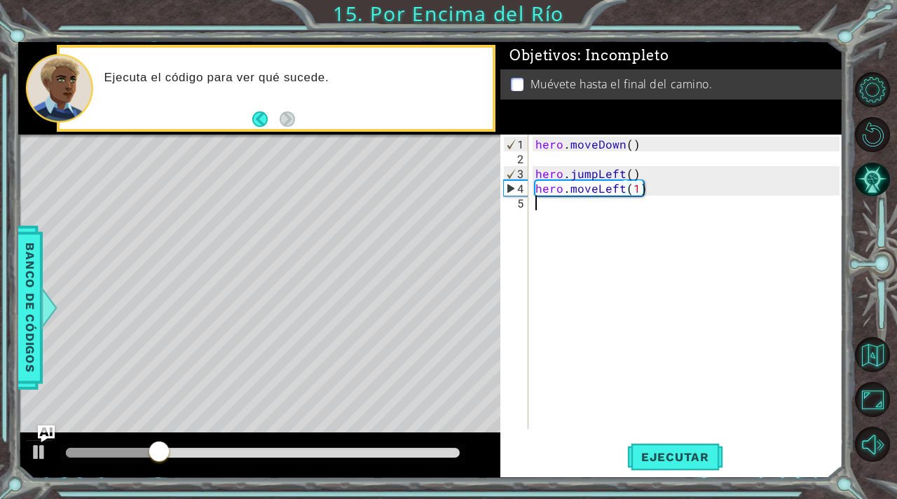
click at [533, 212] on div "hero . moveDown ( ) hero . jumpLeft ( ) hero . moveLeft ( 1 )" at bounding box center [690, 299] width 314 height 324
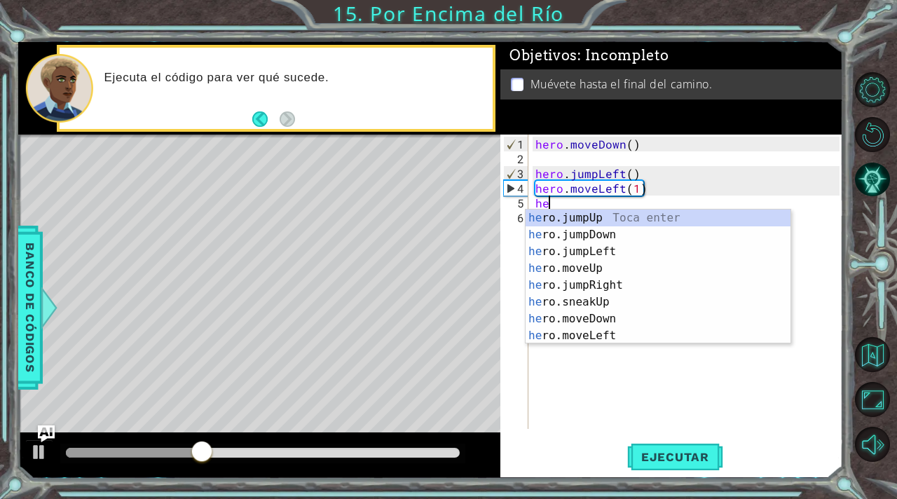
type textarea "her"
click at [603, 235] on div "her o.jumpUp Toca enter her o.jumpDown Toca enter her o.jumpLeft Toca enter her…" at bounding box center [658, 294] width 265 height 168
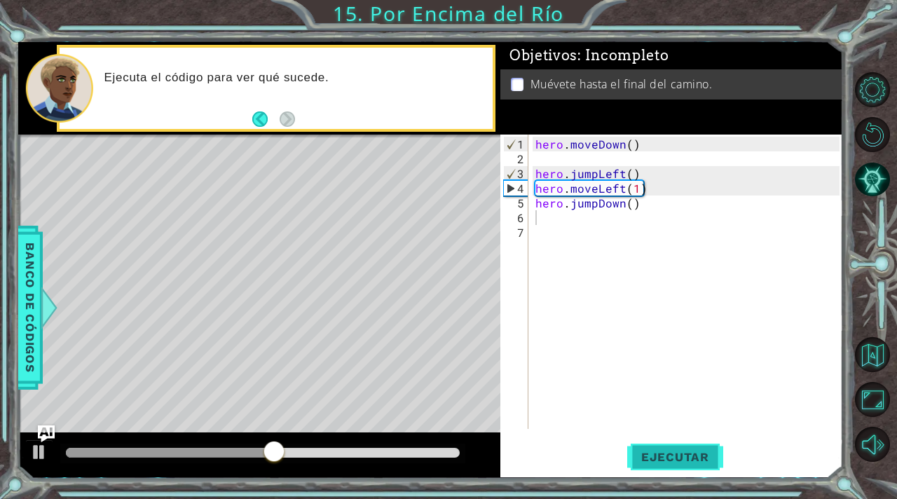
click at [676, 460] on span "Ejecutar" at bounding box center [675, 457] width 96 height 14
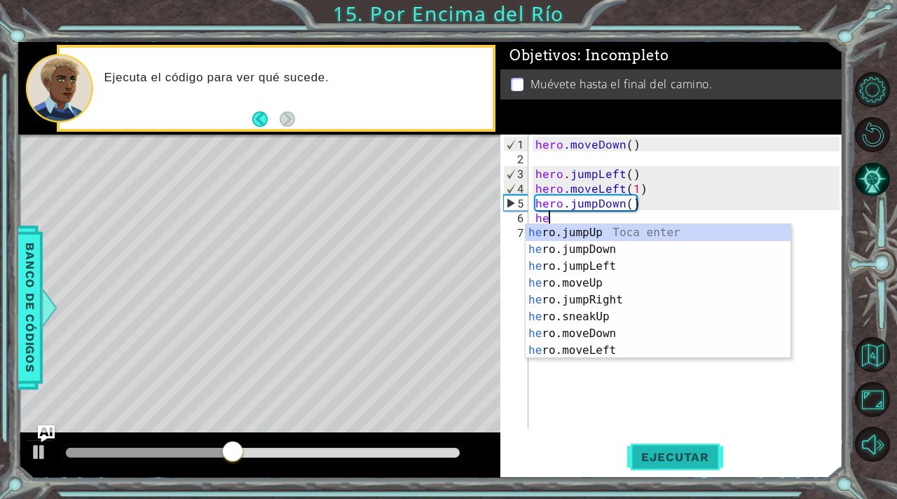
type textarea "her"
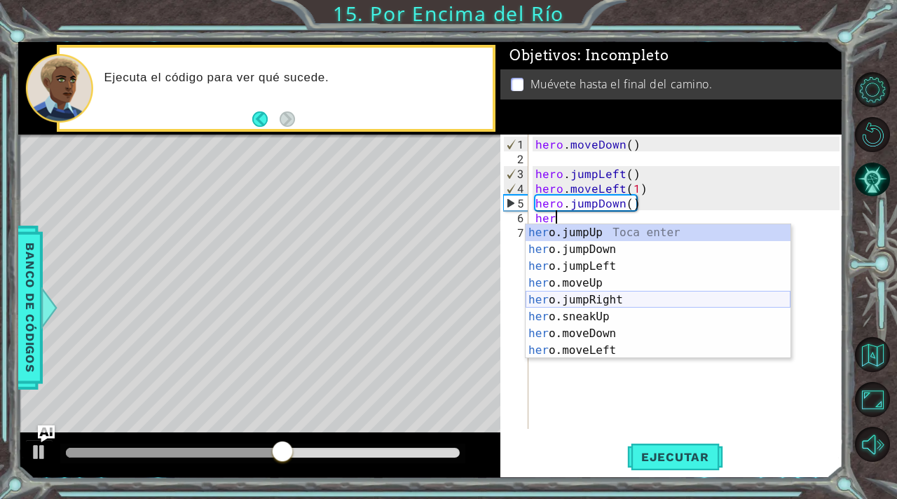
click at [621, 300] on div "her o.jumpUp Toca enter her o.jumpDown Toca enter her o.jumpLeft Toca enter her…" at bounding box center [658, 308] width 265 height 168
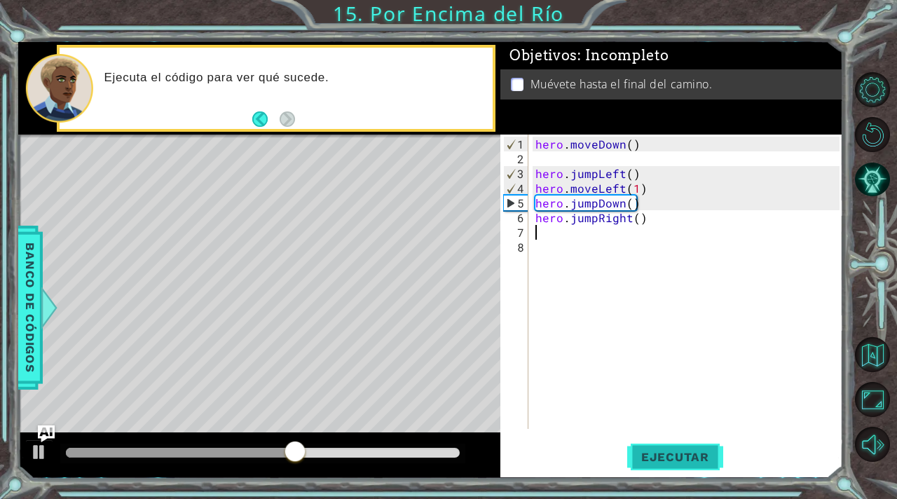
click at [683, 456] on span "Ejecutar" at bounding box center [675, 457] width 96 height 14
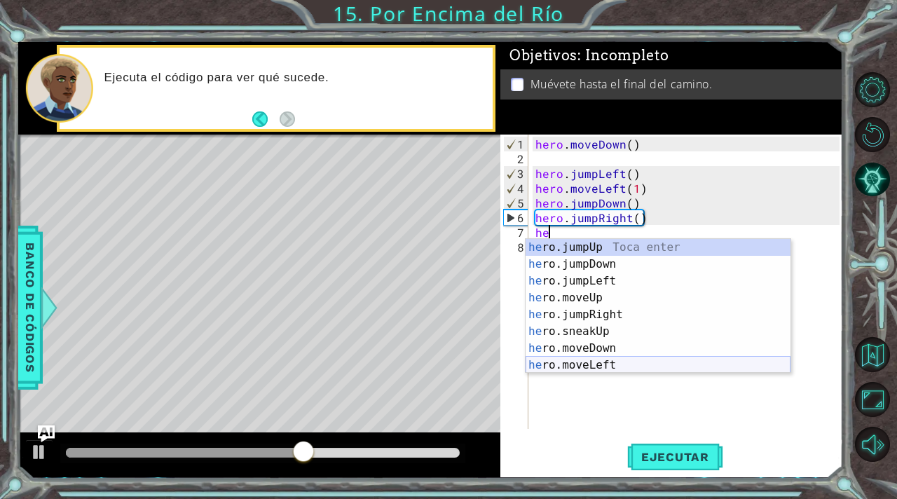
click at [607, 362] on div "he ro.jumpUp Toca enter he ro.jumpDown Toca enter he ro.jumpLeft Toca enter he …" at bounding box center [658, 323] width 265 height 168
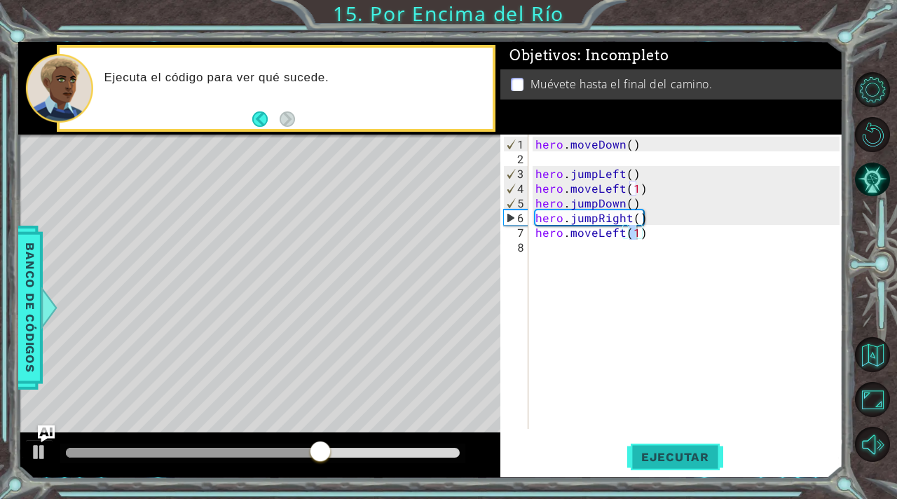
click at [668, 463] on span "Ejecutar" at bounding box center [675, 457] width 96 height 14
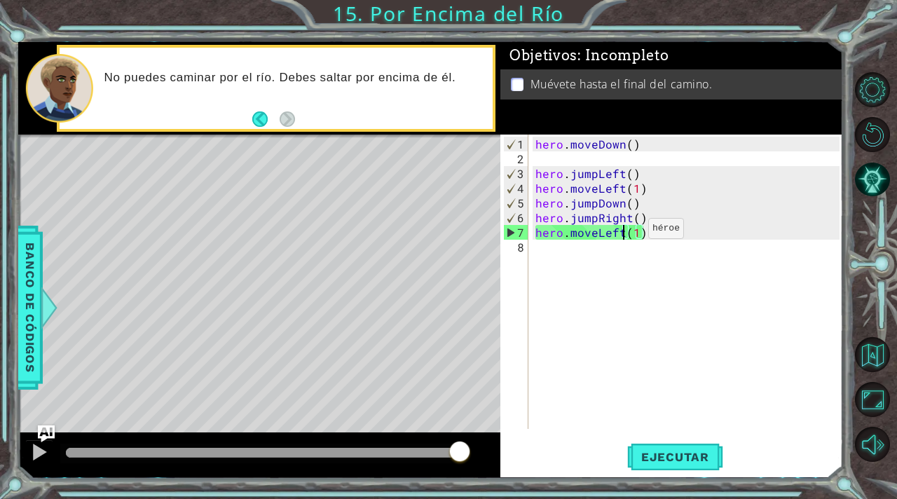
click at [624, 233] on div "hero . moveDown ( ) hero . jumpLeft ( ) hero . moveLeft ( 1 ) hero . jumpDown (…" at bounding box center [690, 299] width 314 height 324
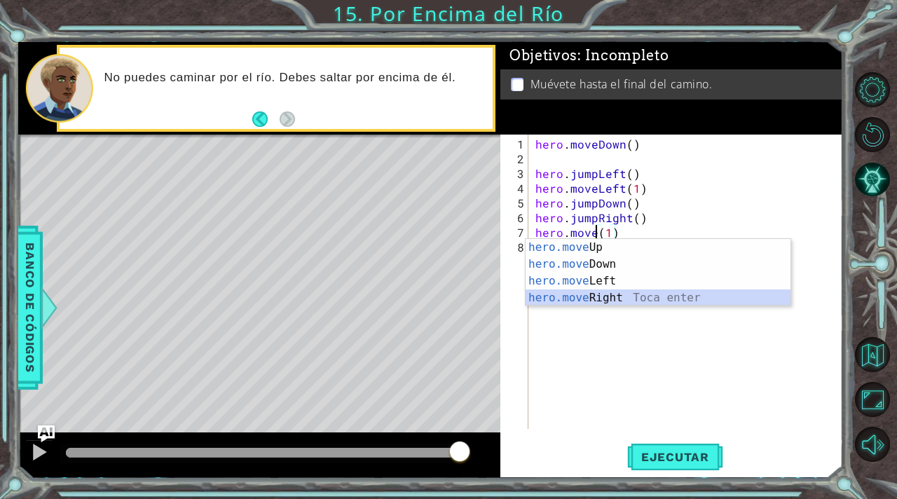
click at [621, 298] on div "hero.move Up Toca enter hero.move Down Toca enter hero.move Left Toca enter her…" at bounding box center [658, 289] width 265 height 101
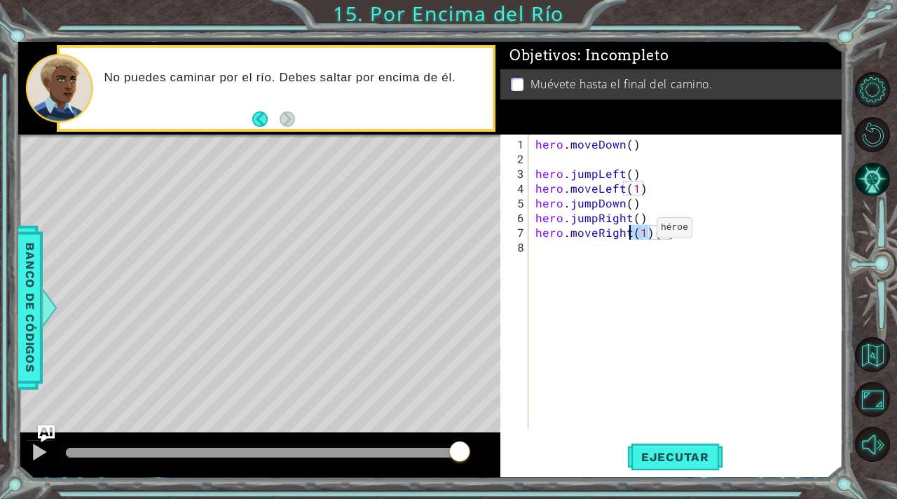
drag, startPoint x: 648, startPoint y: 231, endPoint x: 632, endPoint y: 233, distance: 15.6
click at [632, 233] on div "hero . moveDown ( ) hero . jumpLeft ( ) hero . moveLeft ( 1 ) hero . jumpDown (…" at bounding box center [690, 299] width 314 height 324
type textarea "hero.moveRight(1)"
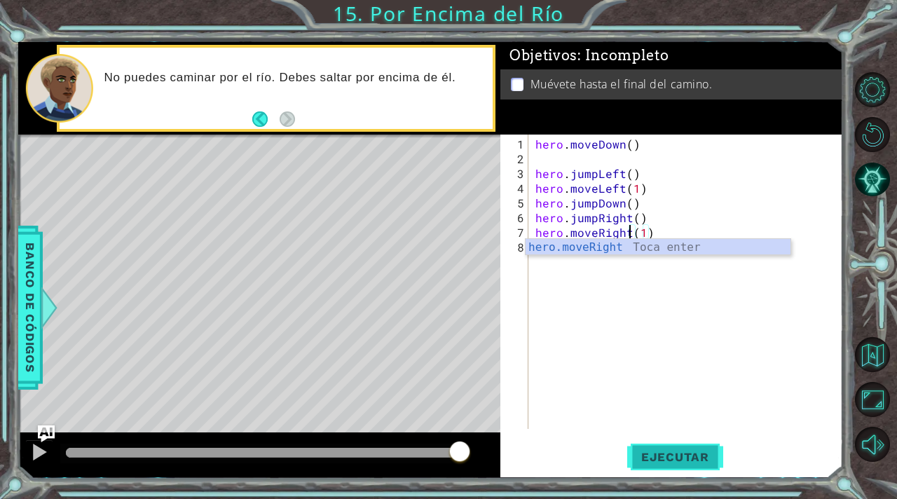
click at [674, 465] on button "Ejecutar" at bounding box center [675, 457] width 96 height 34
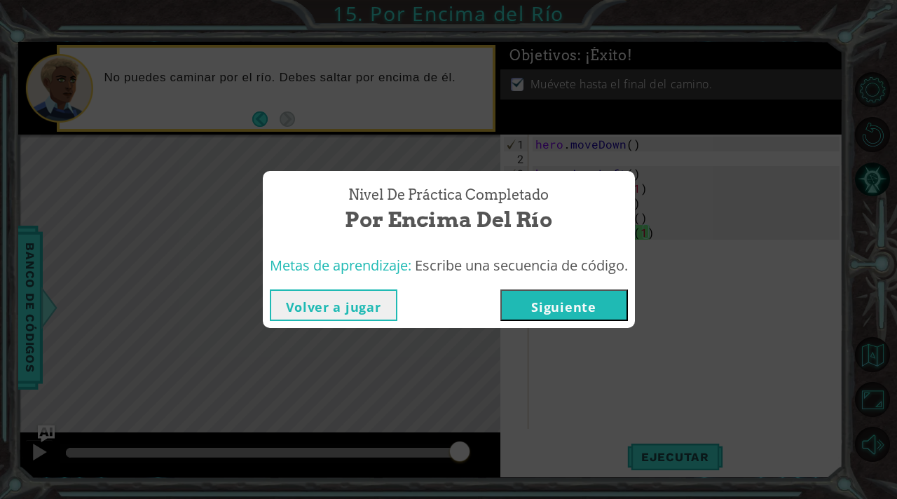
click at [584, 311] on button "Siguiente" at bounding box center [564, 305] width 128 height 32
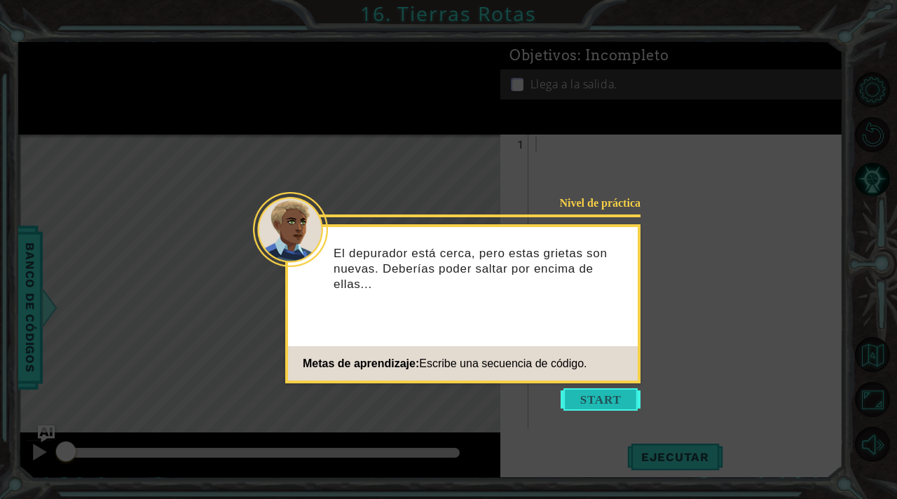
click at [606, 394] on button "Start" at bounding box center [601, 399] width 80 height 22
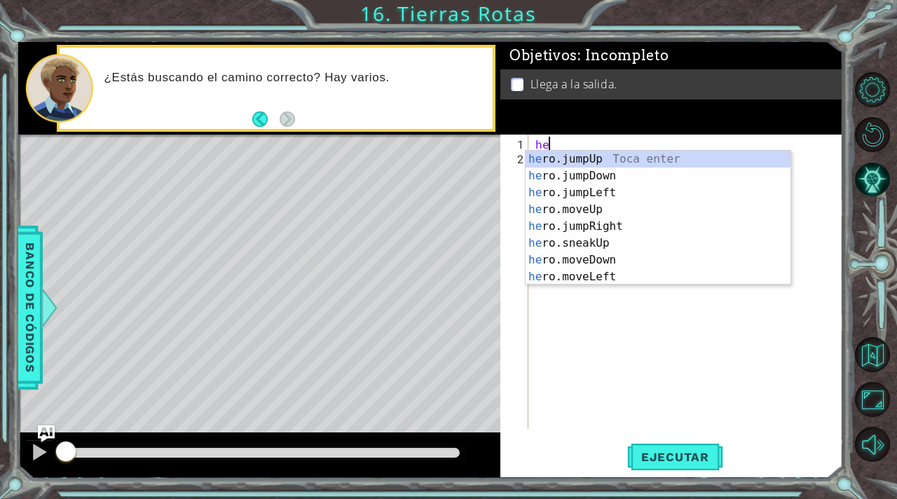
type textarea "her"
click at [594, 157] on div "her o.jumpUp Toca enter her o.jumpDown Toca enter her o.jumpLeft Toca enter her…" at bounding box center [658, 235] width 265 height 168
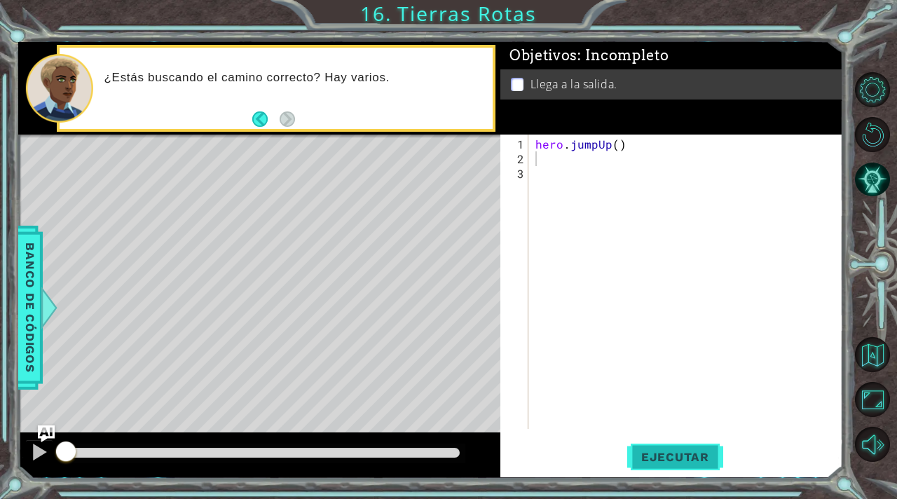
click at [689, 451] on span "Ejecutar" at bounding box center [675, 457] width 96 height 14
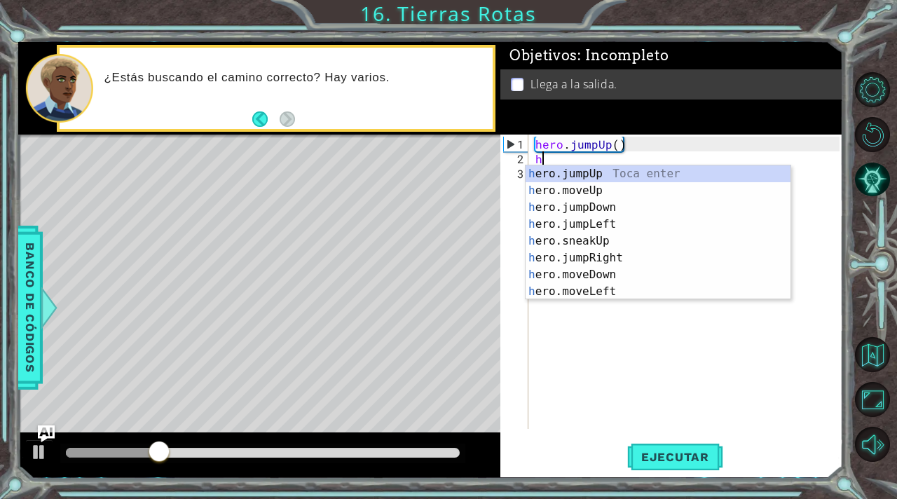
type textarea "he"
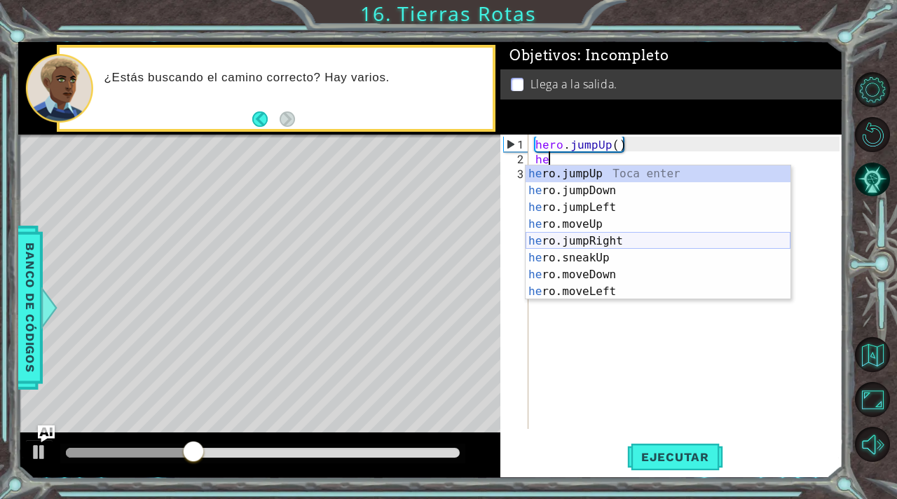
click at [608, 237] on div "he ro.jumpUp Toca enter he ro.jumpDown Toca enter he ro.jumpLeft Toca enter he …" at bounding box center [658, 249] width 265 height 168
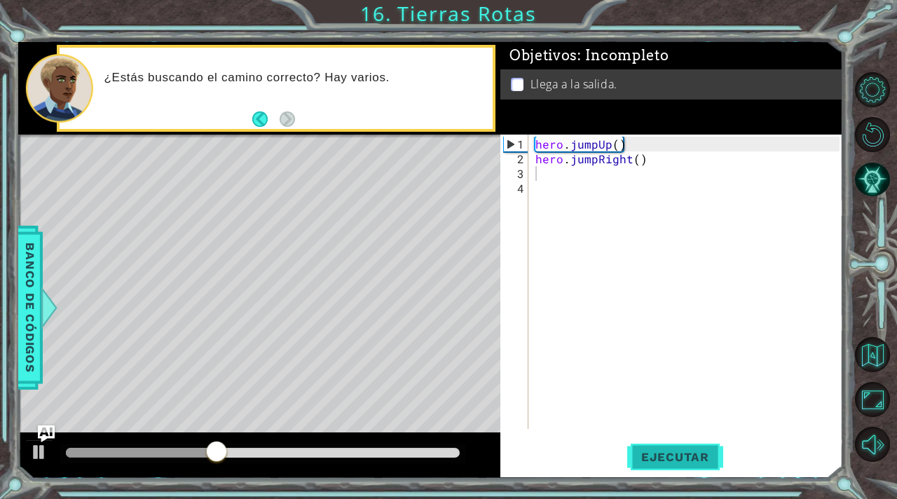
click at [681, 444] on button "Ejecutar" at bounding box center [675, 457] width 96 height 34
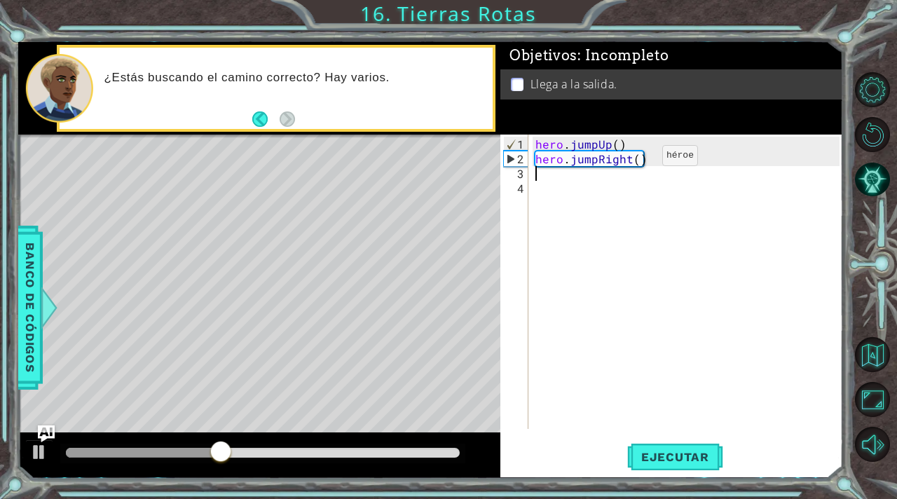
click at [638, 160] on div "hero . jumpUp ( ) hero . jumpRight ( )" at bounding box center [690, 299] width 314 height 324
type textarea "hero.jumpRight(2)"
click at [687, 460] on span "Ejecutar" at bounding box center [675, 457] width 96 height 14
click at [533, 177] on div "hero . jumpUp ( ) hero . jumpRight ( 2 )" at bounding box center [690, 299] width 314 height 324
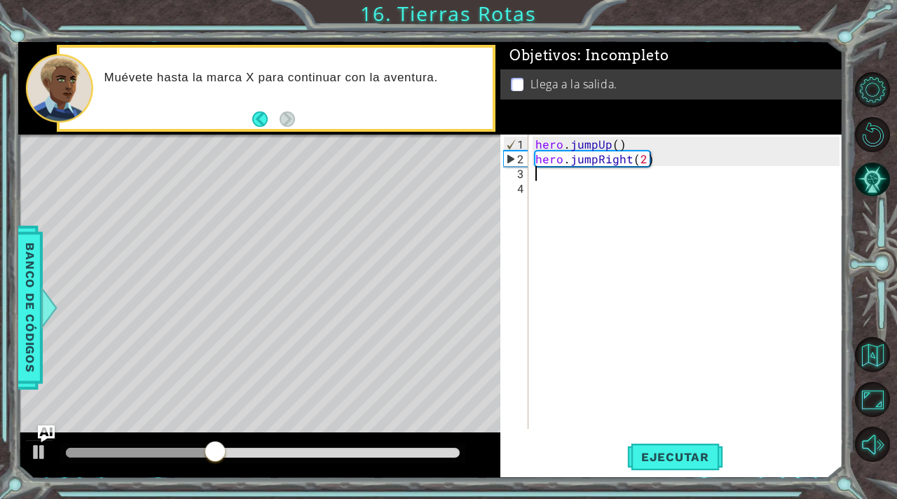
scroll to position [0, 0]
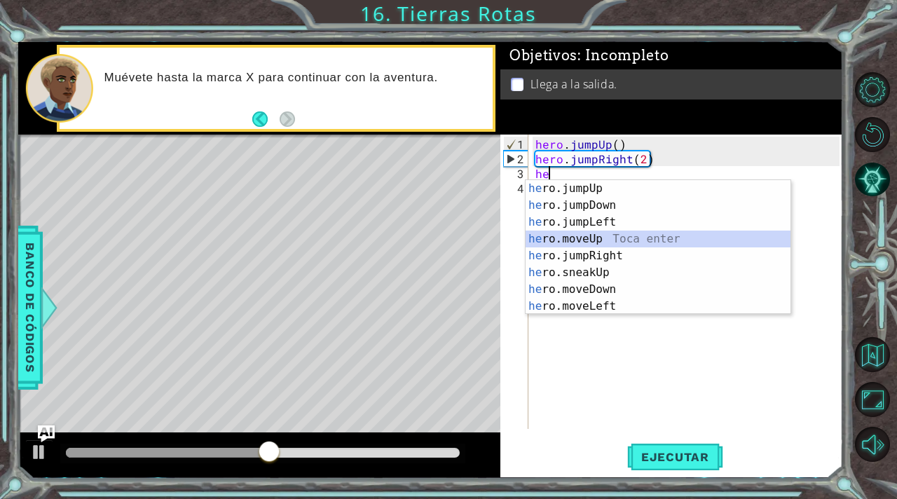
click at [612, 241] on div "he ro.jumpUp Toca enter he ro.jumpDown Toca enter he ro.jumpLeft Toca enter he …" at bounding box center [658, 264] width 265 height 168
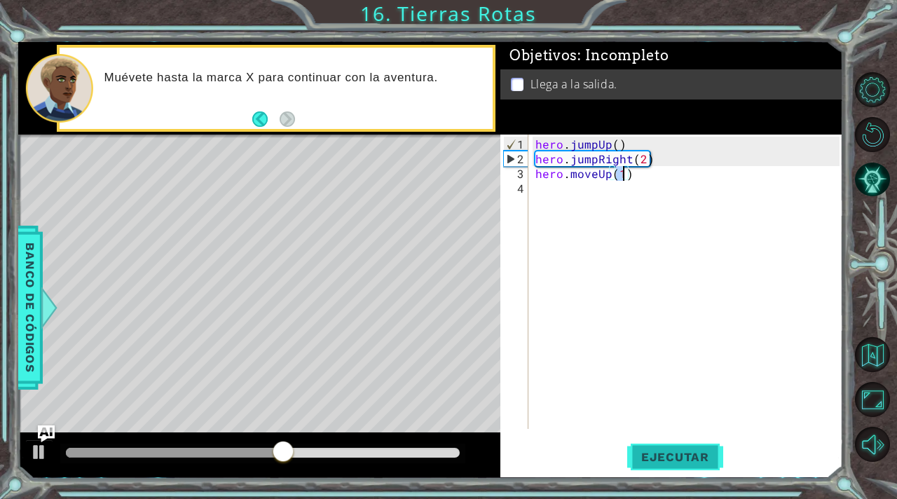
type textarea "hero.moveUp(1)"
click at [691, 454] on span "Ejecutar" at bounding box center [675, 457] width 96 height 14
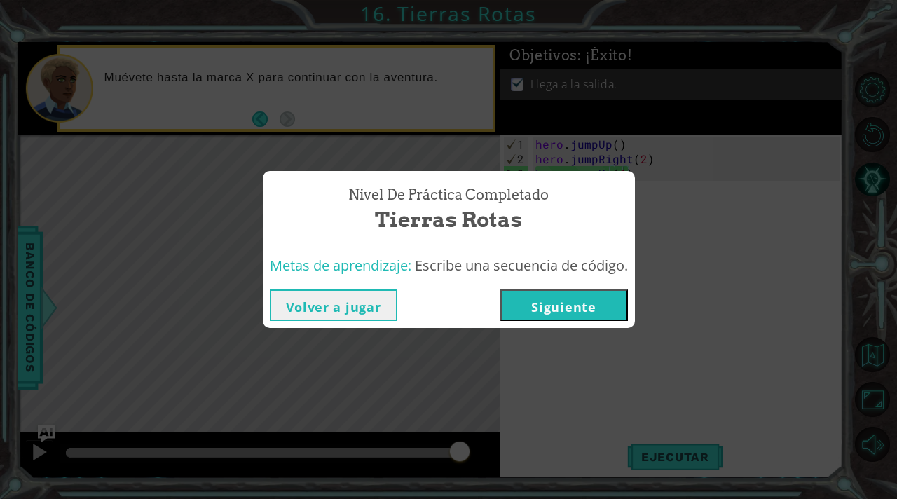
click at [559, 315] on button "Siguiente" at bounding box center [564, 305] width 128 height 32
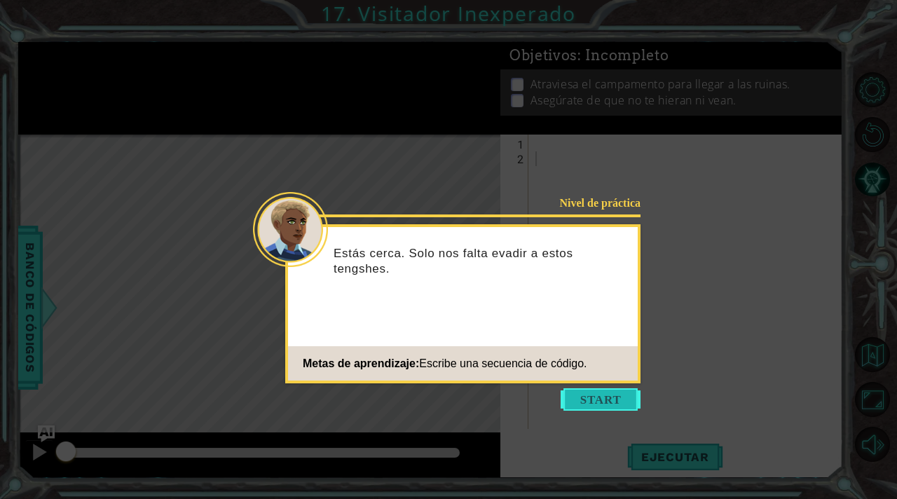
click at [592, 392] on button "Start" at bounding box center [601, 399] width 80 height 22
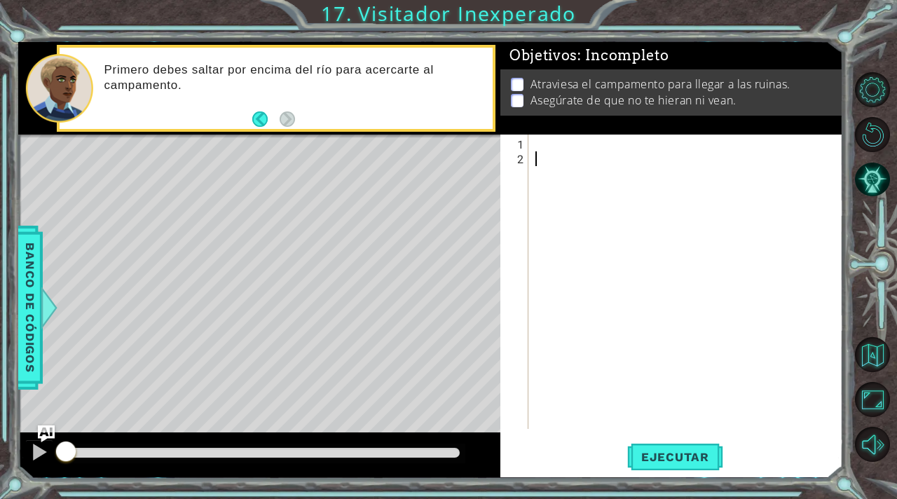
click at [541, 138] on div at bounding box center [690, 299] width 314 height 324
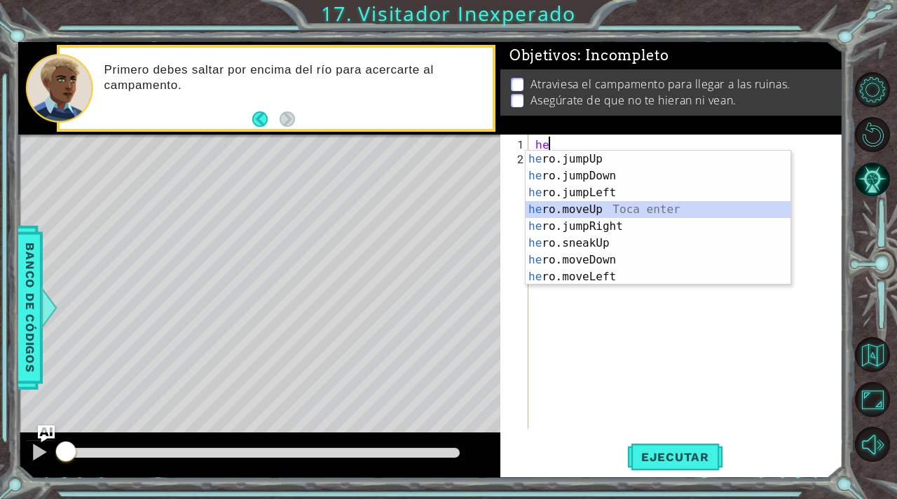
click at [609, 205] on div "he ro.jumpUp Toca enter he ro.jumpDown Toca enter he ro.jumpLeft Toca enter he …" at bounding box center [658, 235] width 265 height 168
type textarea "hero.moveUp(1)"
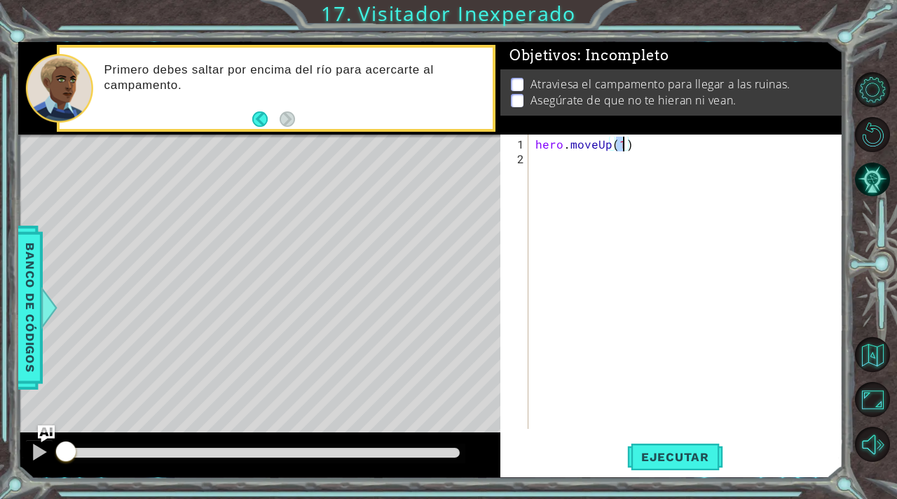
click at [539, 163] on div "hero . moveUp ( 1 )" at bounding box center [690, 299] width 314 height 324
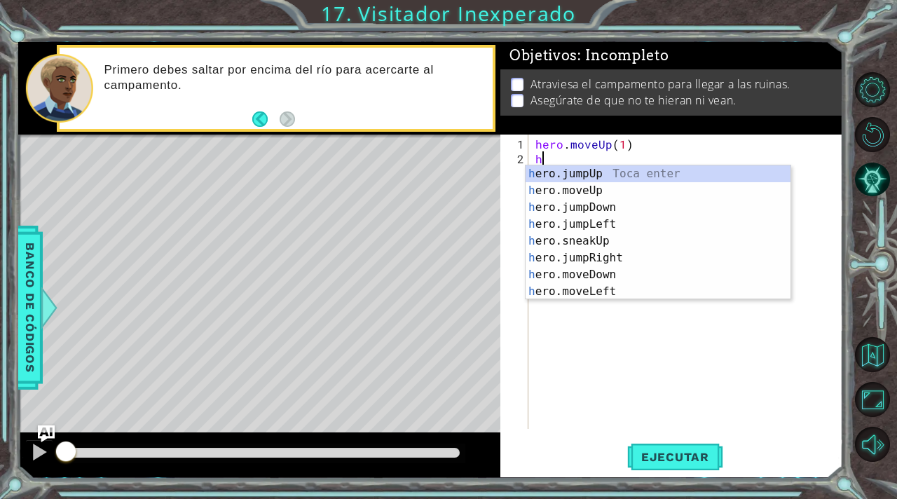
type textarea "he"
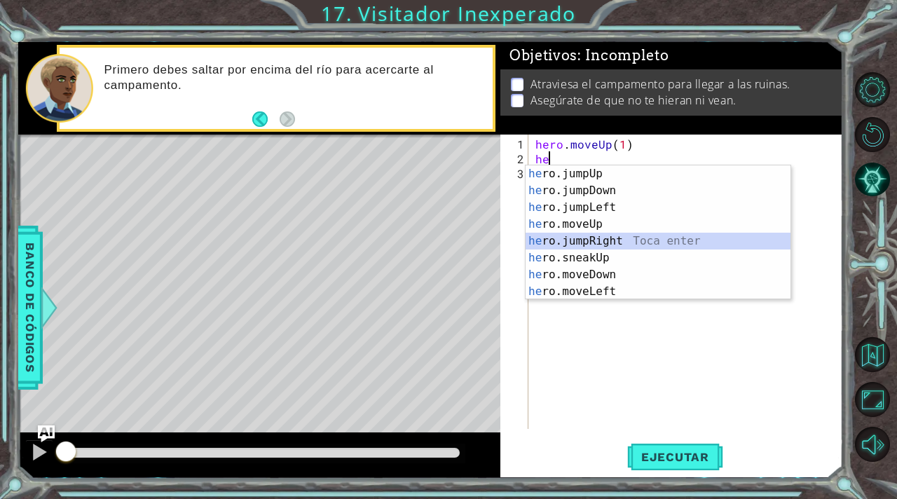
click at [616, 238] on div "he ro.jumpUp Toca enter he ro.jumpDown Toca enter he ro.jumpLeft Toca enter he …" at bounding box center [658, 249] width 265 height 168
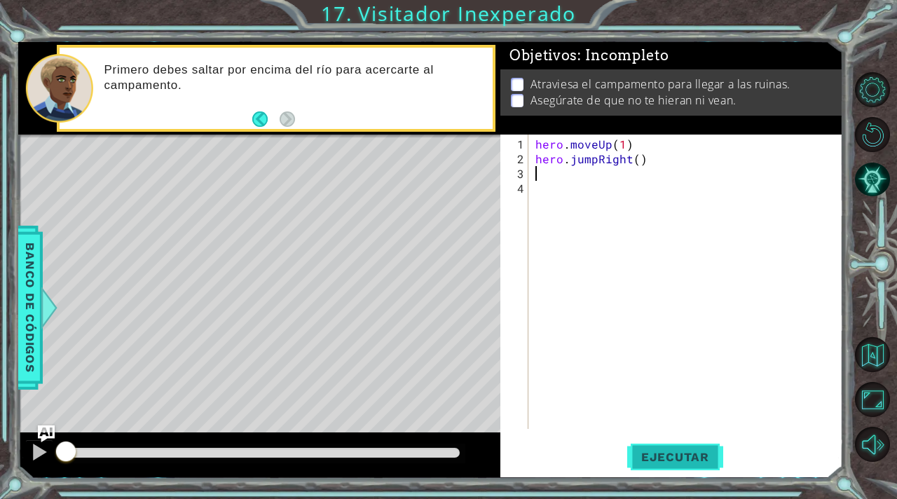
click at [690, 464] on span "Ejecutar" at bounding box center [675, 457] width 96 height 14
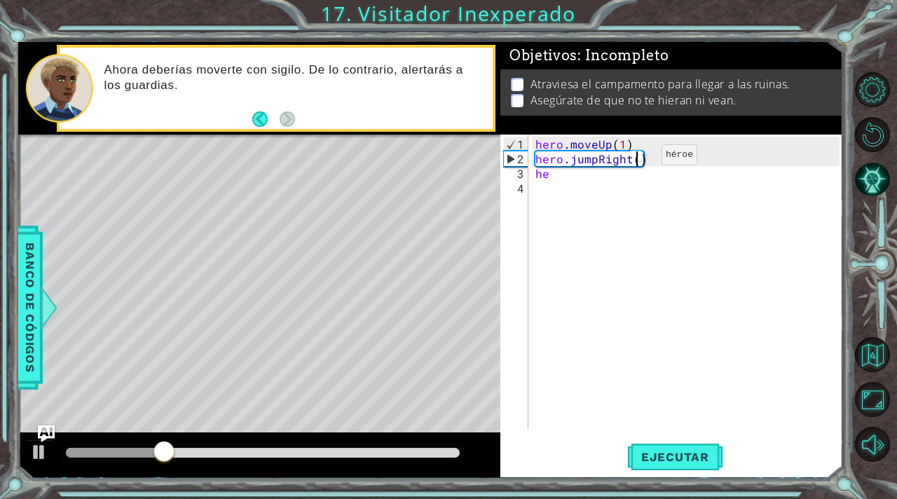
click at [638, 160] on div "hero . moveUp ( 1 ) hero . jumpRight ( ) he" at bounding box center [690, 299] width 314 height 324
type textarea "hero.jumpRight(2)"
click at [549, 180] on div "hero . moveUp ( 1 ) hero . jumpRight ( 2 ) he" at bounding box center [690, 299] width 314 height 324
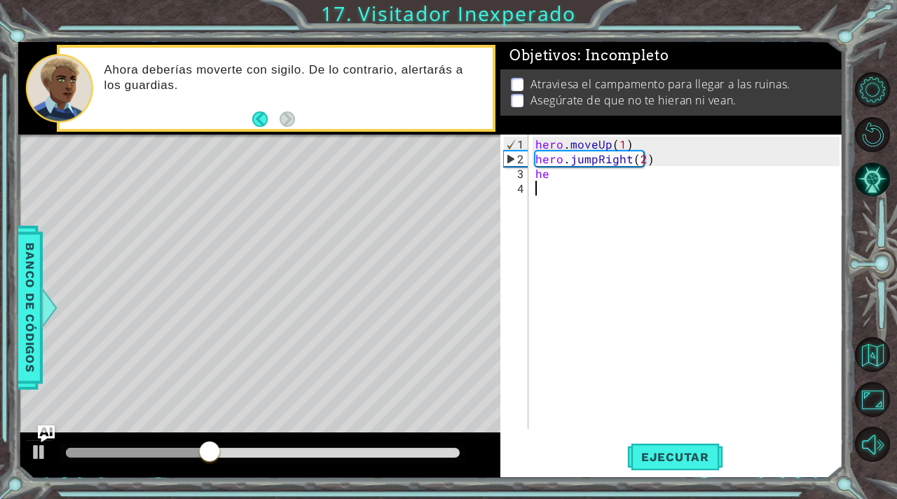
click at [549, 180] on div "hero . moveUp ( 1 ) hero . jumpRight ( 2 ) he" at bounding box center [690, 299] width 314 height 324
click at [551, 176] on div "hero . moveUp ( 1 ) hero . jumpRight ( 2 ) he" at bounding box center [690, 299] width 314 height 324
type textarea "h"
click at [690, 460] on span "Ejecutar" at bounding box center [675, 457] width 96 height 14
click at [643, 157] on div "hero . moveUp ( 1 ) hero . jumpRight ( 2 )" at bounding box center [690, 299] width 314 height 324
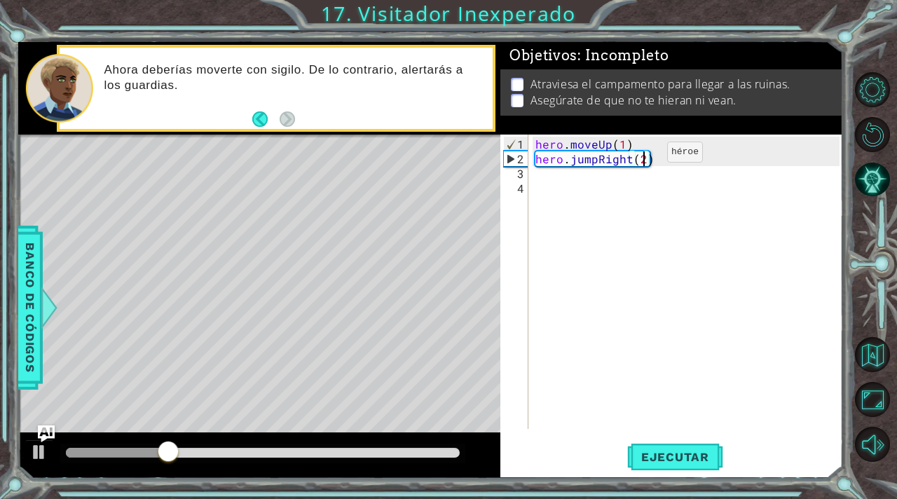
type textarea "hero.jumpRight()"
click at [538, 177] on div "hero . moveUp ( 1 ) hero . jumpRight ( )" at bounding box center [690, 299] width 314 height 324
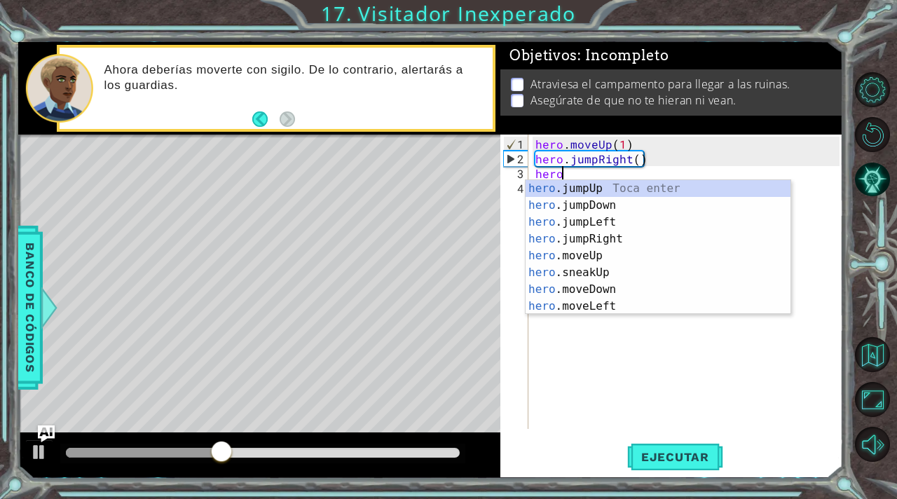
type textarea "hero."
click at [599, 205] on div "hero. jumpUp Toca enter hero. jumpDown Toca enter hero. jumpLeft Toca enter her…" at bounding box center [658, 264] width 265 height 168
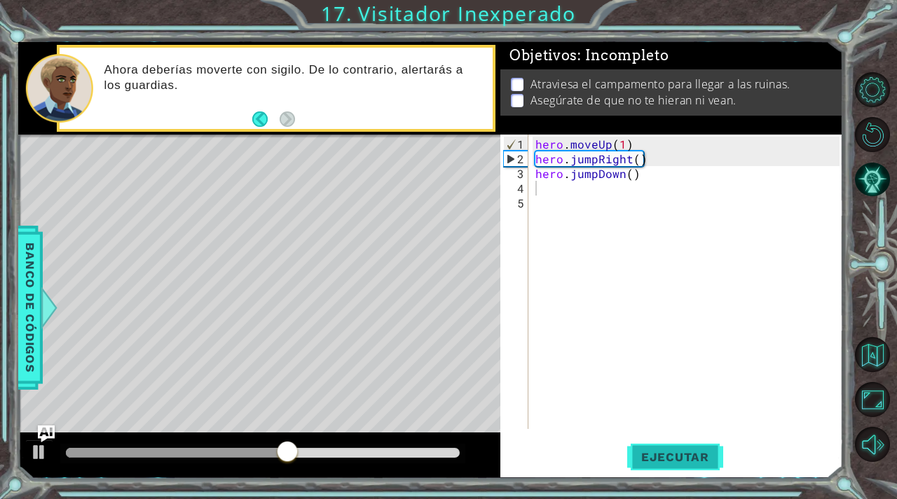
click at [675, 460] on span "Ejecutar" at bounding box center [675, 457] width 96 height 14
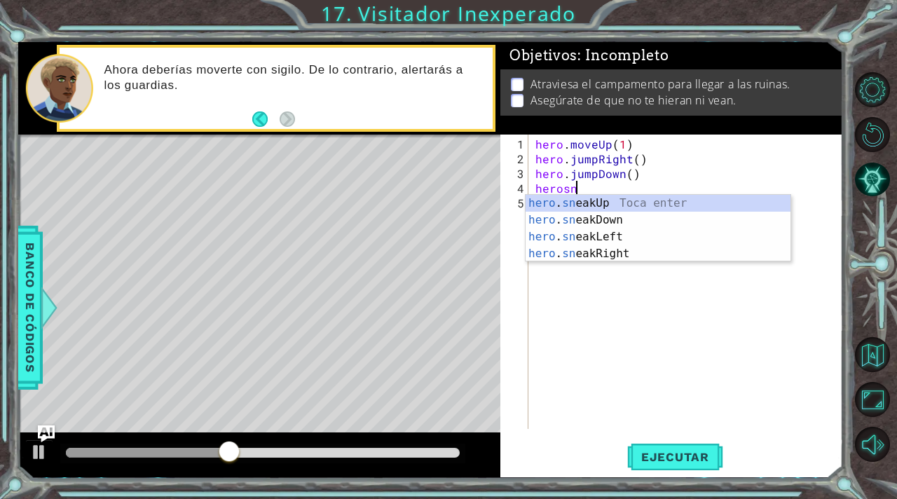
scroll to position [0, 2]
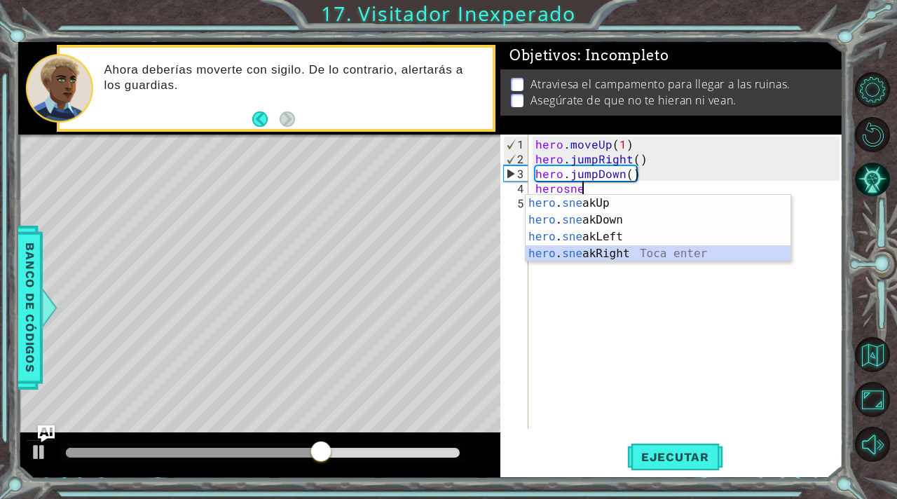
click at [627, 247] on div "hero . sne akUp Toca enter hero . sne akDown Toca enter hero . sne akLeft Toca …" at bounding box center [658, 245] width 265 height 101
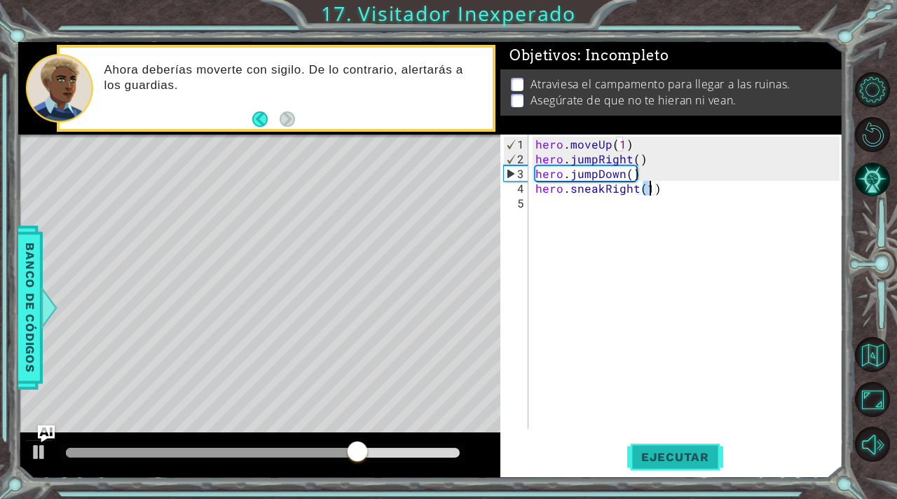
type textarea "hero.sneakRight(1)"
click at [692, 463] on span "Ejecutar" at bounding box center [675, 457] width 96 height 14
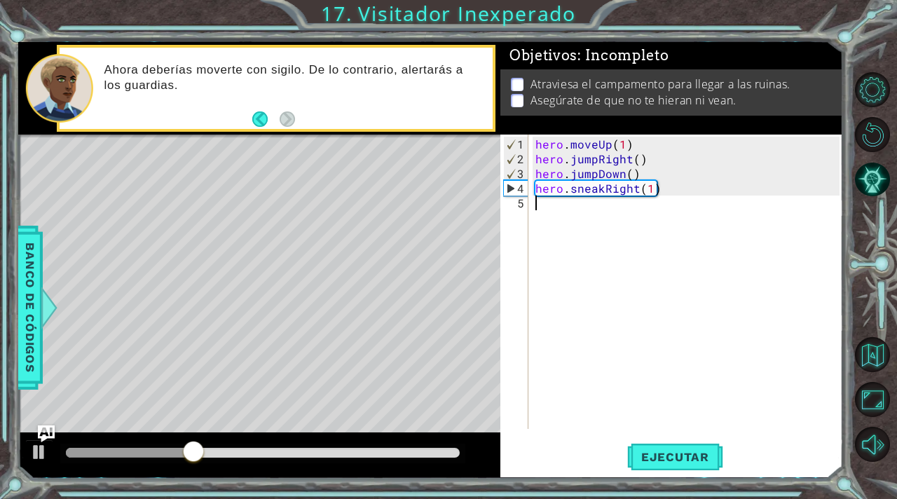
click at [538, 212] on div "hero . moveUp ( 1 ) hero . jumpRight ( ) hero . jumpDown ( ) hero . sneakRight …" at bounding box center [690, 299] width 314 height 324
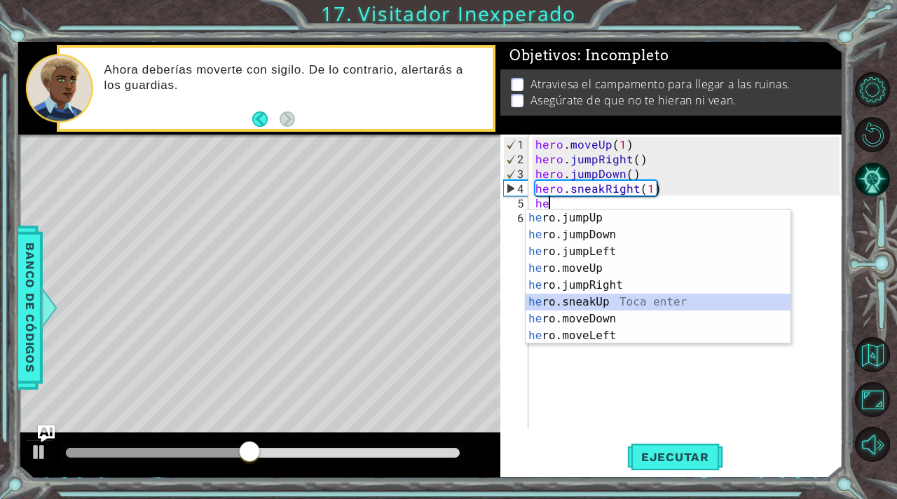
click at [615, 297] on div "he ro.jumpUp Toca enter he ro.jumpDown Toca enter he ro.jumpLeft Toca enter he …" at bounding box center [658, 294] width 265 height 168
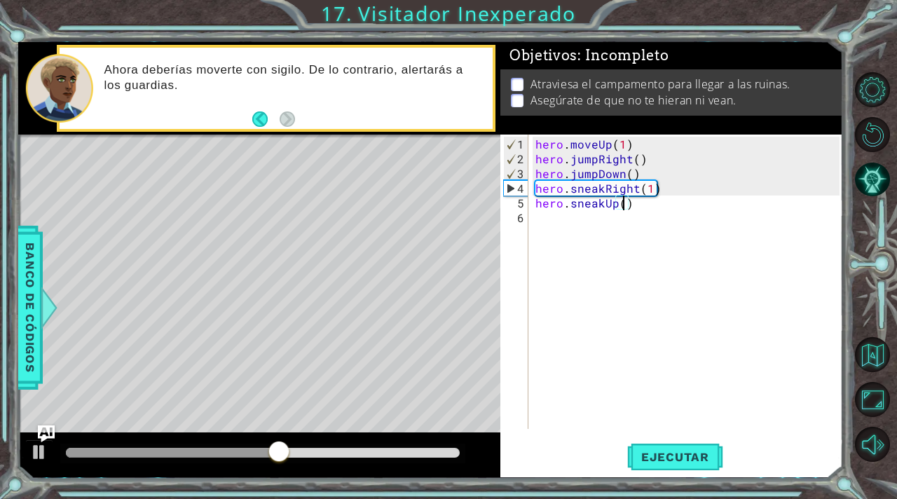
scroll to position [0, 6]
type textarea "hero.sneakUp(2)"
click at [681, 453] on span "Ejecutar" at bounding box center [675, 457] width 96 height 14
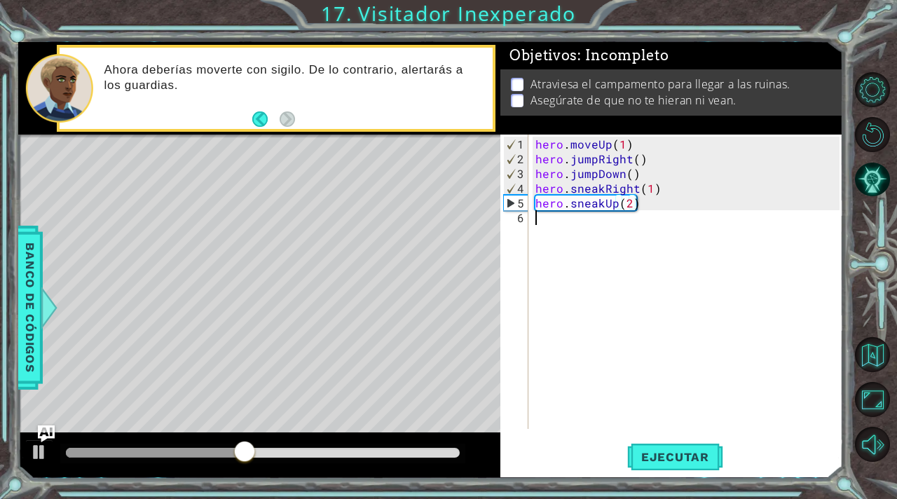
click at [540, 217] on div "hero . moveUp ( 1 ) hero . jumpRight ( ) hero . jumpDown ( ) hero . sneakRight …" at bounding box center [690, 299] width 314 height 324
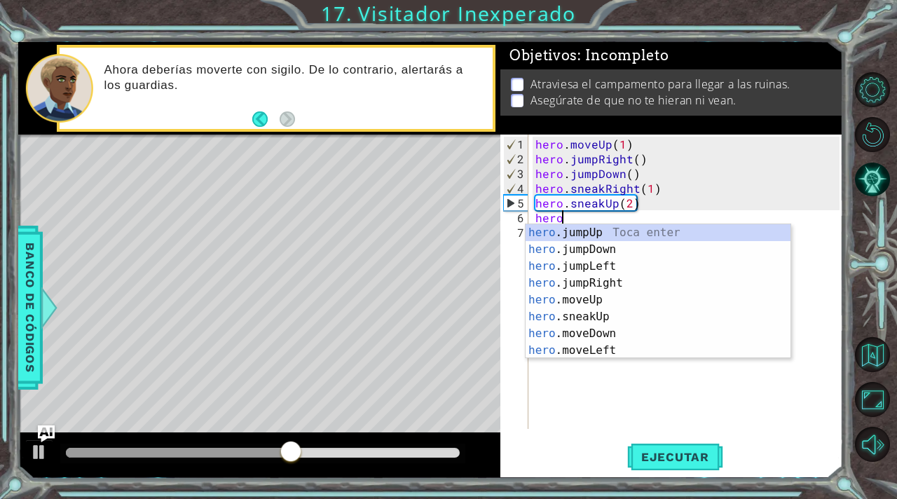
scroll to position [0, 1]
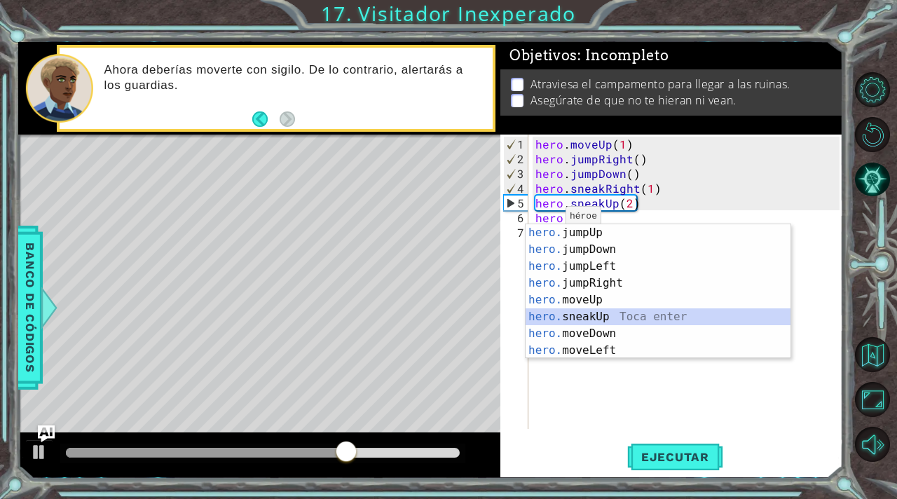
click at [593, 320] on div "hero. jumpUp Toca enter hero. jumpDown Toca enter hero. jumpLeft Toca enter her…" at bounding box center [658, 308] width 265 height 168
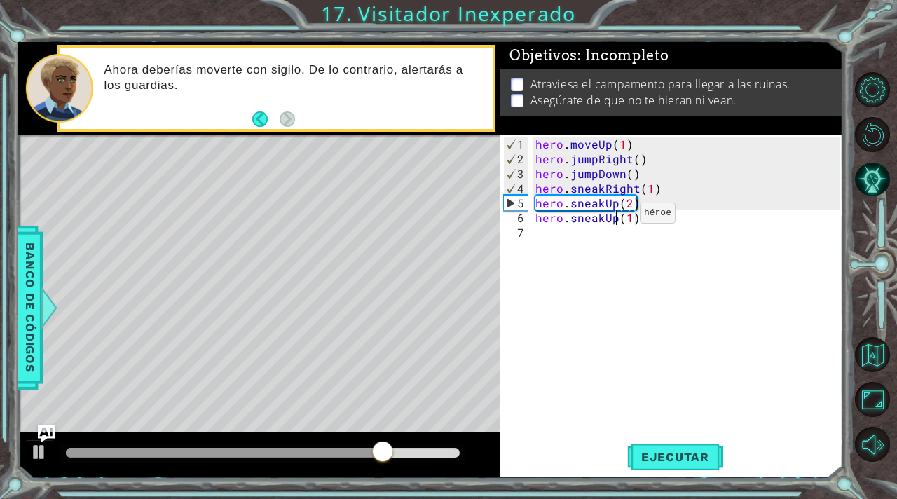
click at [615, 218] on div "hero . moveUp ( 1 ) hero . jumpRight ( ) hero . jumpDown ( ) hero . sneakRight …" at bounding box center [690, 299] width 314 height 324
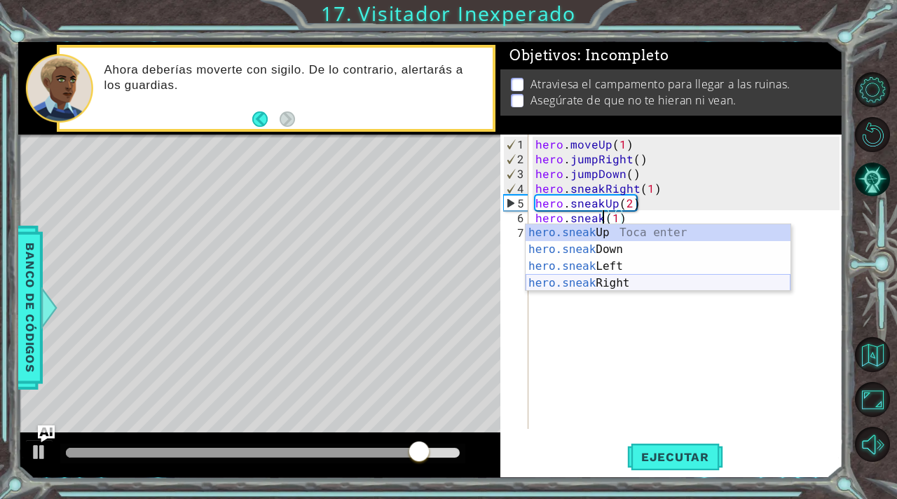
click at [629, 285] on div "hero.sneak Up Toca enter hero.sneak Down Toca enter hero.sneak Left Toca enter …" at bounding box center [658, 274] width 265 height 101
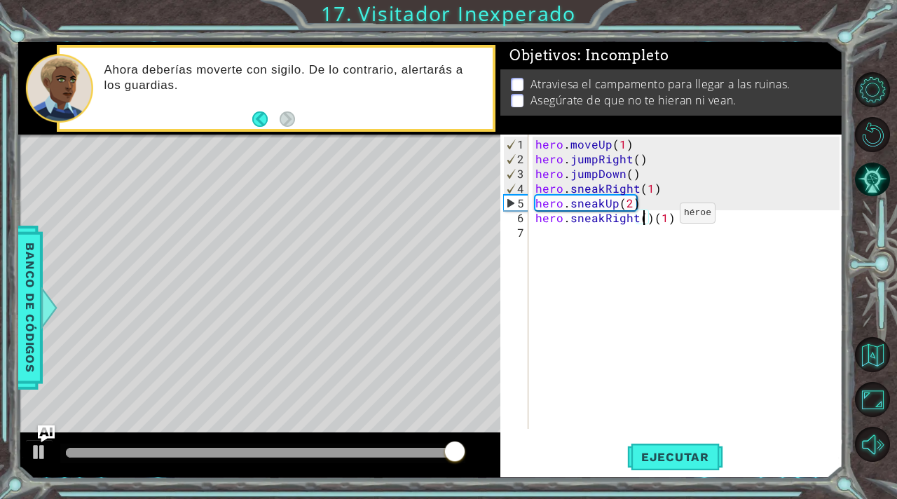
scroll to position [0, 7]
click at [678, 219] on div "hero . moveUp ( 1 ) hero . jumpRight ( ) hero . jumpDown ( ) hero . sneakRight …" at bounding box center [690, 299] width 314 height 324
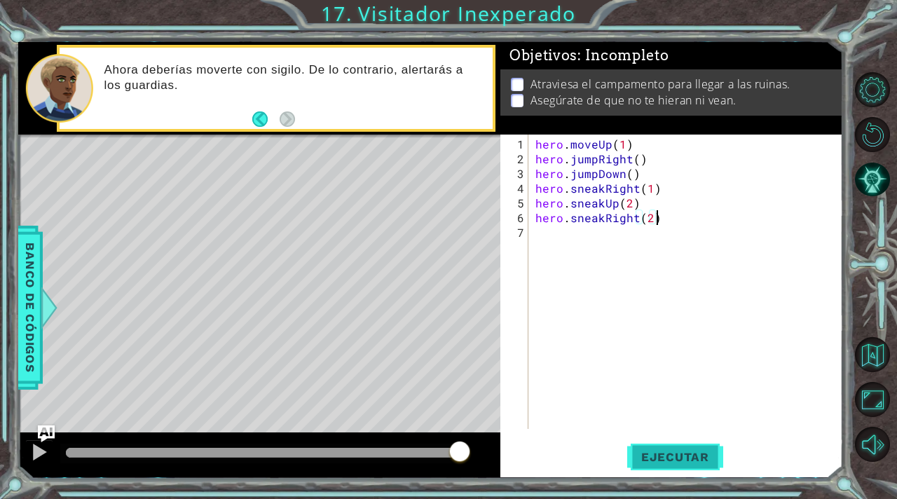
type textarea "hero.sneakRight(2)"
click at [671, 455] on span "Ejecutar" at bounding box center [675, 457] width 96 height 14
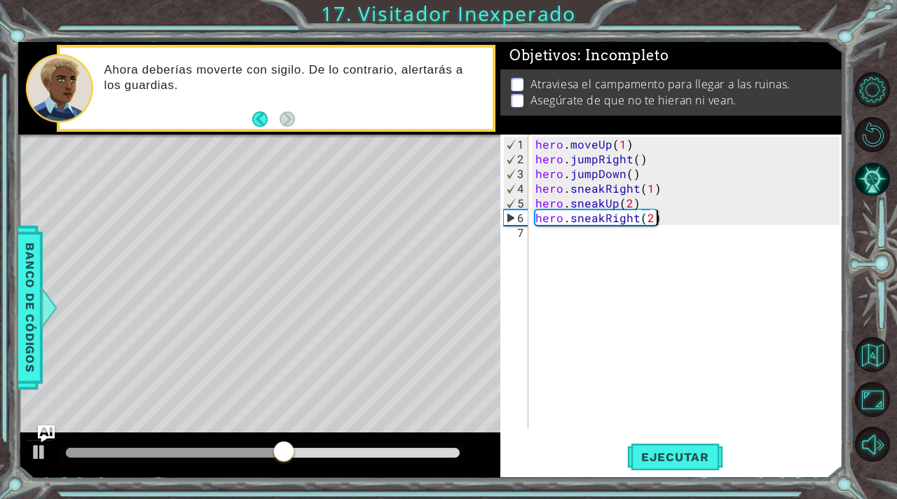
click at [534, 235] on div "hero . moveUp ( 1 ) hero . jumpRight ( ) hero . jumpDown ( ) hero . sneakRight …" at bounding box center [690, 299] width 314 height 324
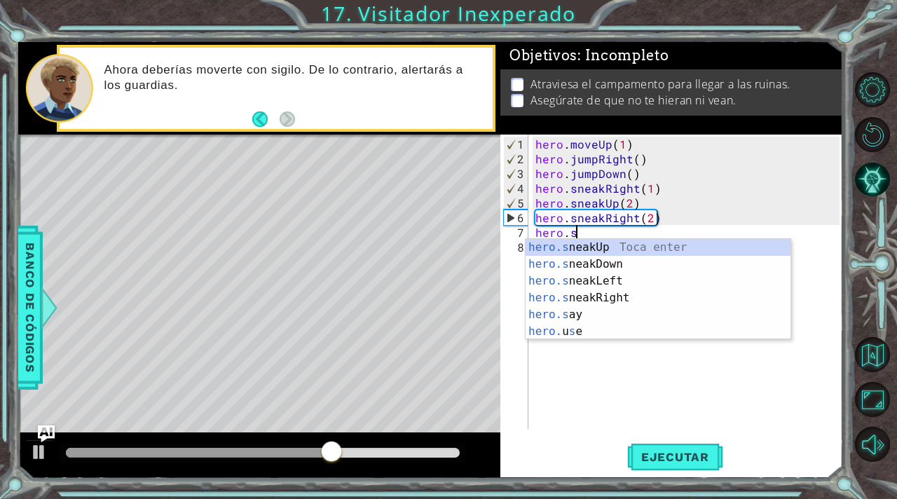
scroll to position [0, 2]
click at [612, 265] on div "hero.s neakUp Toca enter hero.s neakDown Toca enter hero.s neakLeft Toca enter …" at bounding box center [658, 306] width 265 height 135
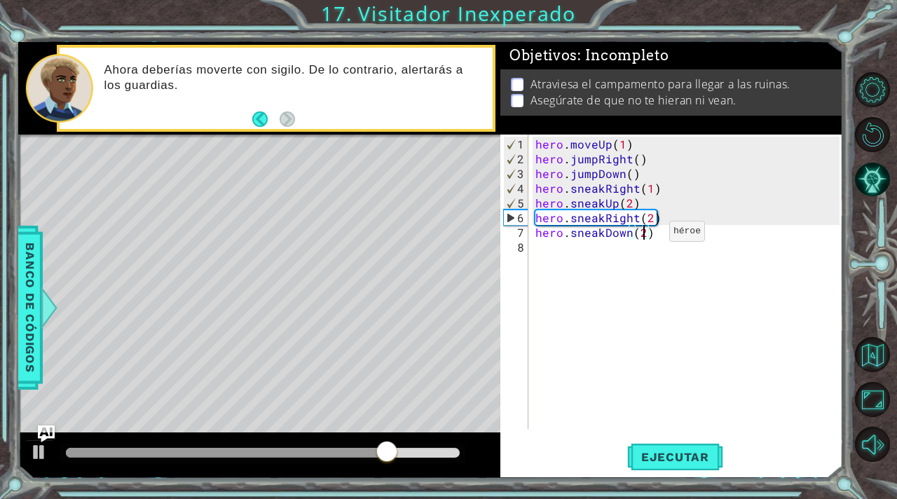
scroll to position [0, 6]
type textarea "hero.sneakDown(2)"
click at [672, 462] on span "Ejecutar" at bounding box center [675, 457] width 96 height 14
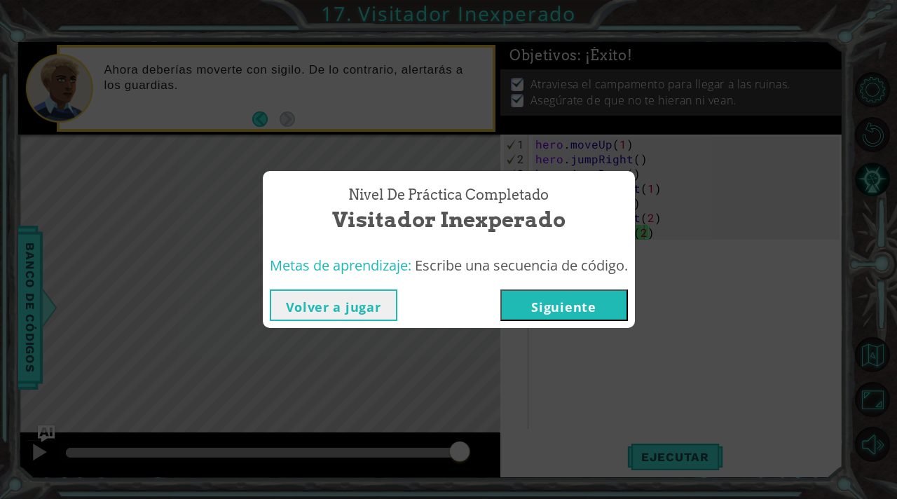
click at [594, 309] on button "Siguiente" at bounding box center [564, 305] width 128 height 32
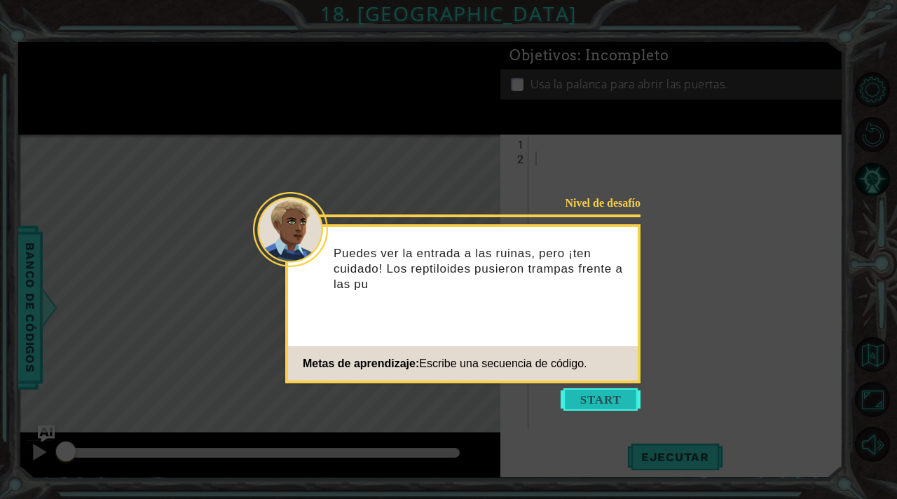
click at [606, 400] on button "Start" at bounding box center [601, 399] width 80 height 22
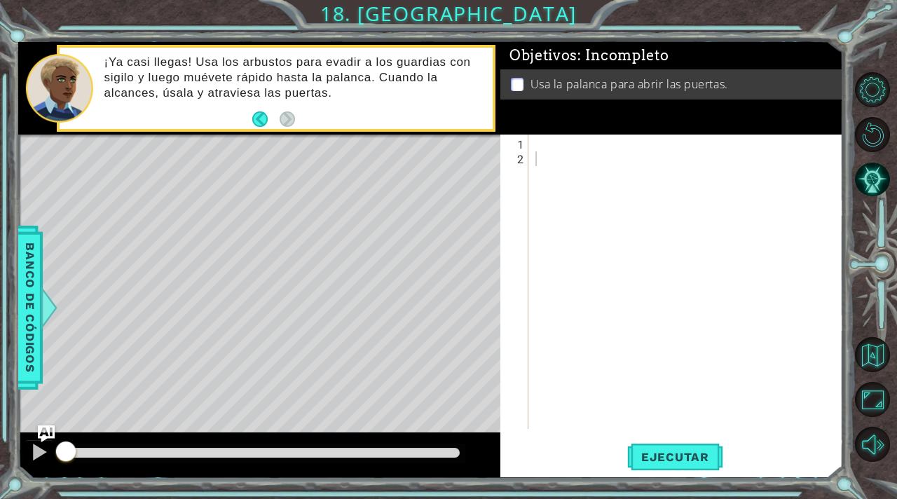
click at [531, 139] on div "1 2 ההההההההההההההההההההההההההההההההההההההההההההההההההההההההההההההההההההההההההה…" at bounding box center [669, 282] width 339 height 294
click at [533, 139] on div at bounding box center [690, 299] width 314 height 324
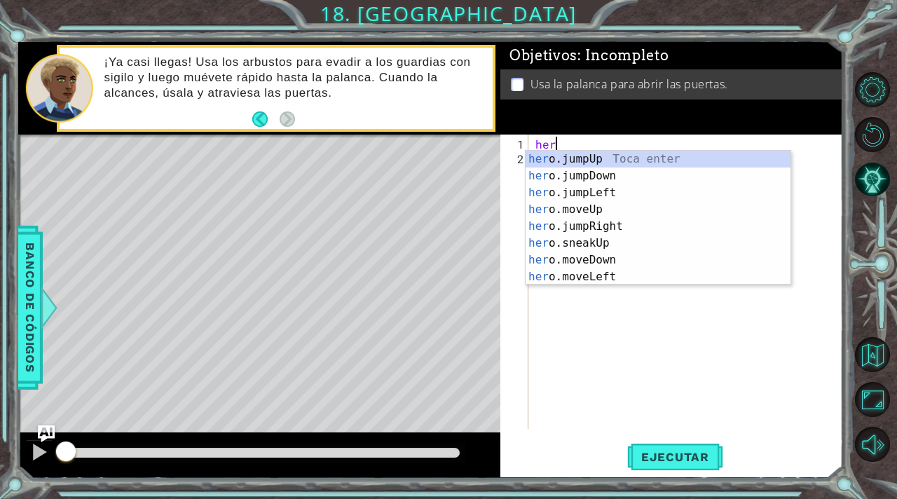
scroll to position [0, 1]
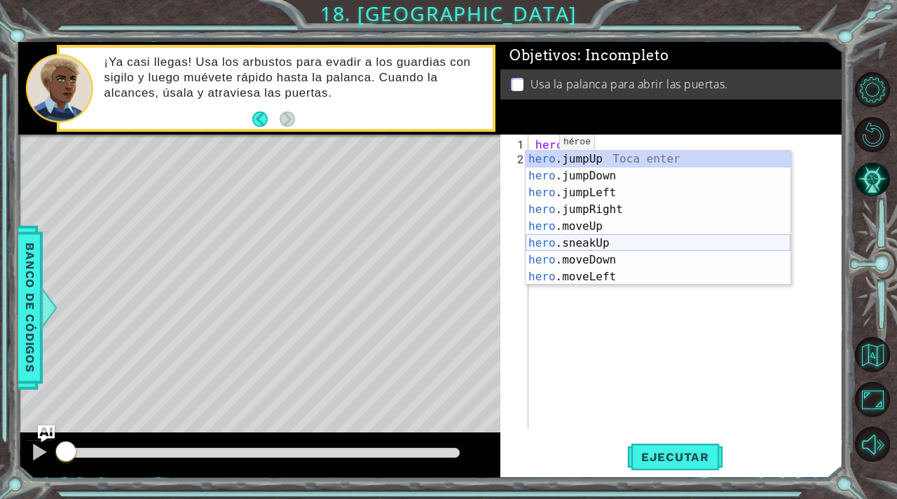
click at [598, 238] on div "hero .jumpUp Toca enter hero .jumpDown Toca enter hero .jumpLeft Toca enter her…" at bounding box center [658, 235] width 265 height 168
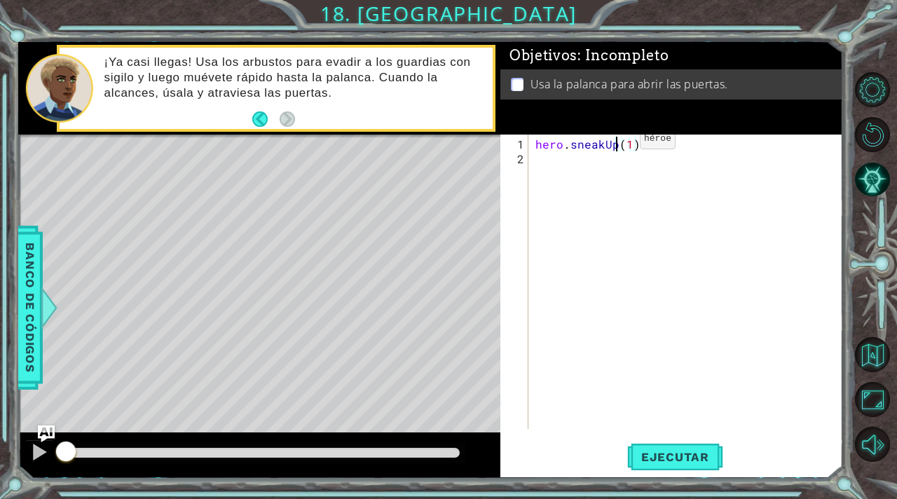
click at [616, 144] on div "hero . sneakUp ( 1 )" at bounding box center [690, 299] width 314 height 324
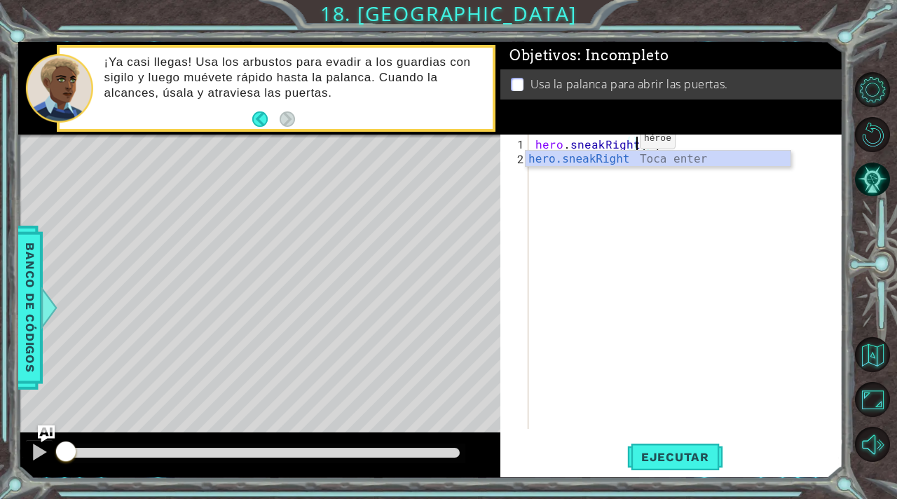
scroll to position [0, 6]
type textarea "hero.sneakRight(1)"
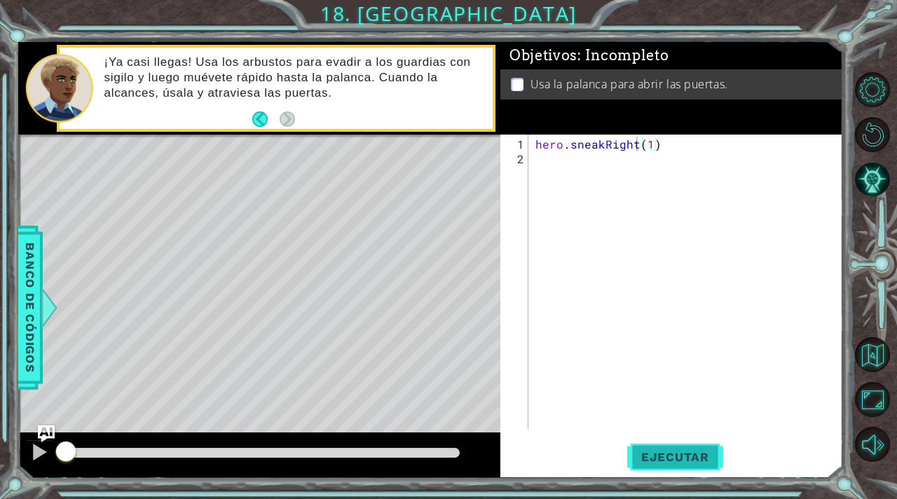
click at [697, 461] on span "Ejecutar" at bounding box center [675, 457] width 96 height 14
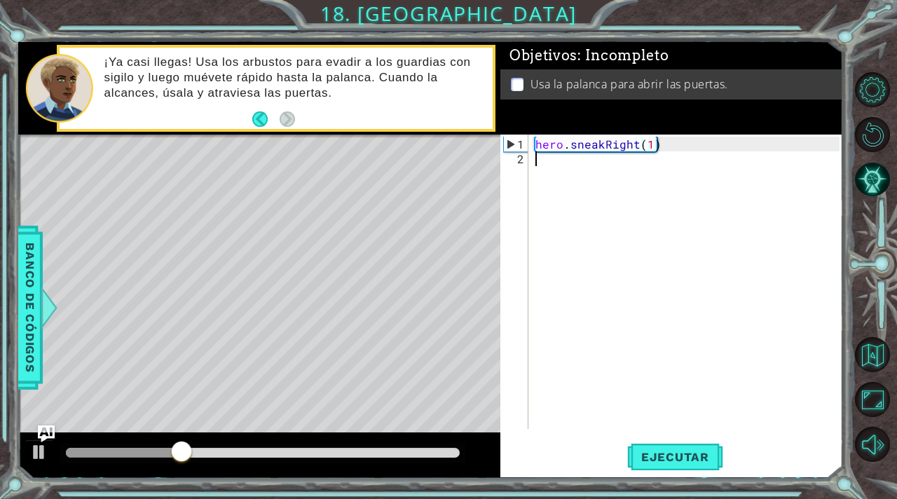
click at [539, 156] on div "hero . sneakRight ( 1 )" at bounding box center [690, 299] width 314 height 324
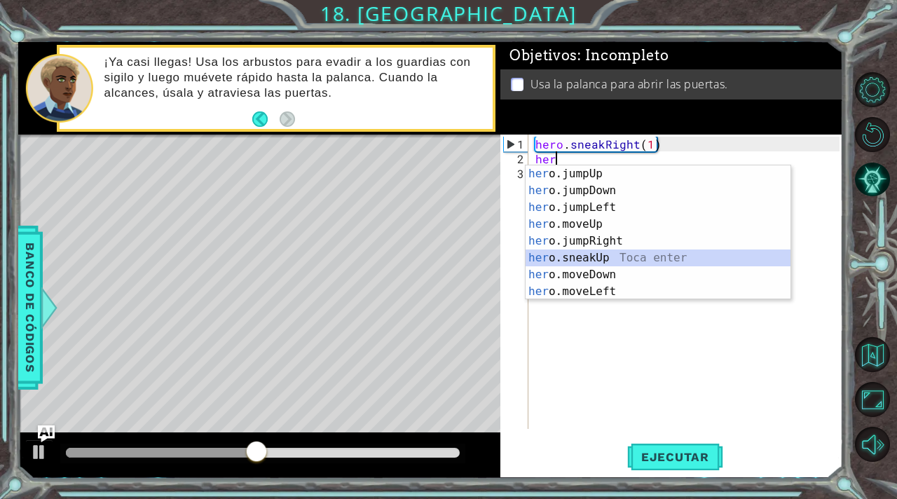
click at [608, 253] on div "her o.jumpUp Toca enter her o.jumpDown Toca enter her o.jumpLeft Toca enter her…" at bounding box center [658, 249] width 265 height 168
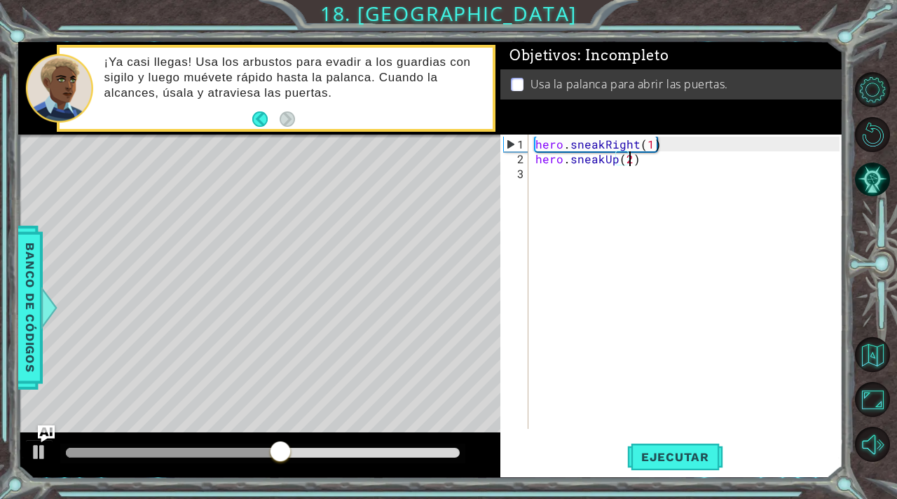
scroll to position [0, 6]
type textarea "hero.sneakUp(2)"
click at [678, 464] on span "Ejecutar" at bounding box center [675, 457] width 96 height 14
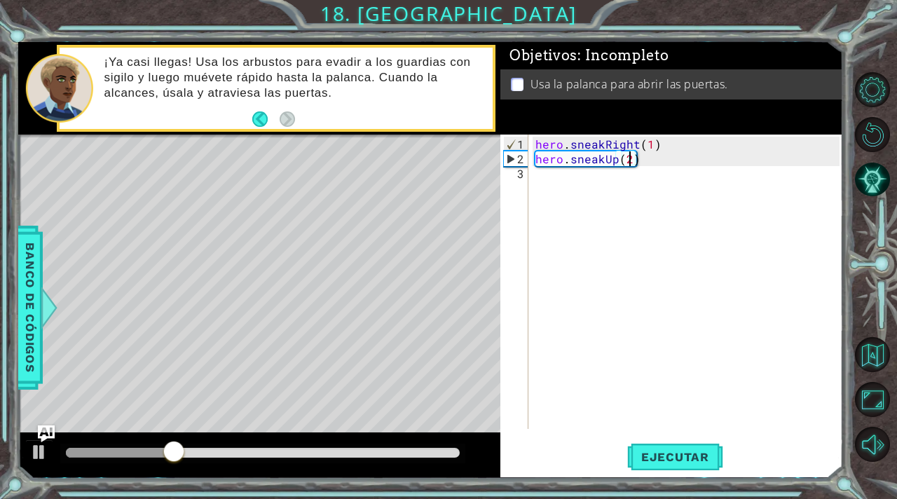
click at [538, 180] on div "hero . sneakRight ( 1 ) hero . sneakUp ( 2 )" at bounding box center [690, 299] width 314 height 324
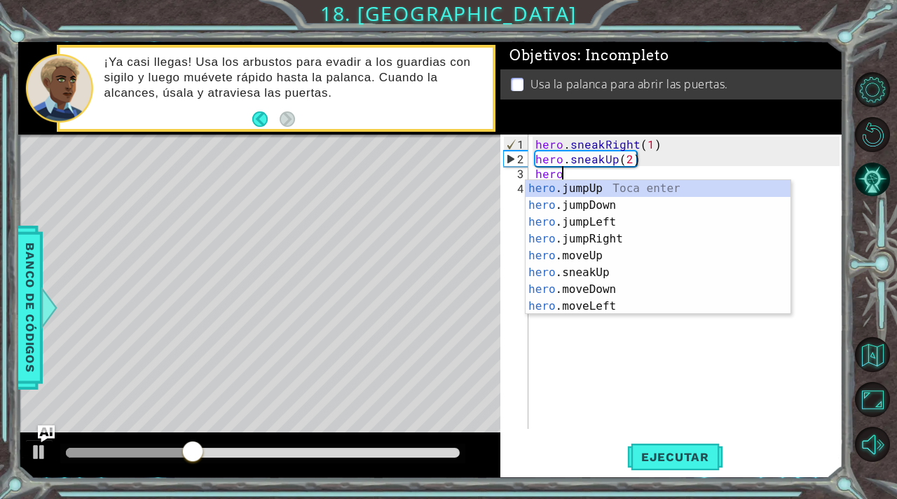
scroll to position [0, 1]
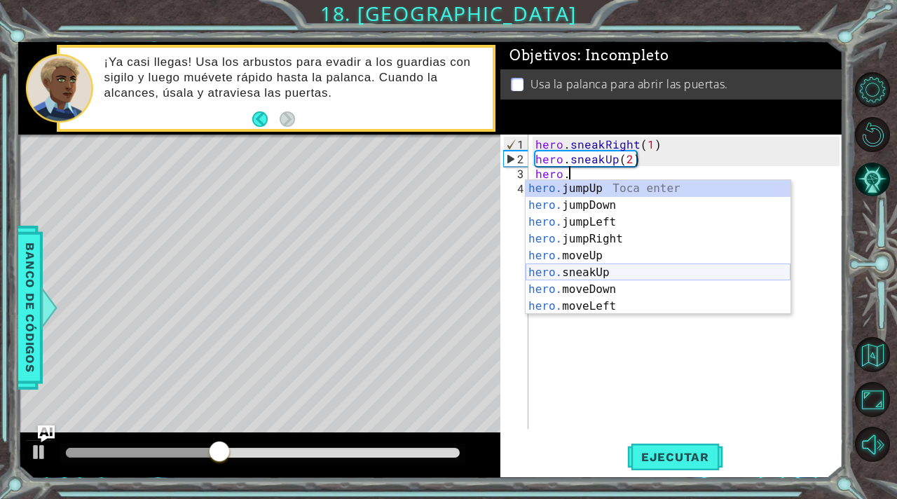
click at [601, 272] on div "hero. jumpUp Toca enter hero. jumpDown Toca enter hero. jumpLeft Toca enter her…" at bounding box center [658, 264] width 265 height 168
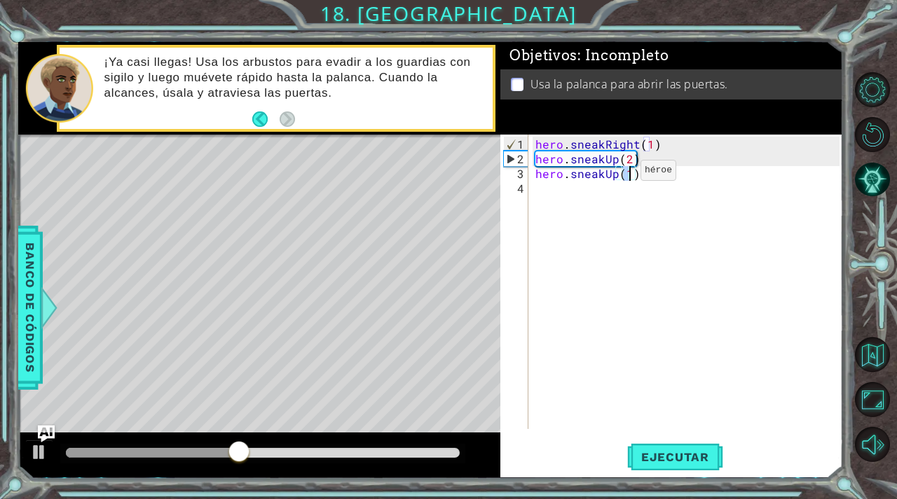
click at [616, 175] on div "hero . sneakRight ( 1 ) hero . sneakUp ( 2 ) hero . sneakUp ( 1 )" at bounding box center [690, 299] width 314 height 324
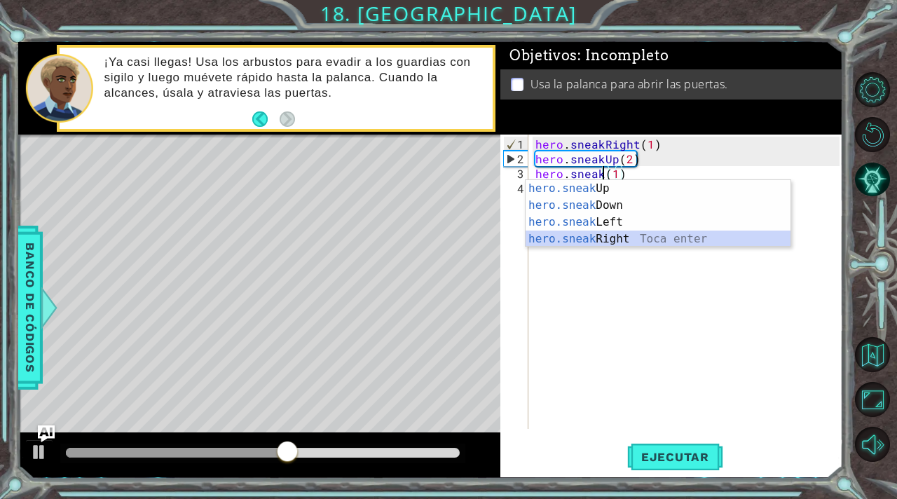
click at [618, 234] on div "hero.sneak Up Toca enter hero.sneak Down Toca enter hero.sneak Left Toca enter …" at bounding box center [658, 230] width 265 height 101
type textarea "hero.sneakRight(1)(1)"
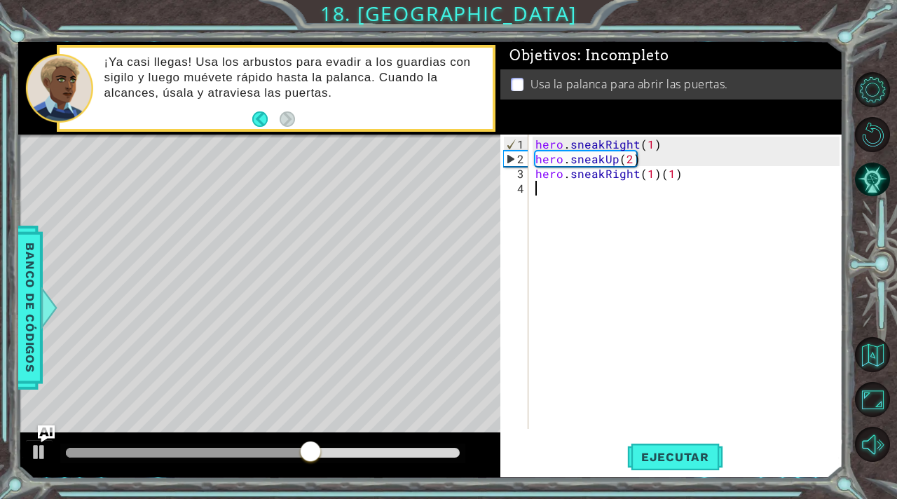
click at [680, 179] on div "hero . sneakRight ( 1 ) hero . sneakUp ( 2 ) hero . sneakRight ( 1 ) ( 1 )" at bounding box center [690, 299] width 314 height 324
click at [673, 174] on div "hero . sneakRight ( 1 ) hero . sneakUp ( 2 ) hero . sneakRight ( 1 ) ( 1 )" at bounding box center [690, 299] width 314 height 324
type textarea "hero.sneakRight(1)"
click at [536, 188] on div "hero . sneakRight ( 1 ) hero . sneakUp ( 2 ) hero . sneakRight ( 1 )" at bounding box center [690, 299] width 314 height 324
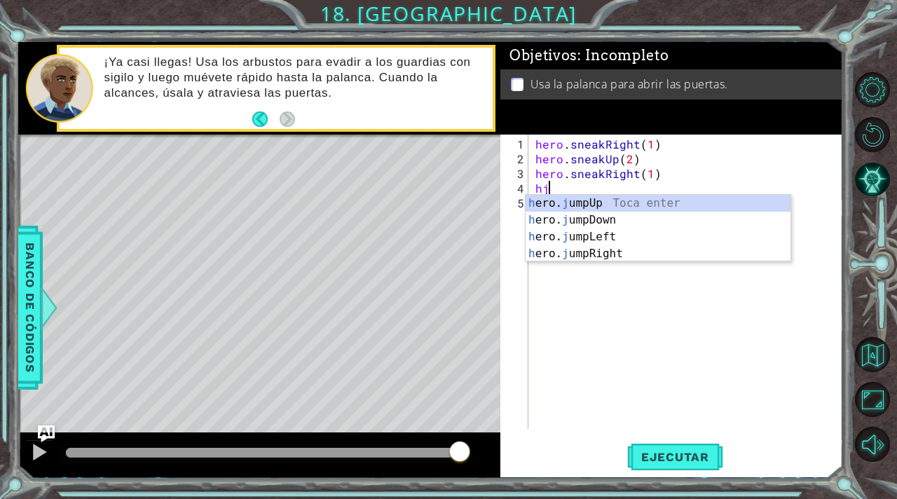
type textarea "h"
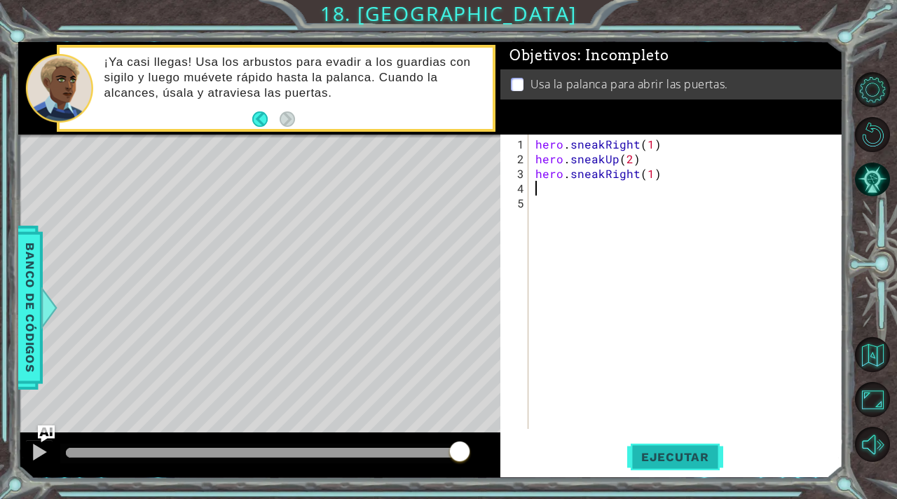
click at [662, 462] on span "Ejecutar" at bounding box center [675, 457] width 96 height 14
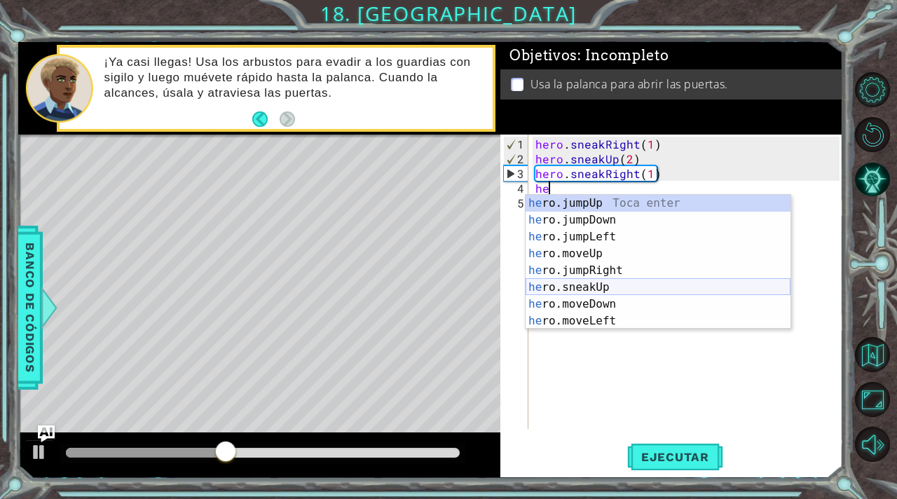
click at [599, 291] on div "he ro.jumpUp Toca enter he ro.jumpDown Toca enter he ro.jumpLeft Toca enter he …" at bounding box center [658, 279] width 265 height 168
type textarea "hero.sneakUp(1)"
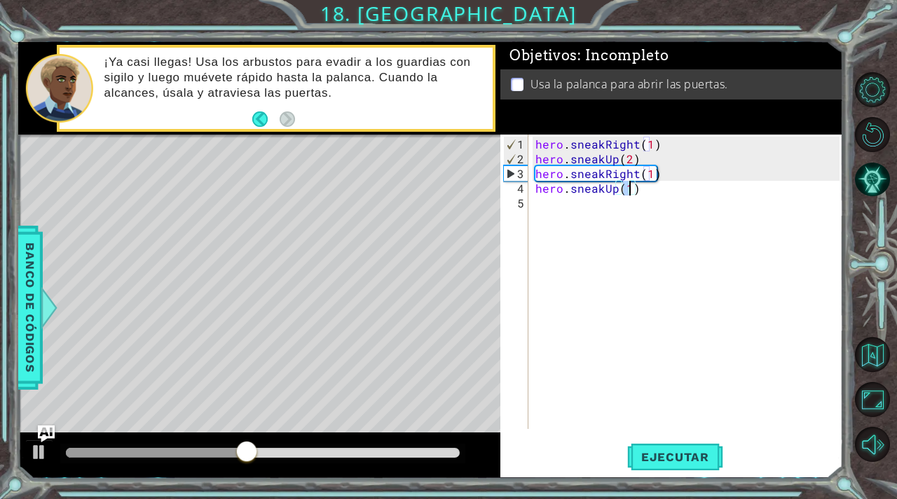
click at [548, 207] on div "hero . sneakRight ( 1 ) hero . sneakUp ( 2 ) hero . sneakRight ( 1 ) hero . sne…" at bounding box center [690, 299] width 314 height 324
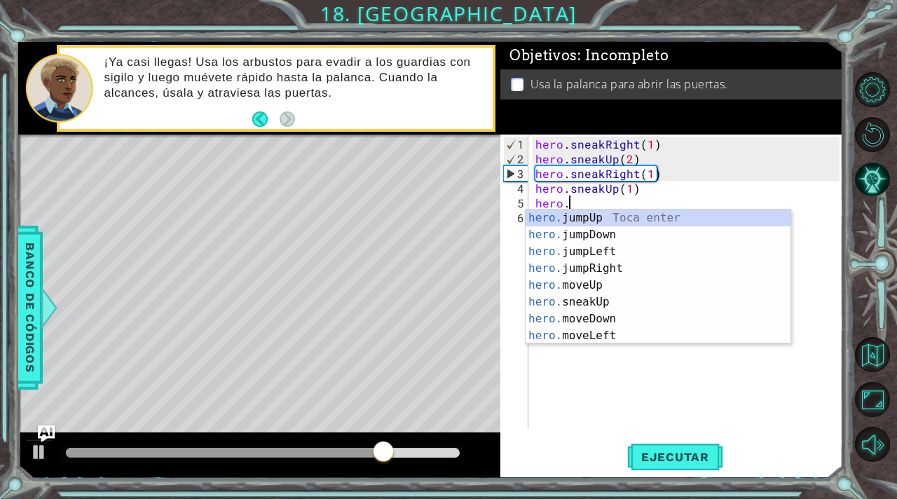
scroll to position [0, 1]
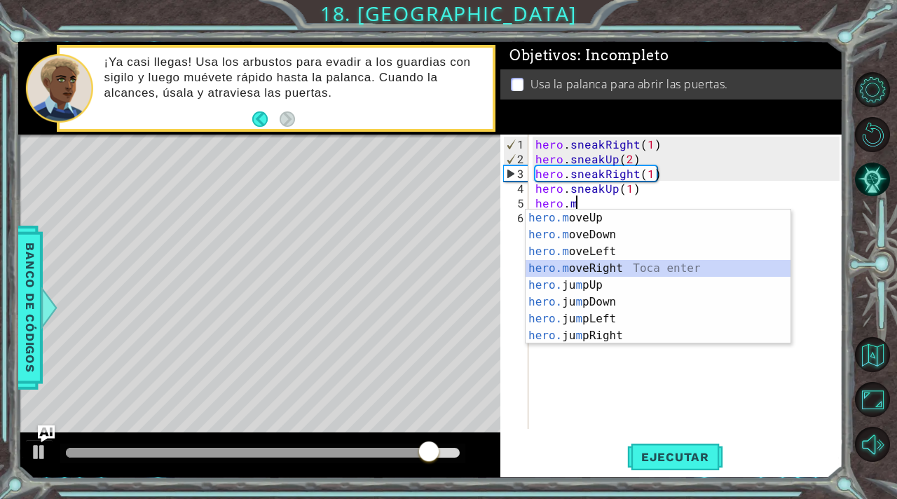
click at [615, 268] on div "hero.m oveUp Toca enter hero.m oveDown Toca enter hero.m oveLeft Toca enter her…" at bounding box center [658, 294] width 265 height 168
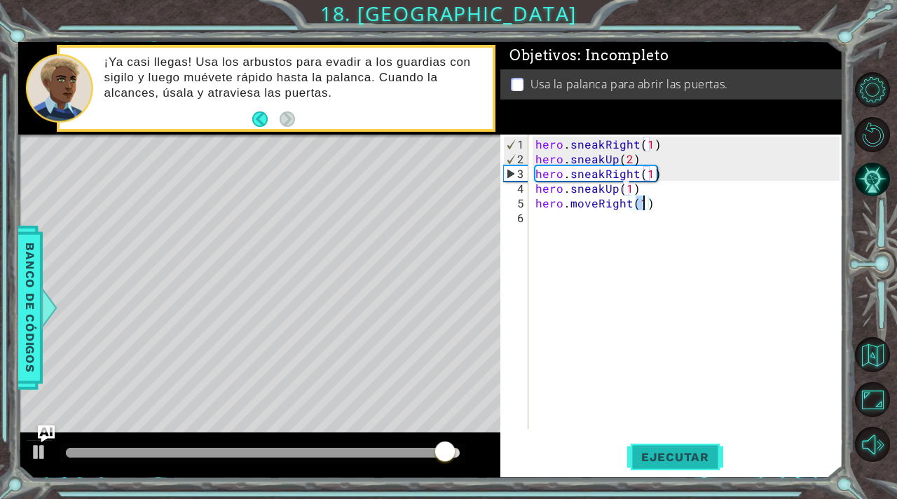
click at [669, 448] on button "Ejecutar" at bounding box center [675, 457] width 96 height 34
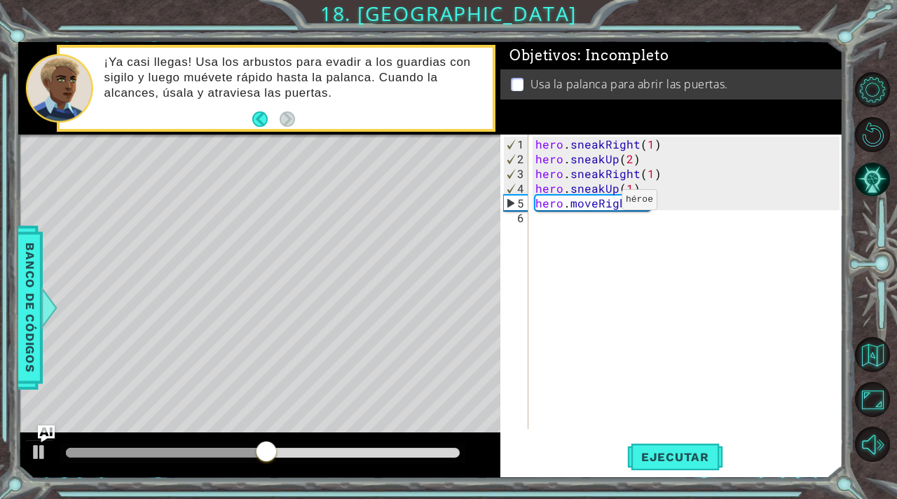
click at [596, 204] on div "hero . sneakRight ( 1 ) hero . sneakUp ( 2 ) hero . sneakRight ( 1 ) hero . sne…" at bounding box center [690, 299] width 314 height 324
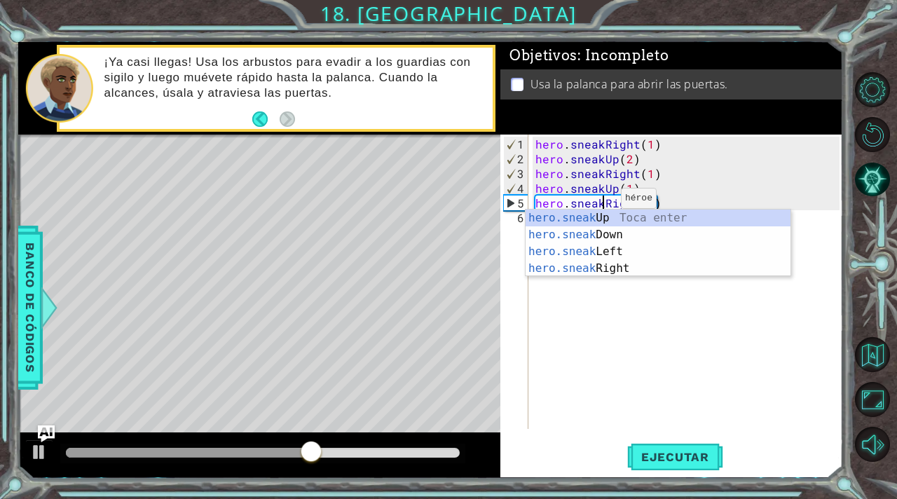
scroll to position [0, 4]
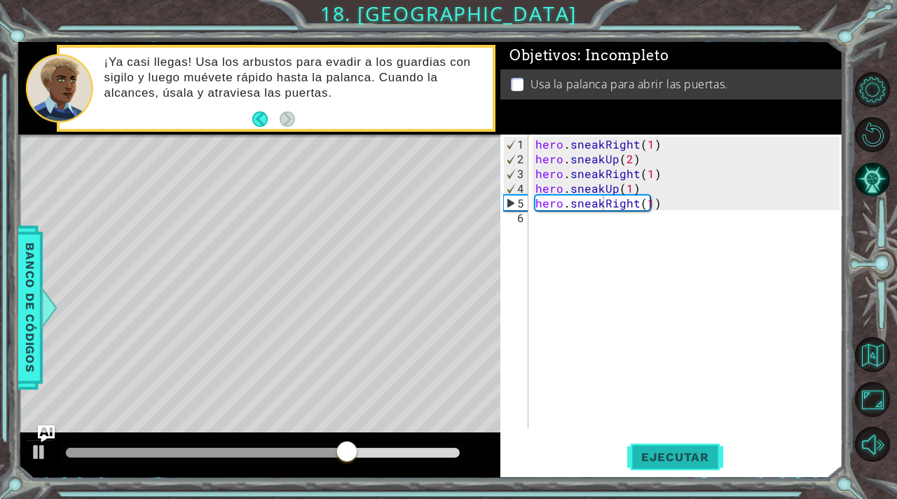
click at [678, 455] on span "Ejecutar" at bounding box center [675, 457] width 96 height 14
click at [648, 202] on div "hero . sneakRight ( 1 ) hero . sneakUp ( 2 ) hero . sneakRight ( 1 ) hero . sne…" at bounding box center [690, 299] width 314 height 324
click at [675, 451] on span "Ejecutar" at bounding box center [675, 457] width 96 height 14
type textarea "hero.sneakRight()"
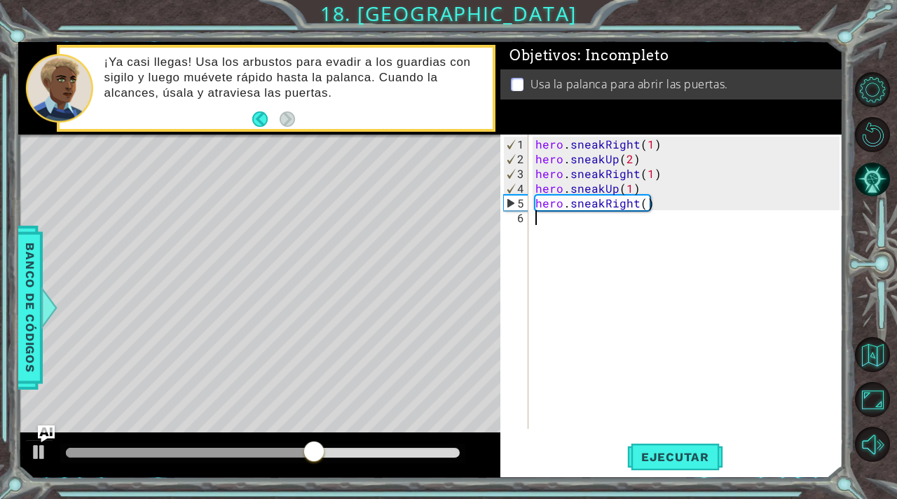
click at [545, 221] on div "hero . sneakRight ( 1 ) hero . sneakUp ( 2 ) hero . sneakRight ( 1 ) hero . sne…" at bounding box center [690, 299] width 314 height 324
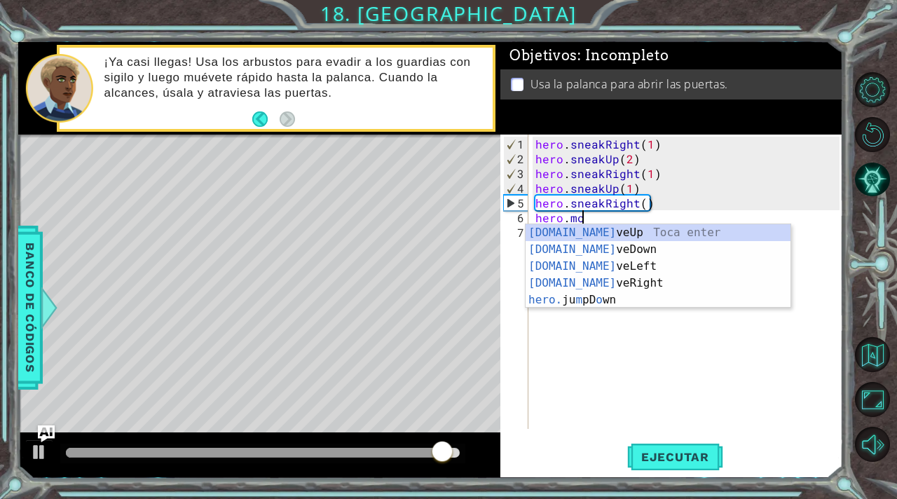
scroll to position [0, 2]
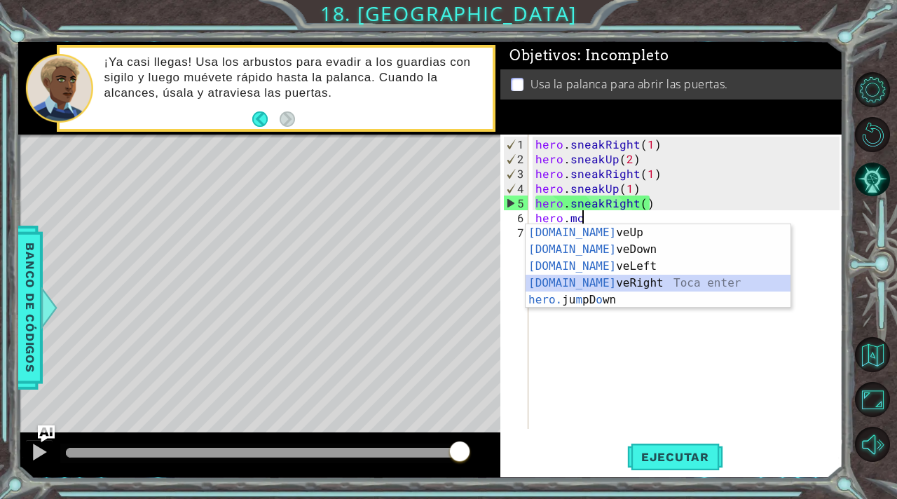
click at [596, 279] on div "[DOMAIN_NAME] veUp Toca enter [DOMAIN_NAME] veDown Toca enter [DOMAIN_NAME] veL…" at bounding box center [658, 283] width 265 height 118
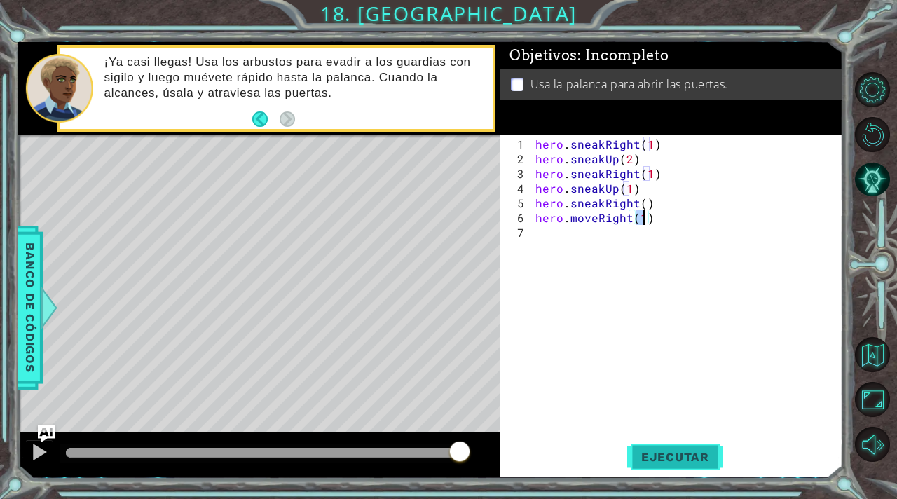
type textarea "hero.moveRight(1)"
click at [662, 453] on span "Ejecutar" at bounding box center [675, 457] width 96 height 14
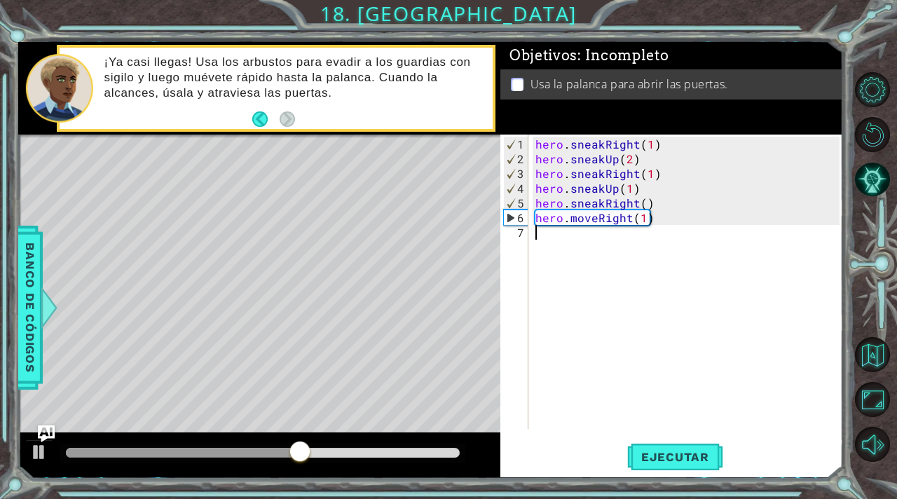
click at [535, 239] on div "hero . sneakRight ( 1 ) hero . sneakUp ( 2 ) hero . sneakRight ( 1 ) hero . sne…" at bounding box center [690, 299] width 314 height 324
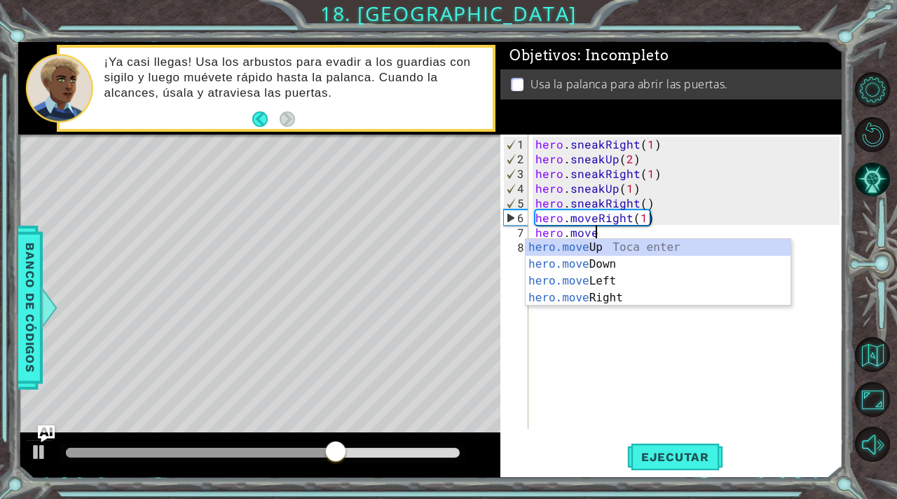
scroll to position [0, 3]
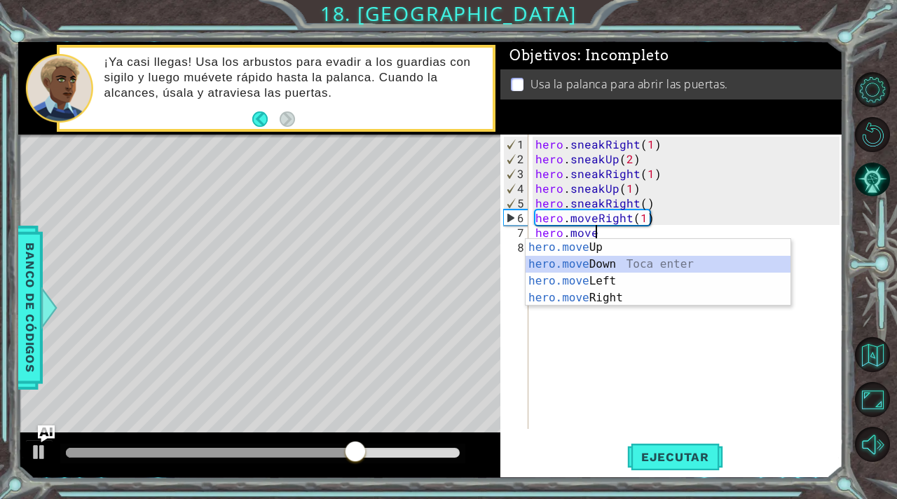
click at [608, 263] on div "hero.move Up Toca enter hero.move Down Toca enter hero.move Left Toca enter her…" at bounding box center [658, 289] width 265 height 101
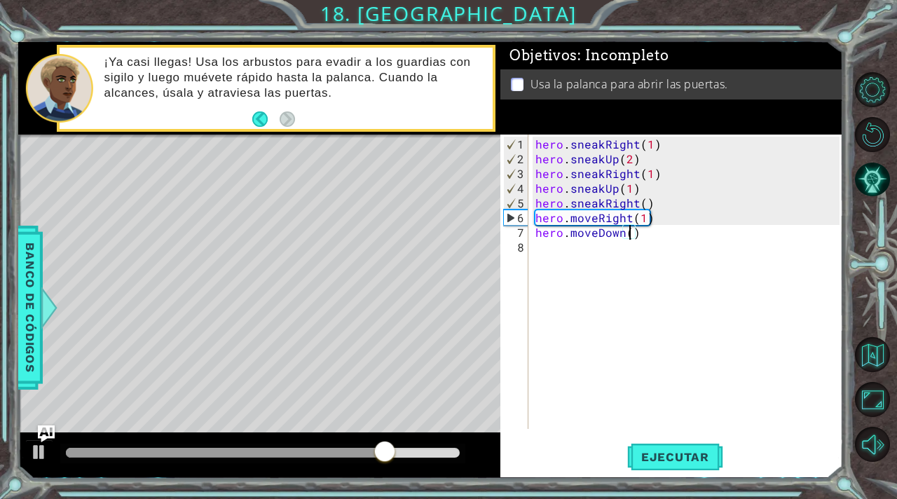
type textarea "hero.moveDown(2)"
click at [535, 246] on div "hero . sneakRight ( 1 ) hero . sneakUp ( 2 ) hero . sneakRight ( 1 ) hero . sne…" at bounding box center [690, 299] width 314 height 324
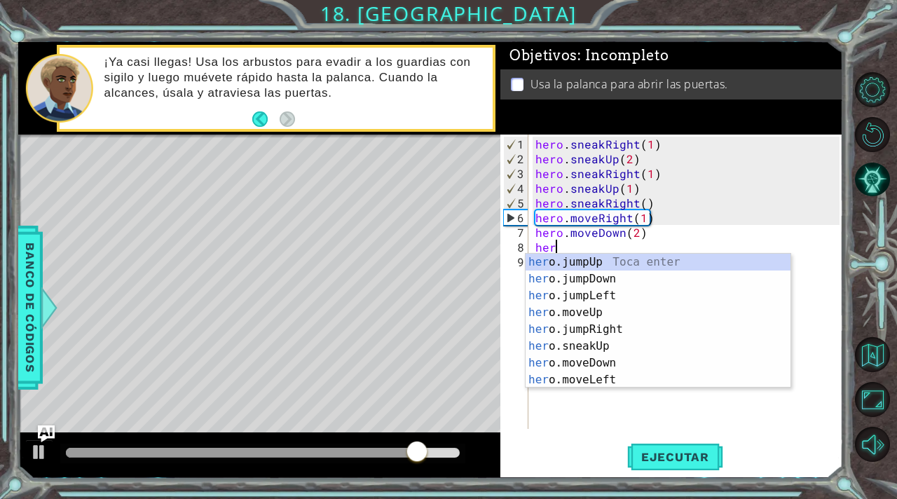
scroll to position [0, 1]
type textarea "hero."
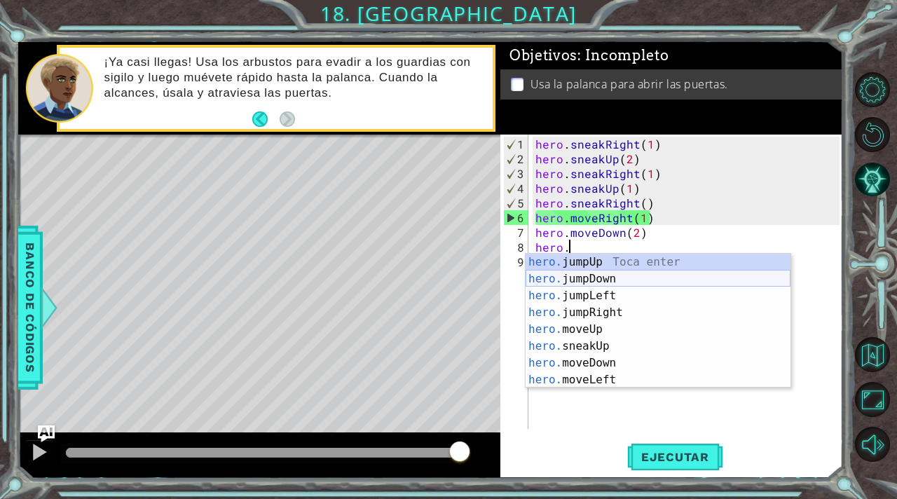
click at [614, 280] on div "hero. jumpUp Toca enter hero. jumpDown Toca enter hero. jumpLeft Toca enter her…" at bounding box center [658, 338] width 265 height 168
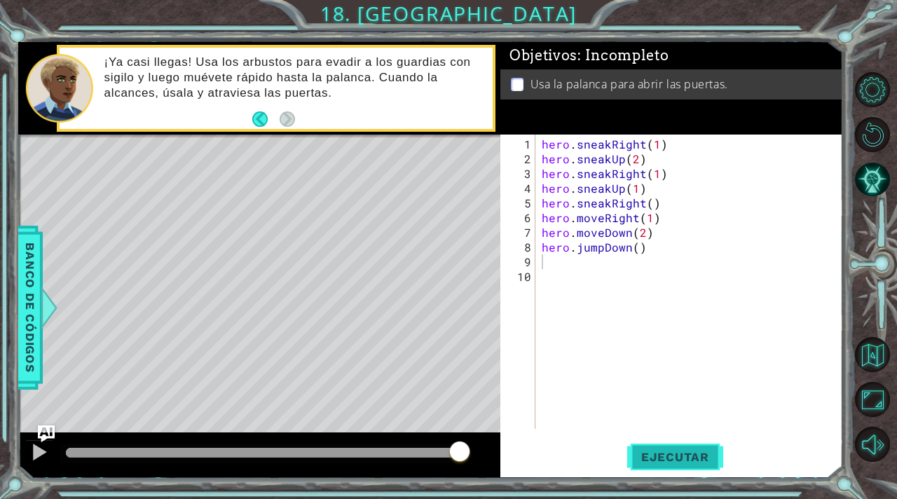
click at [668, 452] on span "Ejecutar" at bounding box center [675, 457] width 96 height 14
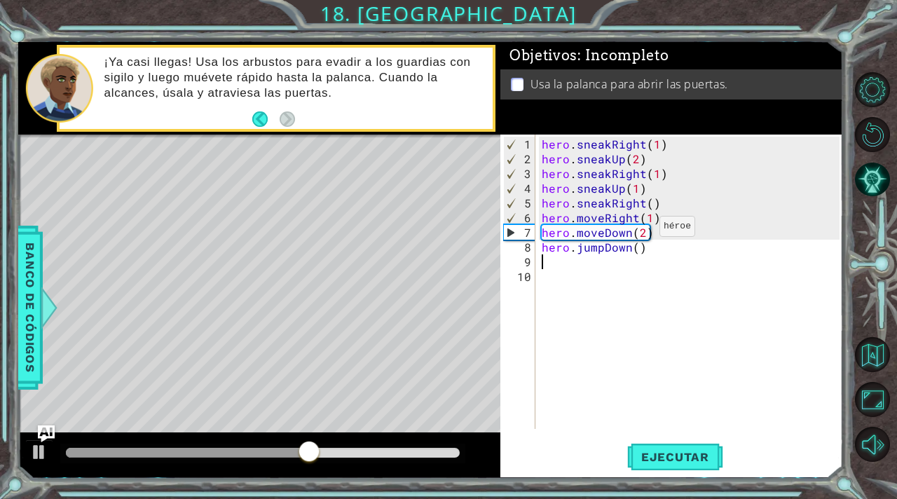
click at [642, 232] on div "hero . sneakRight ( 1 ) hero . sneakUp ( 2 ) hero . sneakRight ( 1 ) hero . sne…" at bounding box center [693, 299] width 308 height 324
type textarea "hero.moveDown()"
click at [661, 467] on button "Ejecutar" at bounding box center [675, 457] width 96 height 34
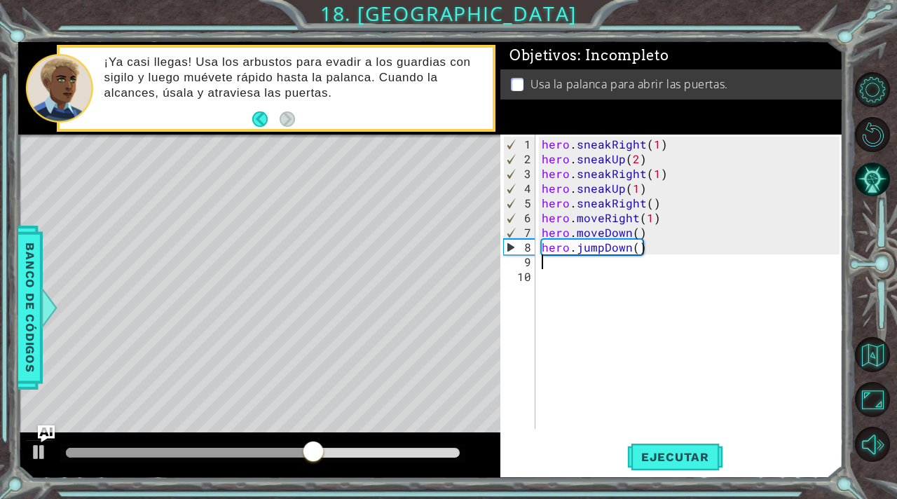
click at [547, 264] on div "hero . sneakRight ( 1 ) hero . sneakUp ( 2 ) hero . sneakRight ( 1 ) hero . sne…" at bounding box center [693, 299] width 308 height 324
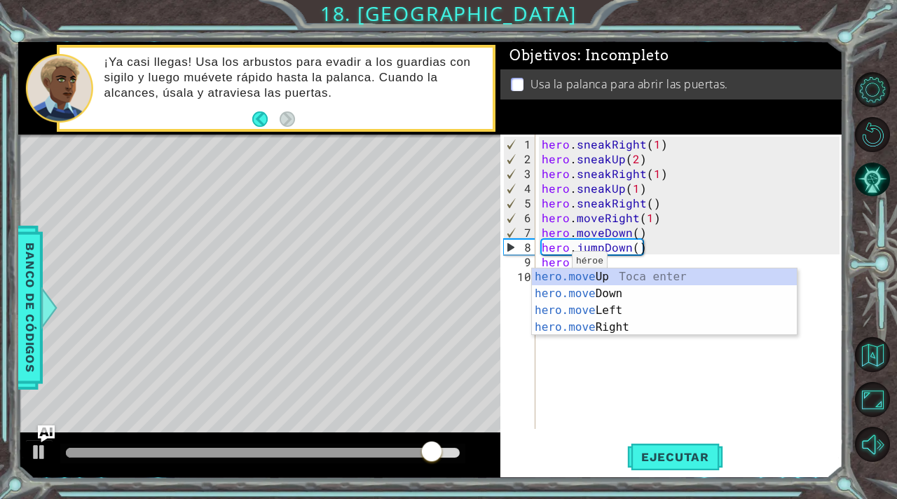
scroll to position [0, 3]
click at [629, 319] on div "hero.move Up Toca enter hero.move Down Toca enter hero.move Left Toca enter her…" at bounding box center [664, 318] width 265 height 101
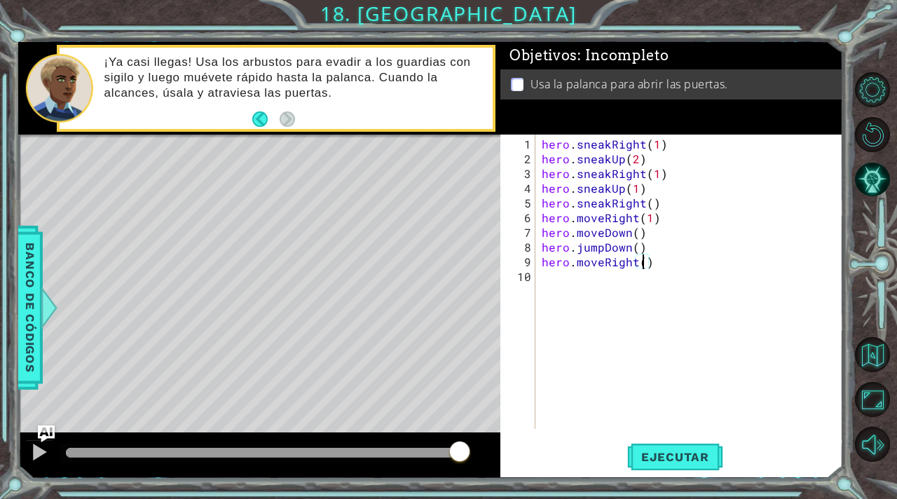
scroll to position [0, 6]
click at [691, 456] on span "Ejecutar" at bounding box center [675, 457] width 96 height 14
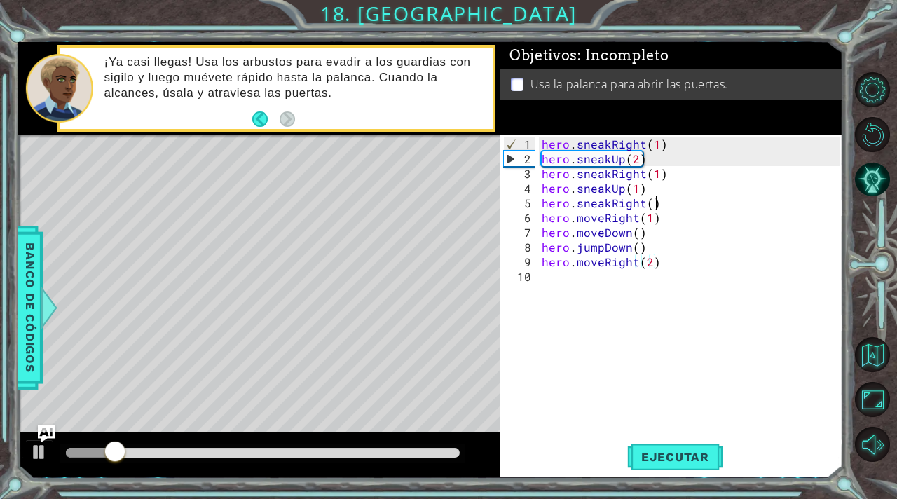
click at [669, 206] on div "hero . sneakRight ( 1 ) hero . sneakUp ( 2 ) hero . sneakRight ( 1 ) hero . sne…" at bounding box center [693, 299] width 308 height 324
type textarea "hero.sneakRight()"
click at [669, 206] on div "hero . sneakRight ( 1 ) hero . sneakUp ( 2 ) hero . sneakRight ( 1 ) hero . sne…" at bounding box center [693, 299] width 308 height 324
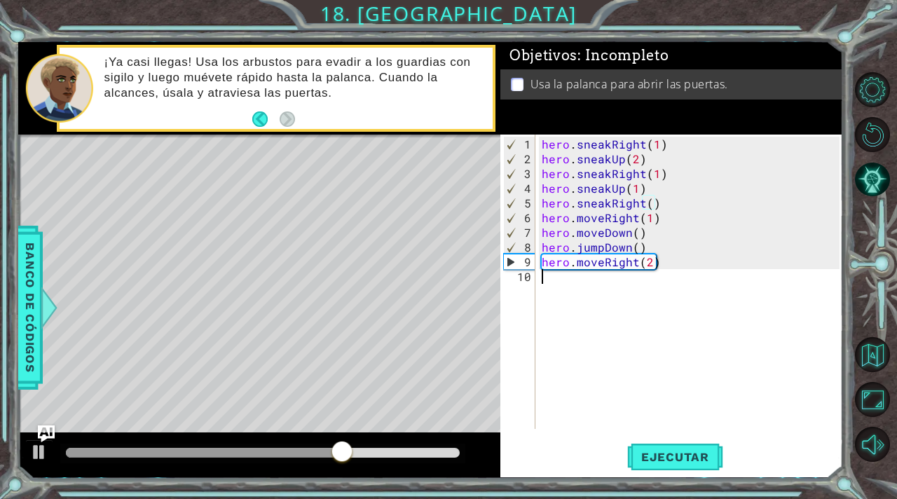
click at [545, 278] on div "hero . sneakRight ( 1 ) hero . sneakUp ( 2 ) hero . sneakRight ( 1 ) hero . sne…" at bounding box center [693, 299] width 308 height 324
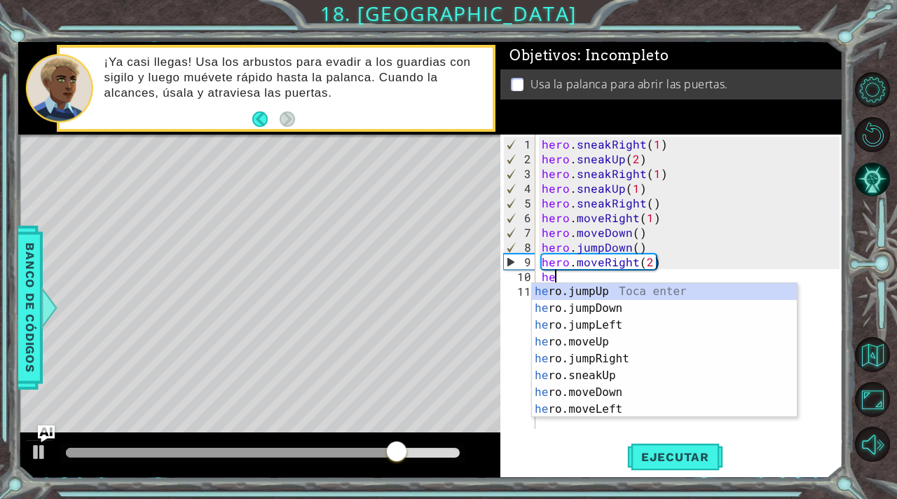
type textarea "her"
click at [600, 296] on div "her o.jumpUp Toca enter her o.jumpDown Toca enter her o.jumpLeft Toca enter her…" at bounding box center [664, 367] width 265 height 168
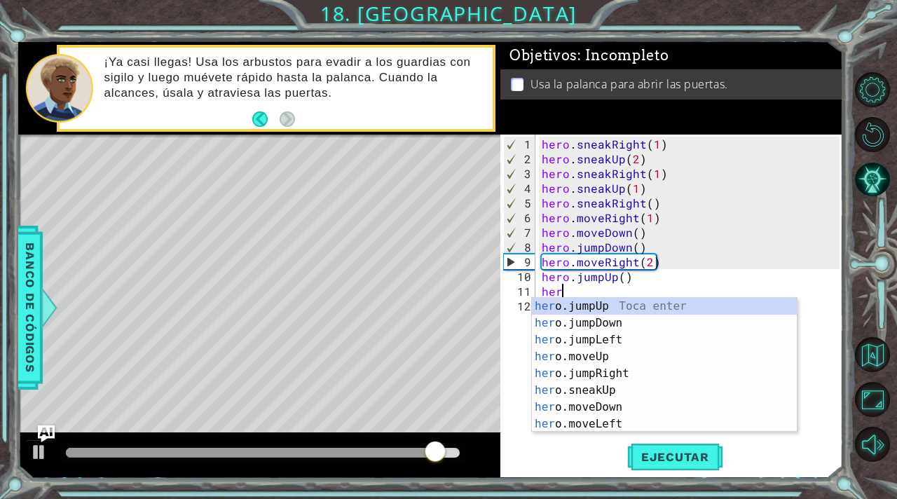
scroll to position [0, 1]
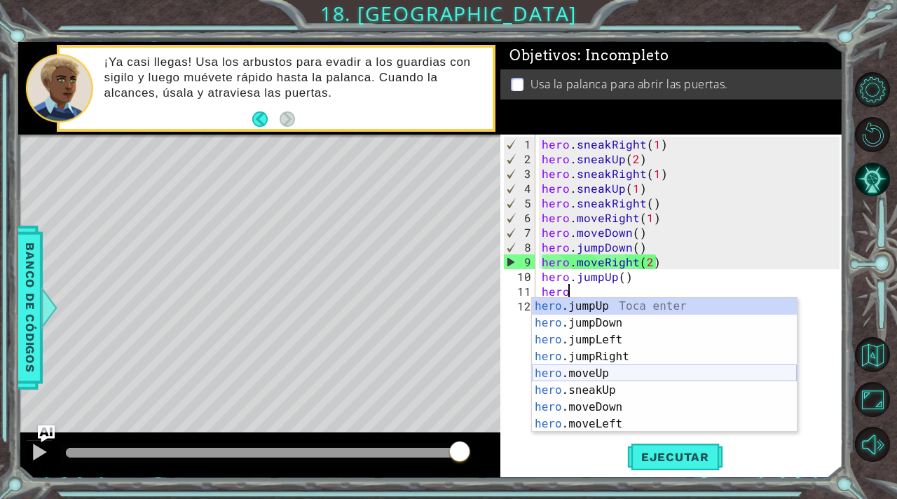
click at [624, 374] on div "hero .jumpUp Toca enter hero .jumpDown Toca enter hero .jumpLeft Toca enter her…" at bounding box center [664, 382] width 265 height 168
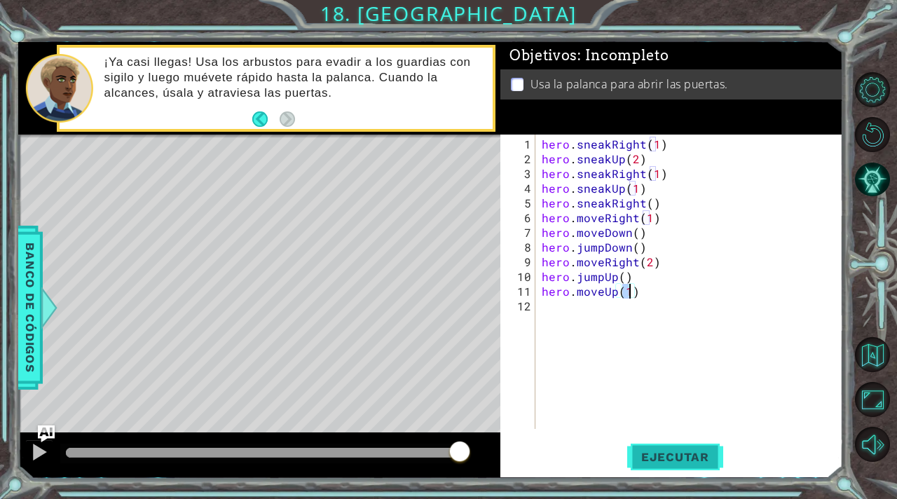
type textarea "hero.moveUp(1)"
click at [672, 454] on span "Ejecutar" at bounding box center [675, 457] width 96 height 14
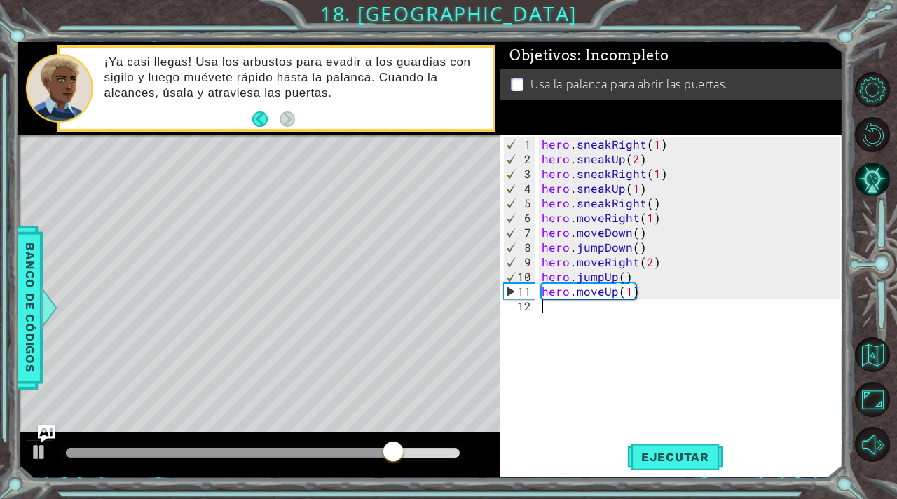
click at [548, 307] on div "hero . sneakRight ( 1 ) hero . sneakUp ( 2 ) hero . sneakRight ( 1 ) hero . sne…" at bounding box center [693, 299] width 308 height 324
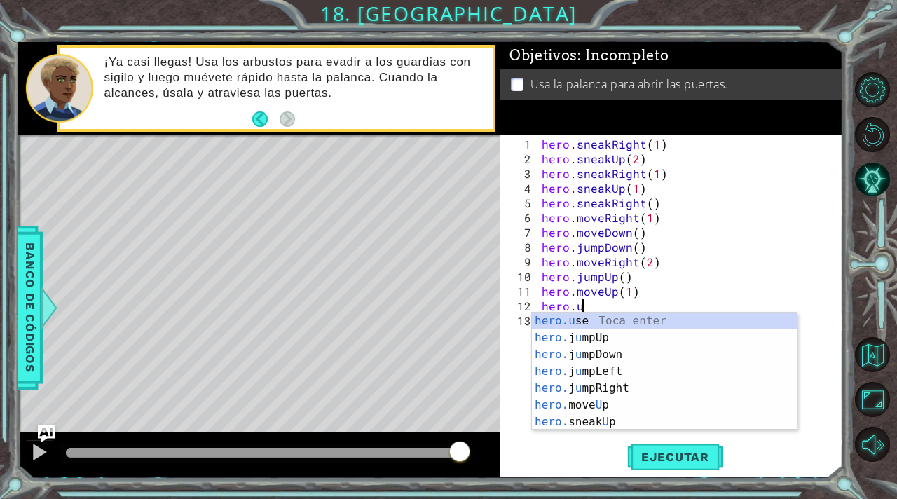
scroll to position [0, 2]
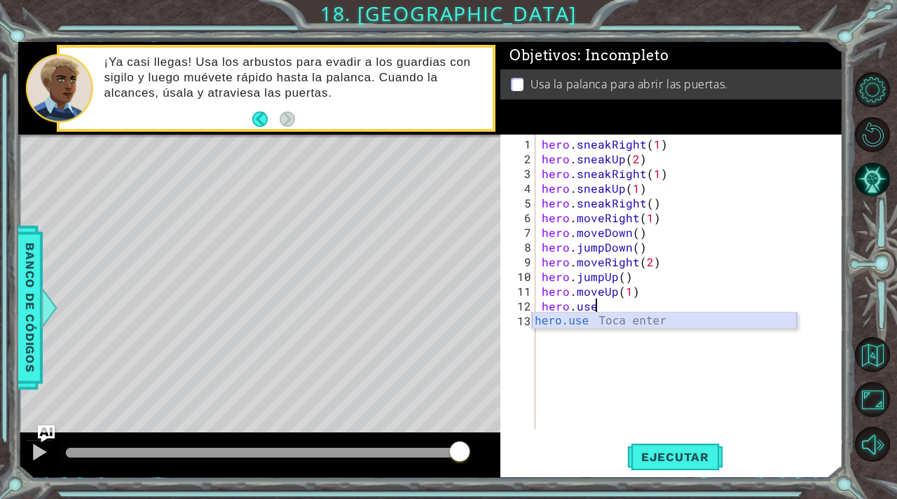
click at [606, 320] on div "hero.use Toca enter" at bounding box center [664, 338] width 265 height 50
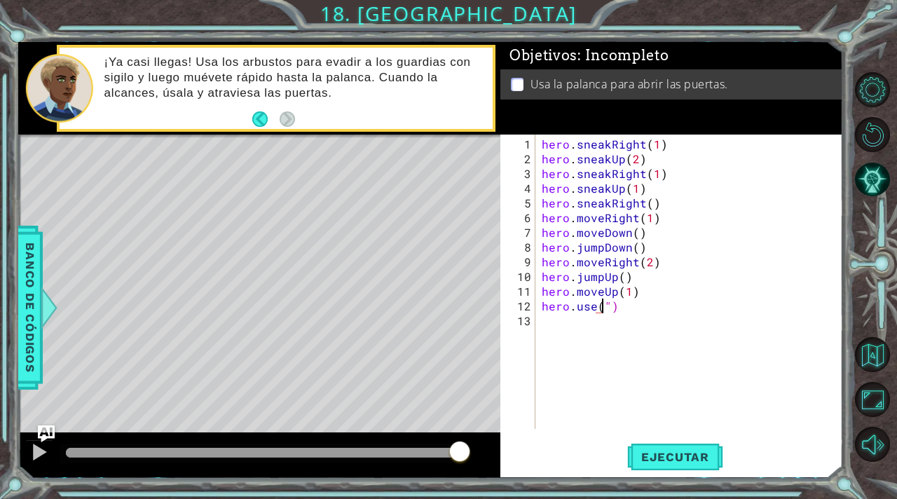
click at [629, 304] on div "hero . sneakRight ( 1 ) hero . sneakUp ( 2 ) hero . sneakRight ( 1 ) hero . sne…" at bounding box center [693, 299] width 308 height 324
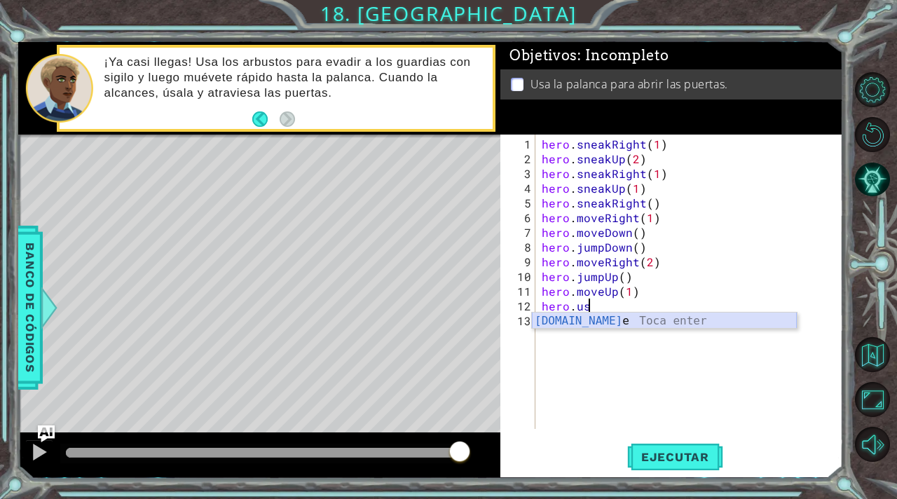
click at [652, 322] on div "[DOMAIN_NAME] e Toca enter" at bounding box center [664, 338] width 265 height 50
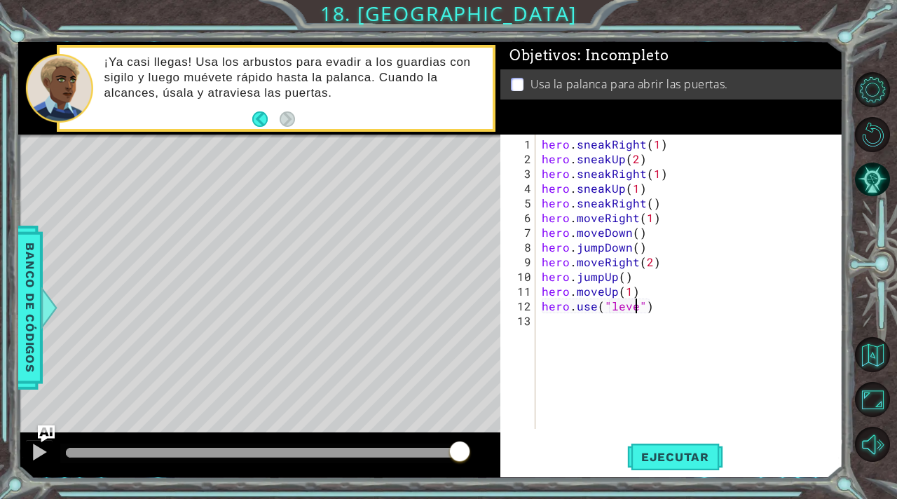
scroll to position [0, 6]
type textarea "hero.use("lever")"
click at [702, 464] on button "Ejecutar" at bounding box center [675, 457] width 96 height 34
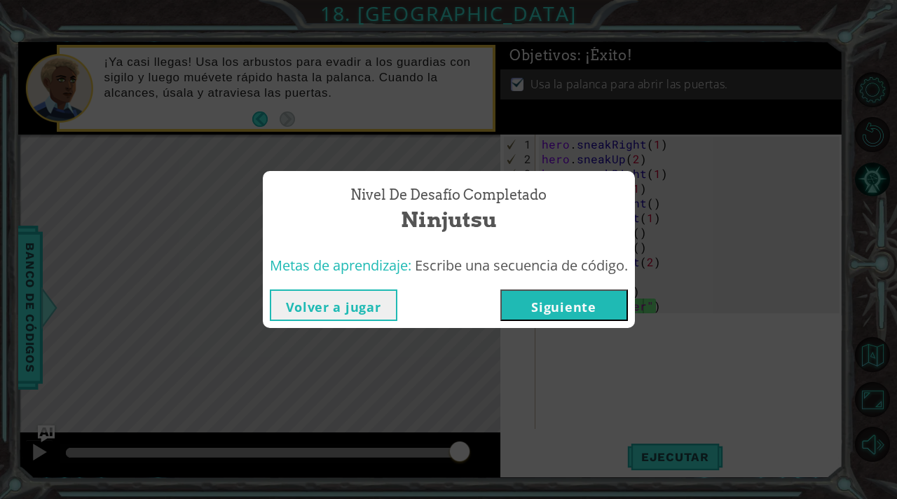
click at [564, 308] on button "Siguiente" at bounding box center [564, 305] width 128 height 32
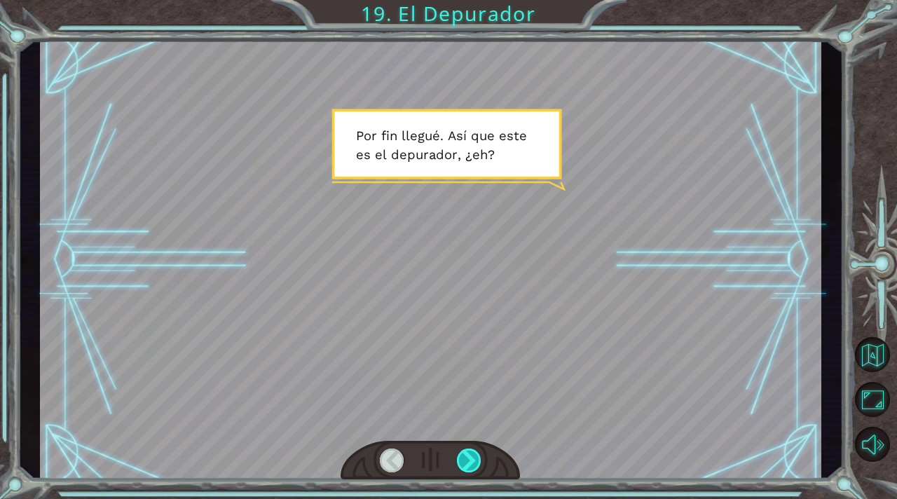
click at [479, 463] on div at bounding box center [469, 461] width 25 height 24
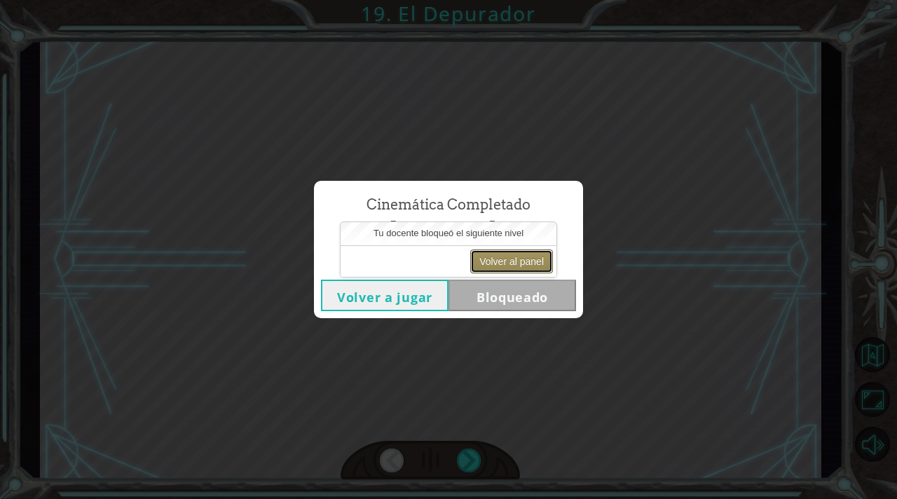
click at [518, 259] on button "Volver al panel" at bounding box center [511, 261] width 83 height 24
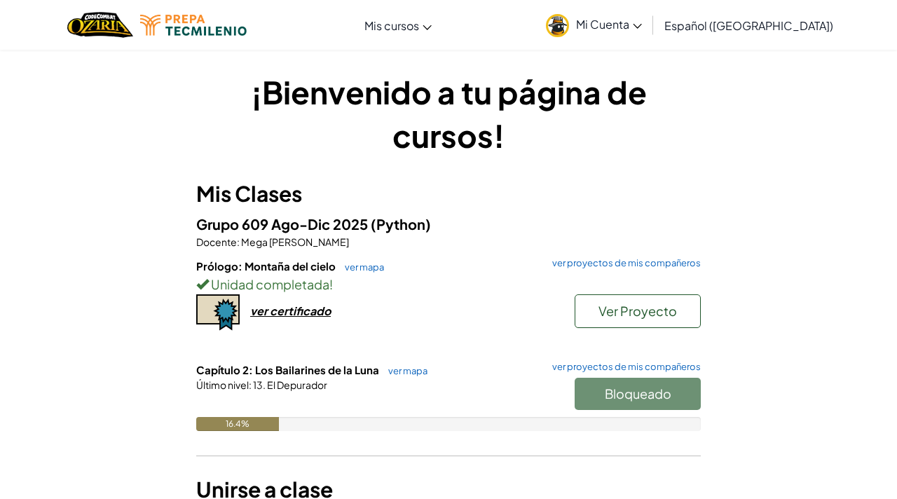
click at [642, 20] on span "Mi Cuenta" at bounding box center [609, 24] width 66 height 15
